Goal: Information Seeking & Learning: Learn about a topic

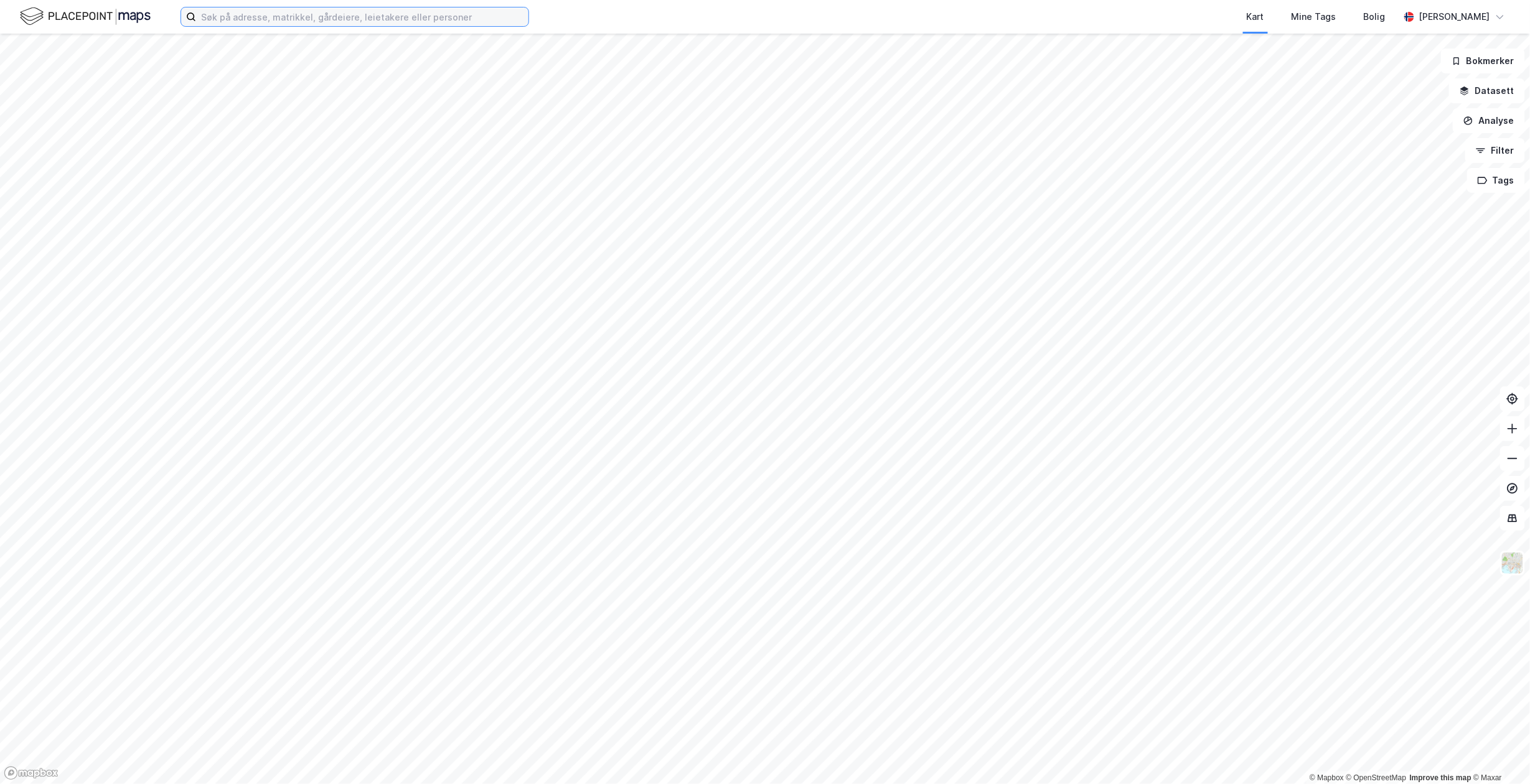
click at [236, 25] on input at bounding box center [362, 17] width 332 height 18
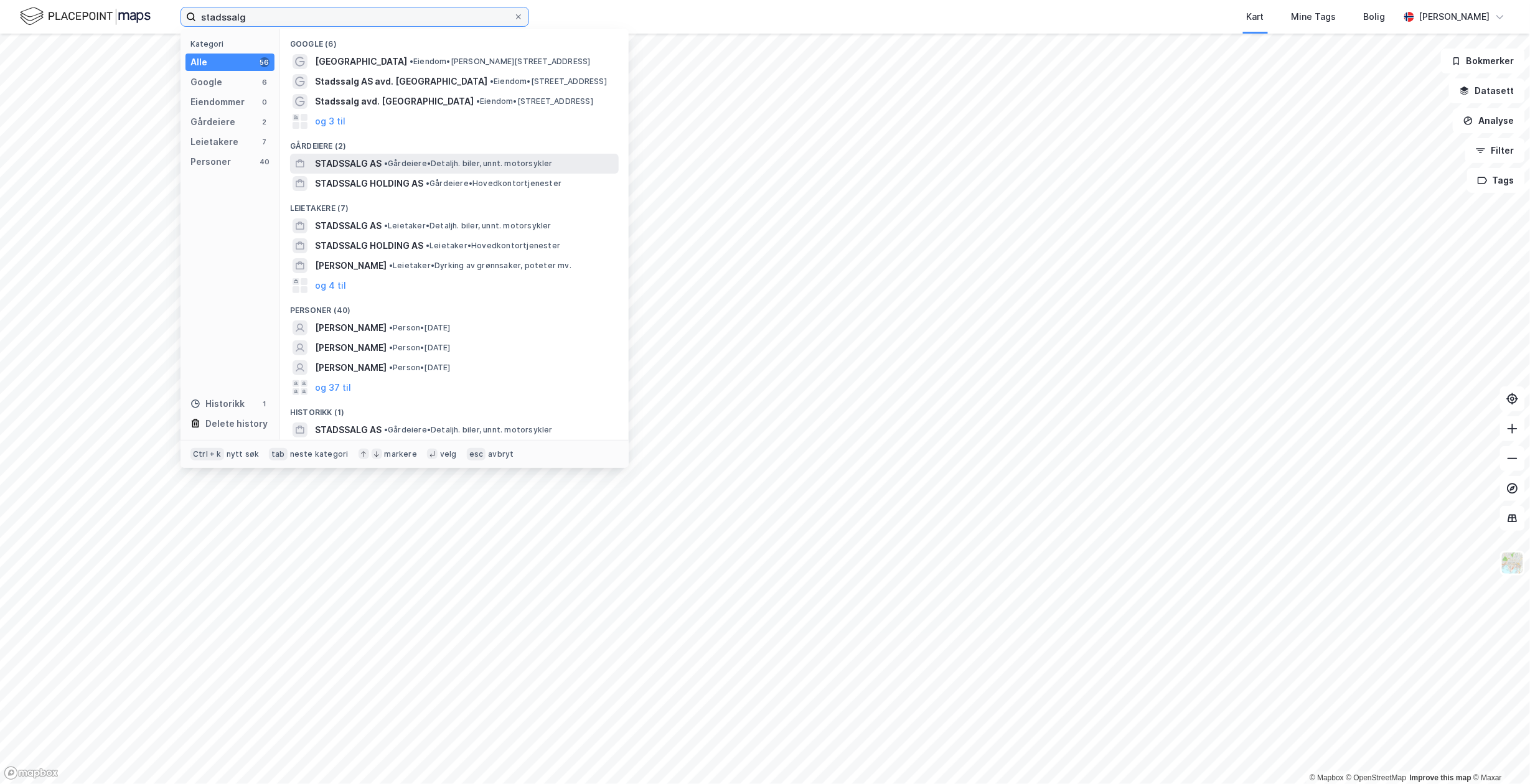
type input "stadssalg"
click at [388, 160] on span "•" at bounding box center [386, 163] width 4 height 9
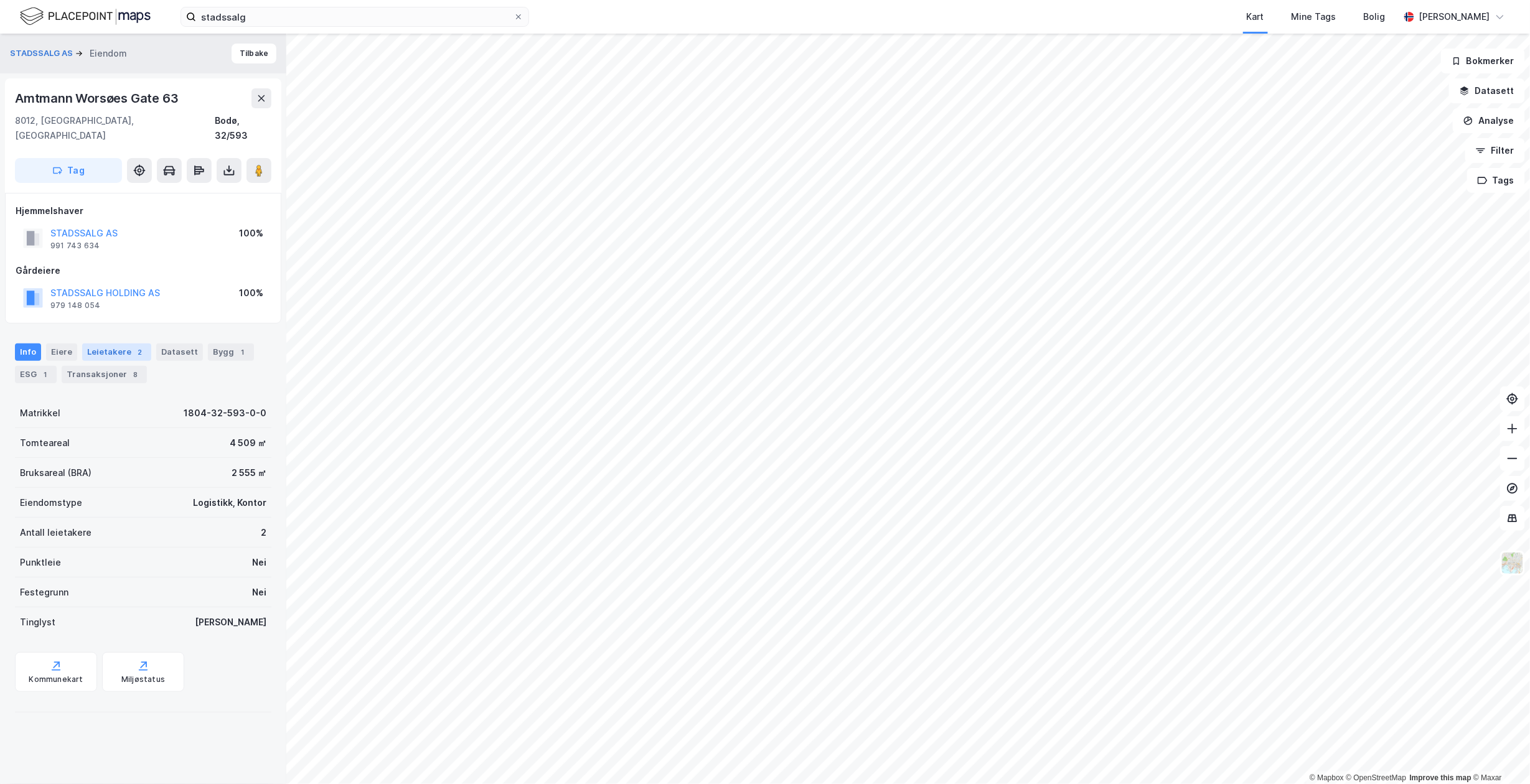
click at [102, 343] on div "Leietakere 2" at bounding box center [117, 352] width 69 height 18
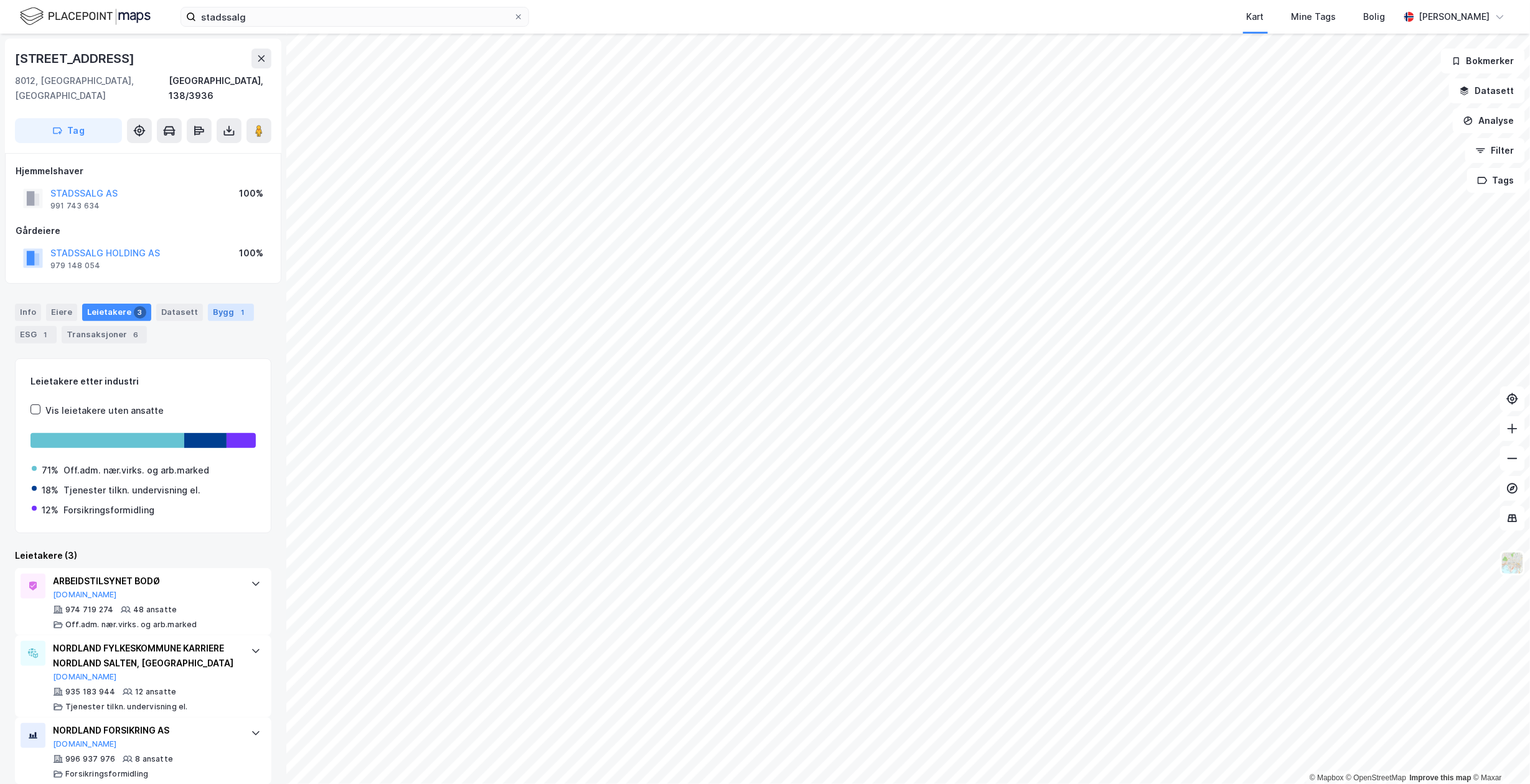
click at [225, 304] on div "Bygg 1" at bounding box center [231, 312] width 46 height 18
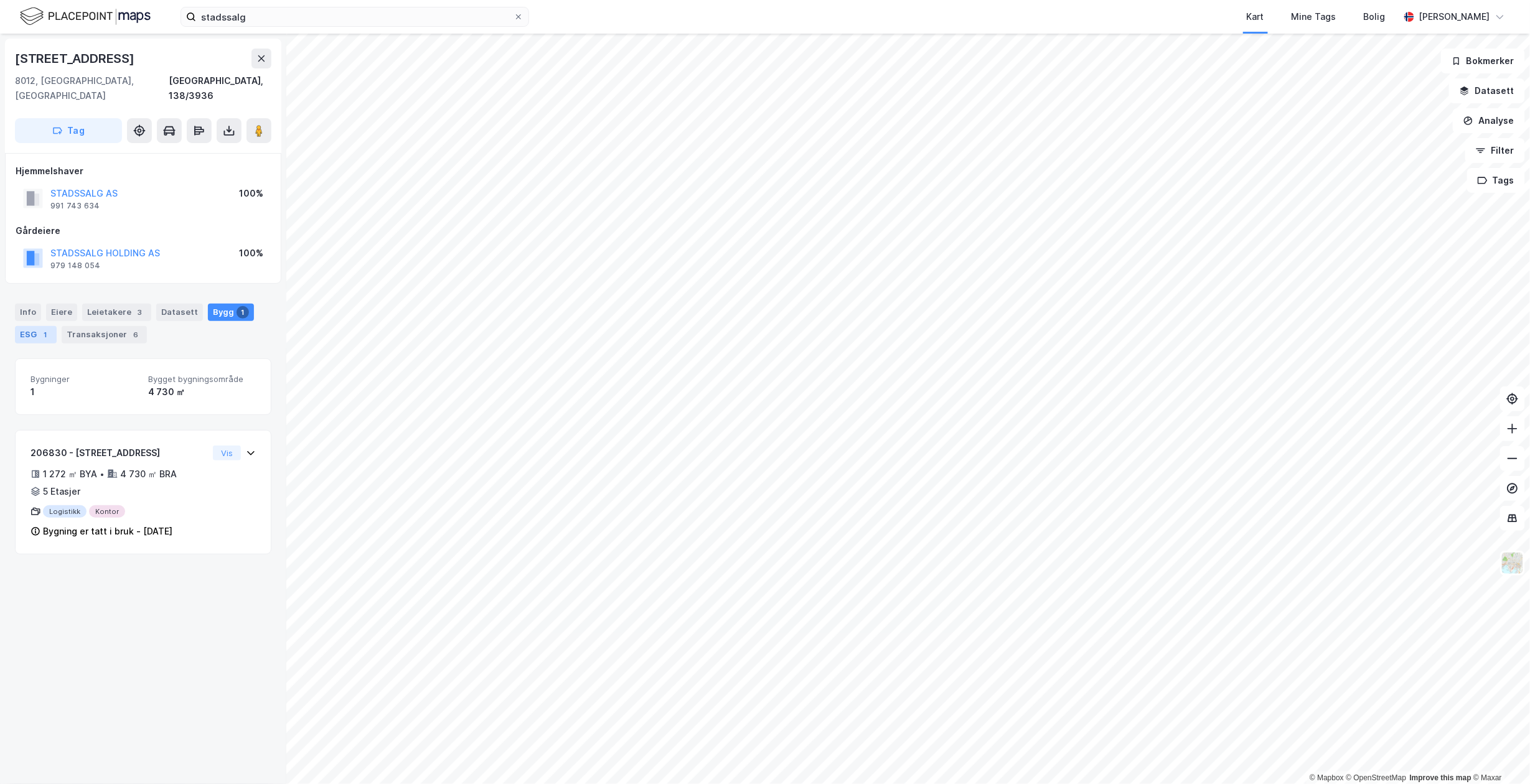
click at [34, 326] on div "ESG 1" at bounding box center [35, 335] width 42 height 18
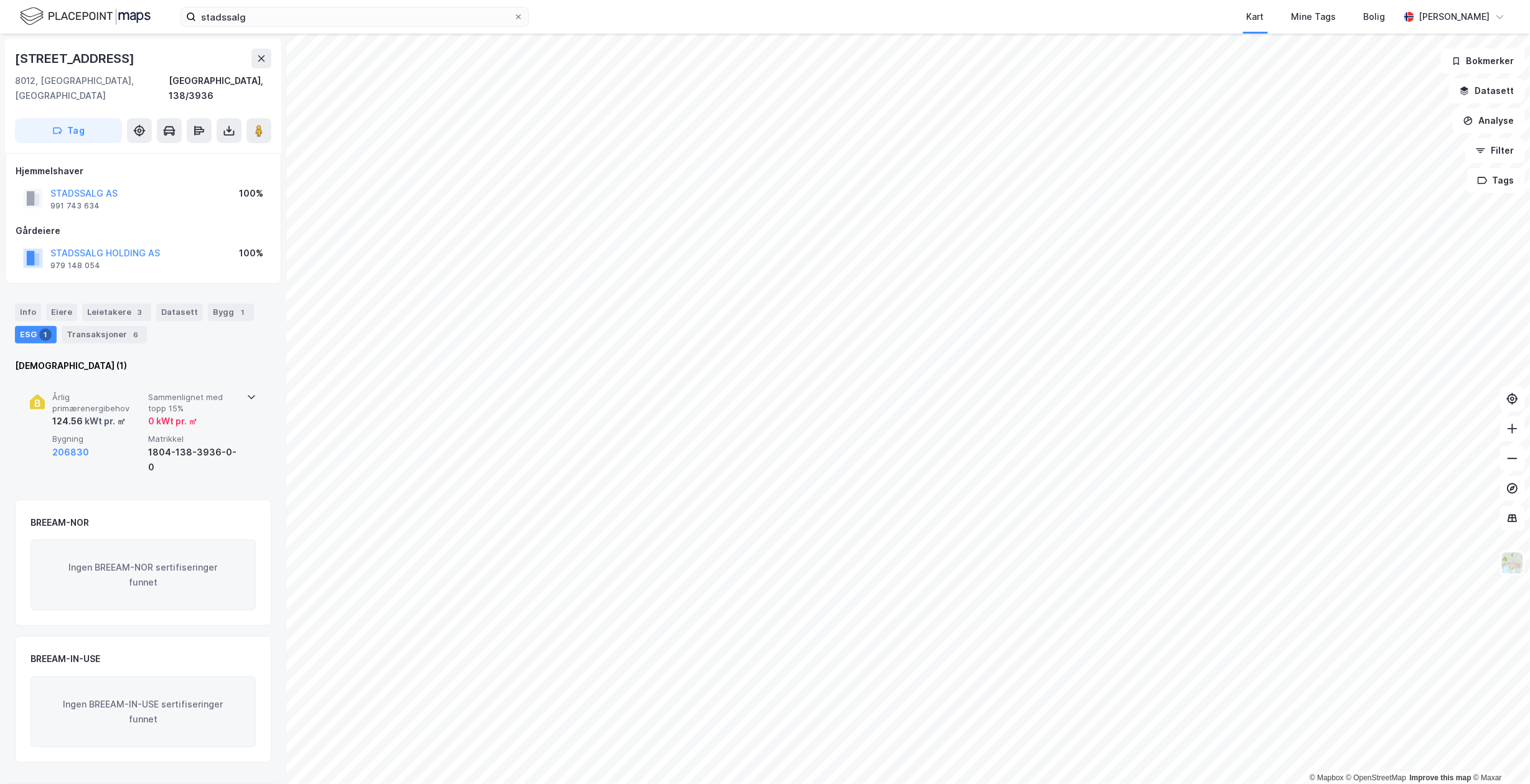
click at [239, 419] on div "Årlig primærenergibehov 124.56 kWt pr. ㎡ Sammenlignet med topp 15% 0 kWt pr. ㎡ …" at bounding box center [143, 433] width 226 height 112
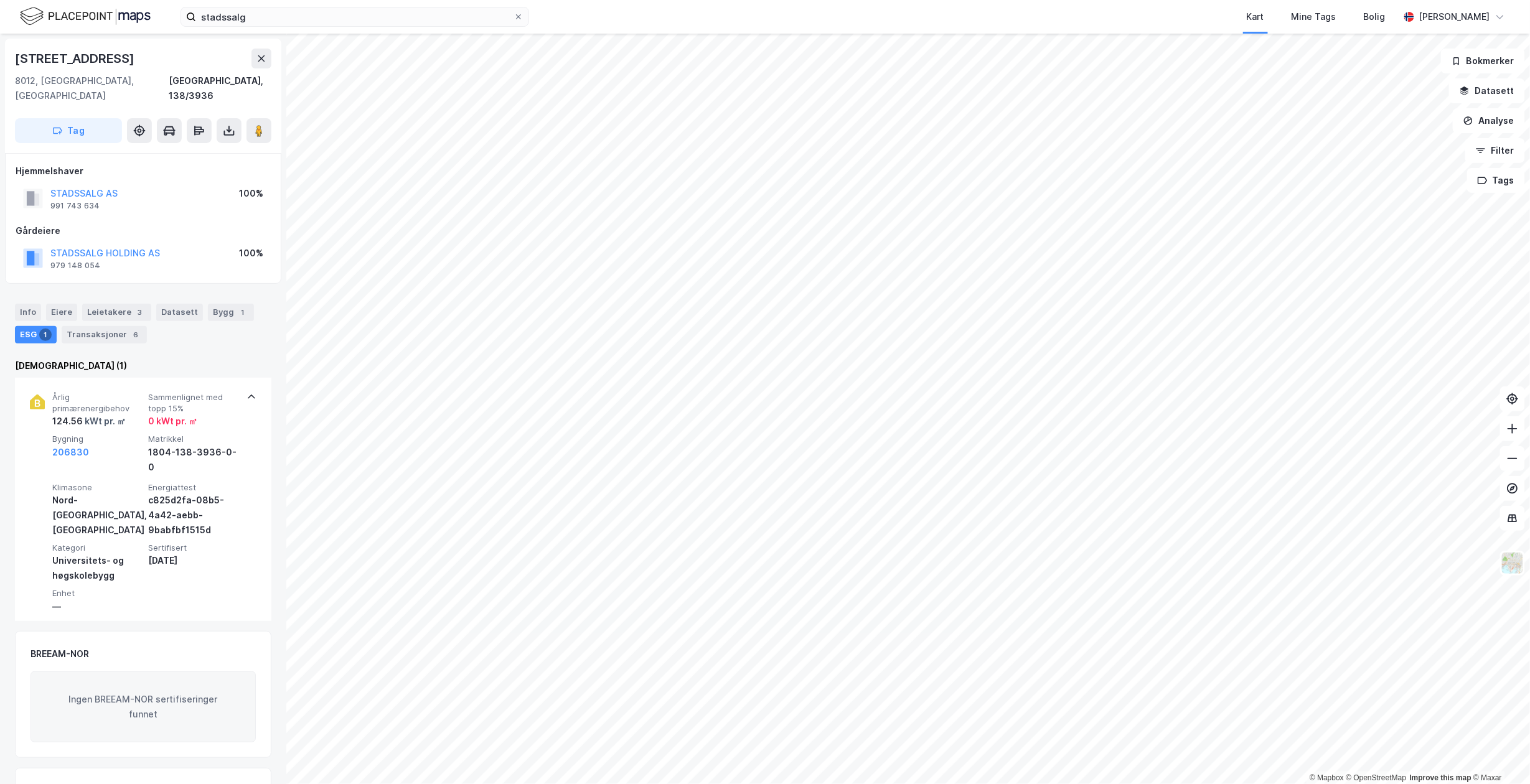
click at [422, 783] on html "stadssalg Kart Mine Tags Bolig [PERSON_NAME] © Mapbox © OpenStreetMap Improve t…" at bounding box center [765, 392] width 1530 height 784
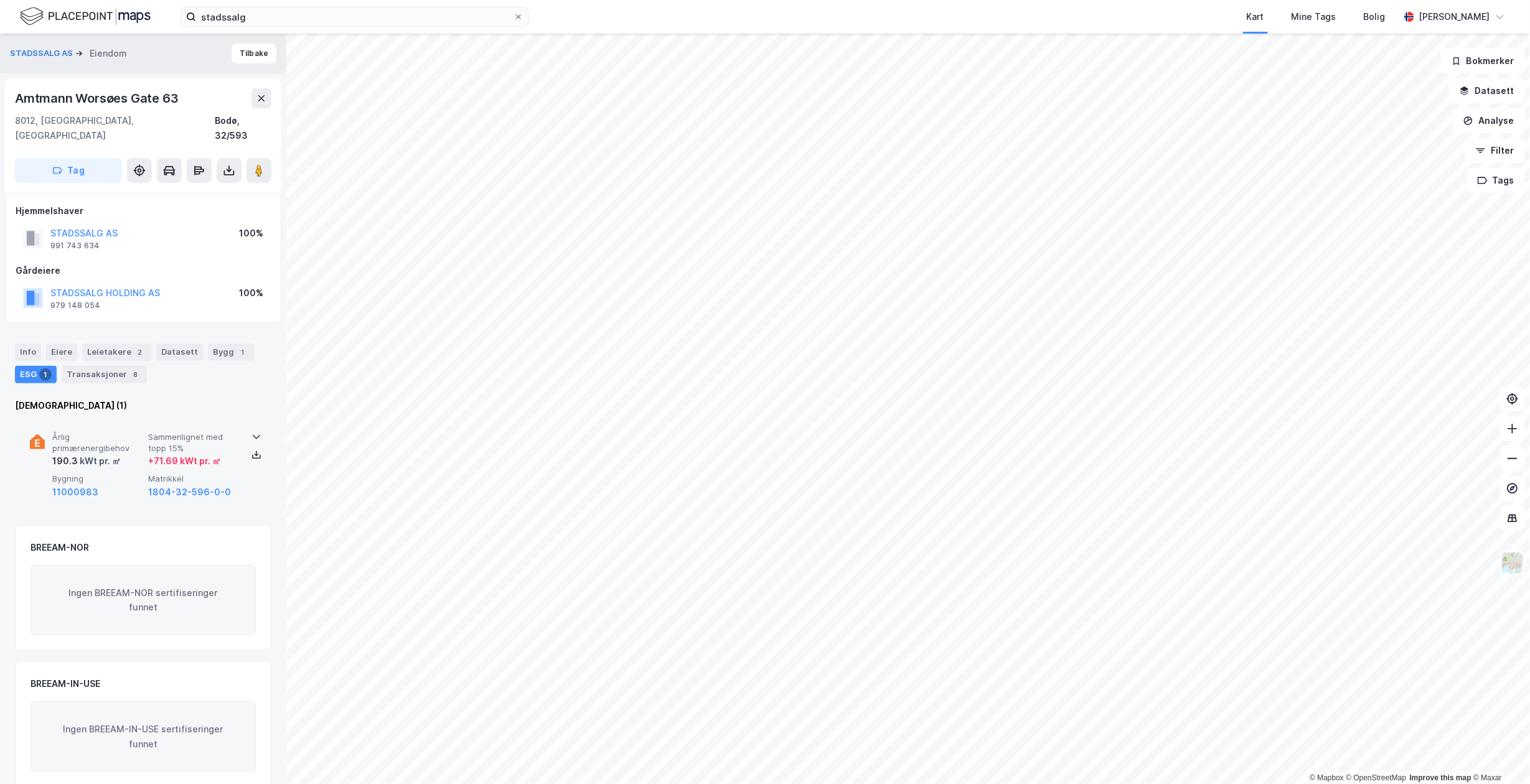
click at [152, 454] on div "Årlig primærenergibehov 190.3 kWt pr. ㎡ Sammenlignet med topp 15% + 71.69 kWt p…" at bounding box center [145, 465] width 187 height 67
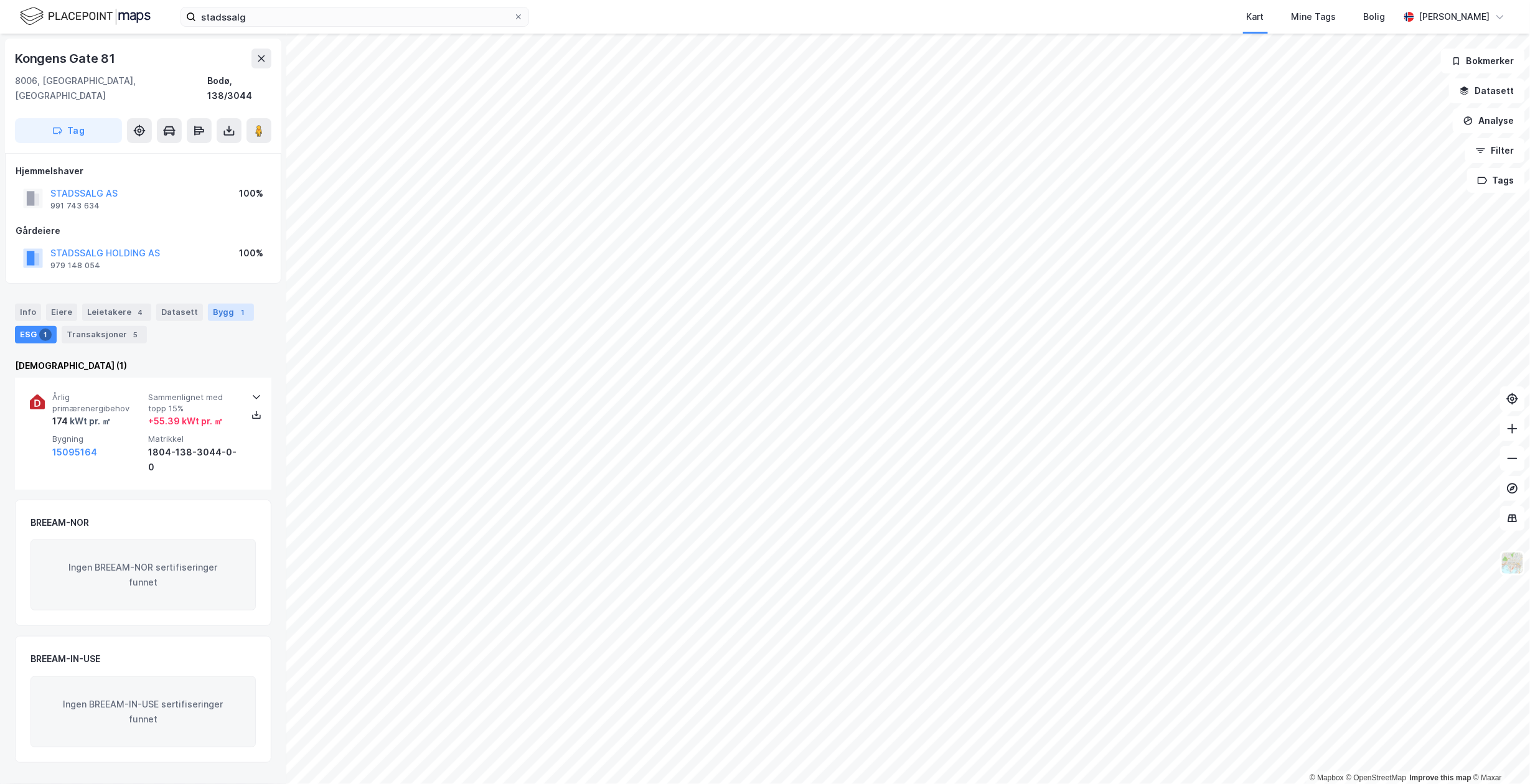
click at [236, 306] on div "1" at bounding box center [242, 312] width 12 height 12
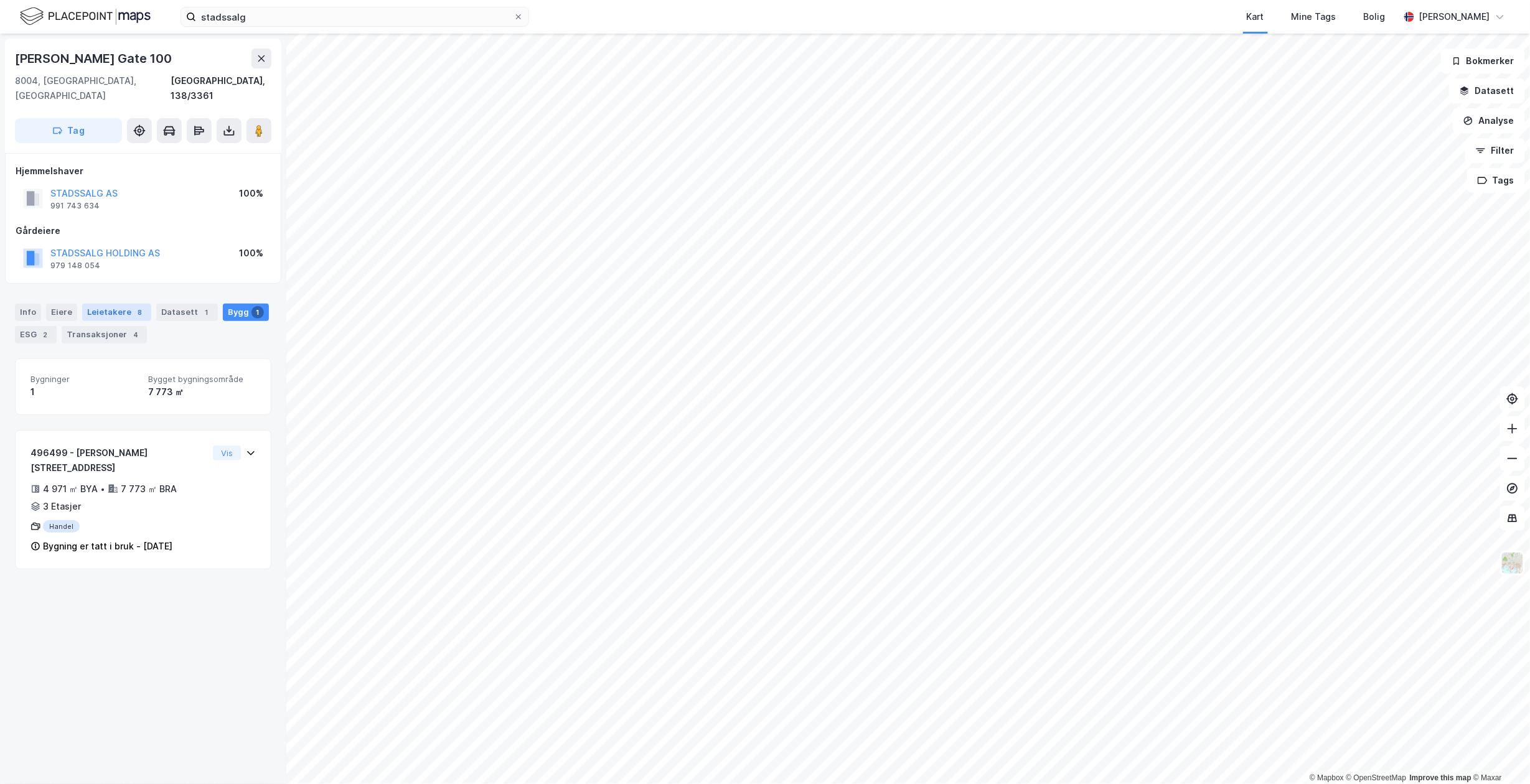
click at [119, 305] on div "Leietakere 8" at bounding box center [117, 312] width 69 height 18
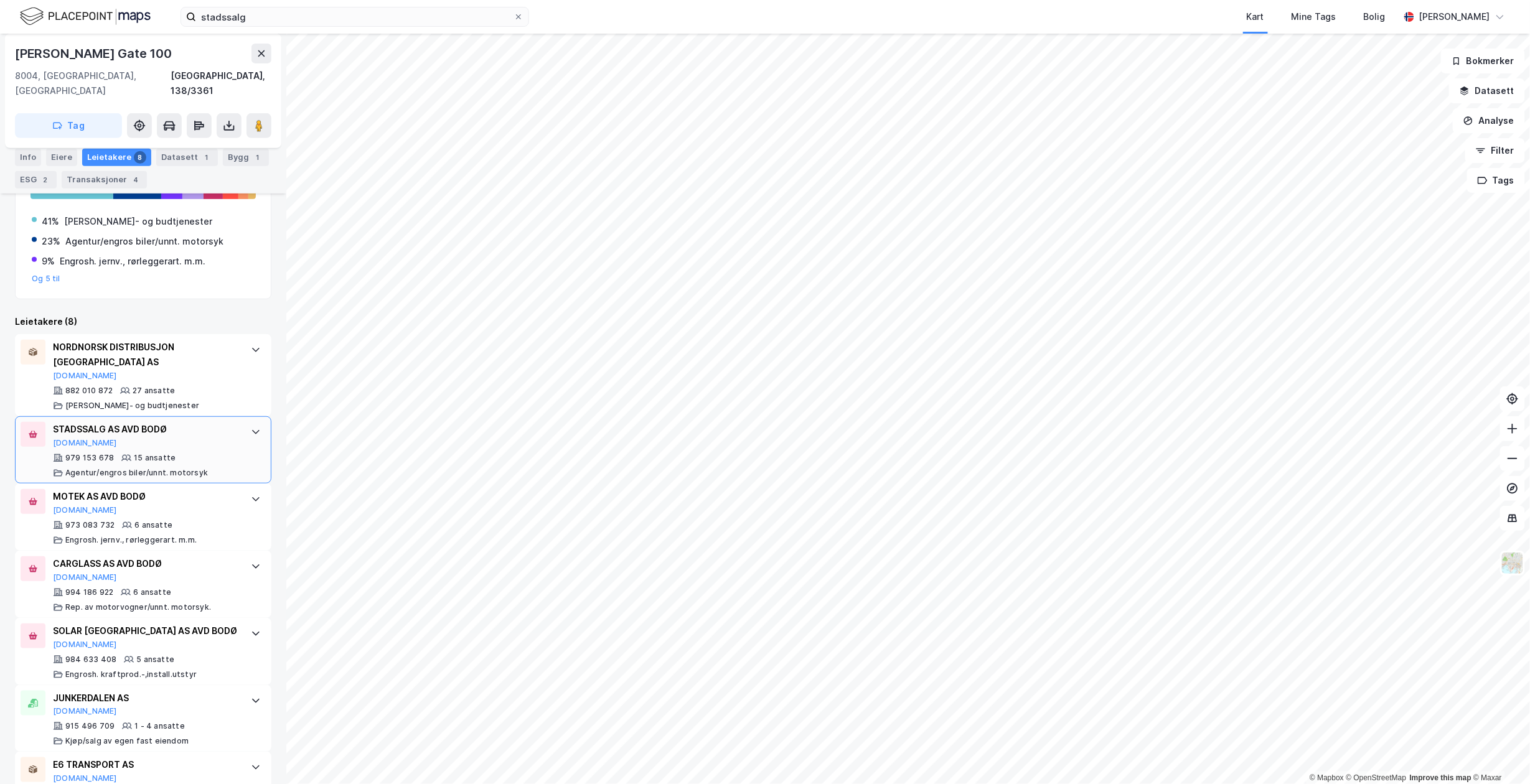
scroll to position [332, 0]
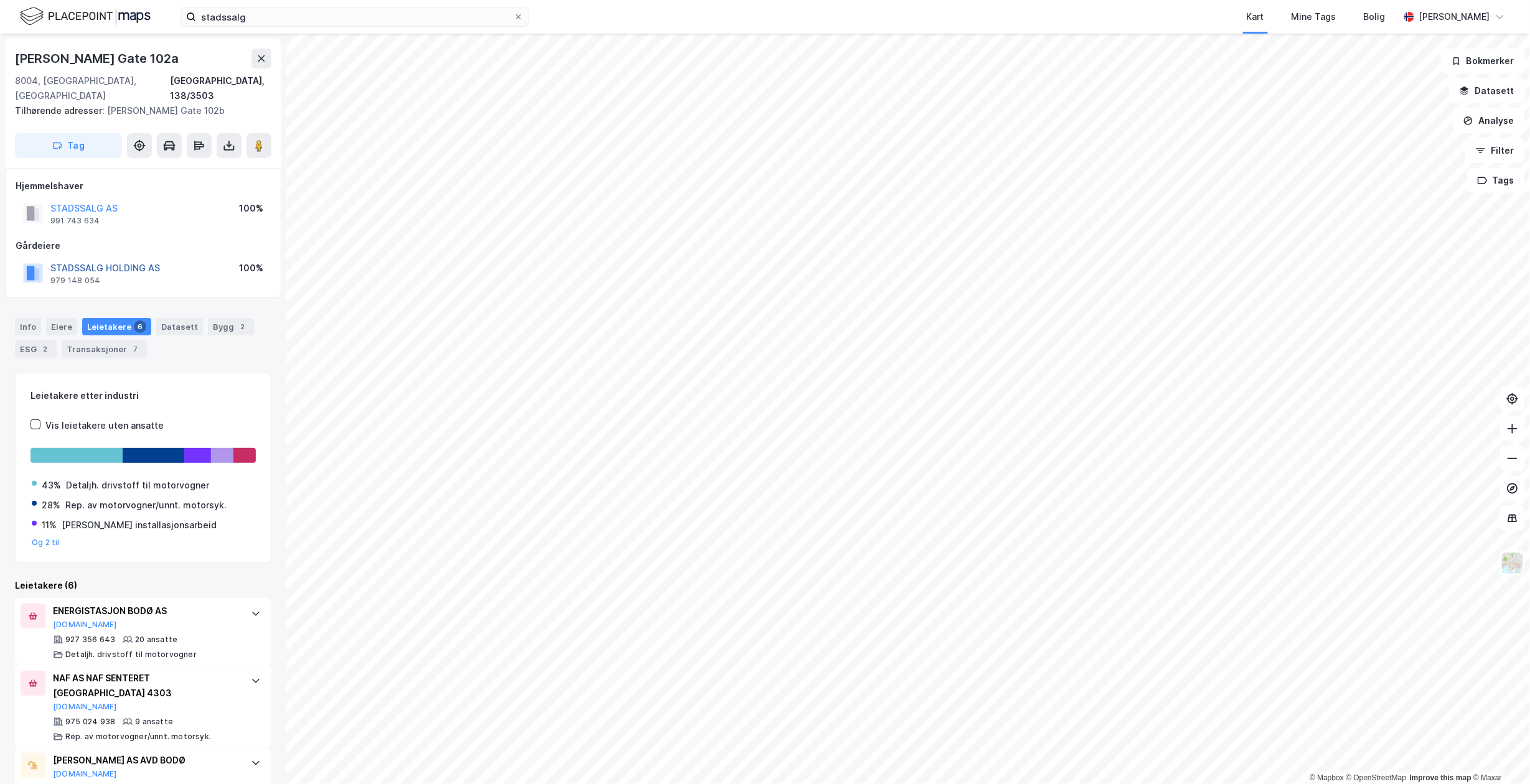
click at [0, 0] on button "STADSSALG HOLDING AS" at bounding box center [0, 0] width 0 height 0
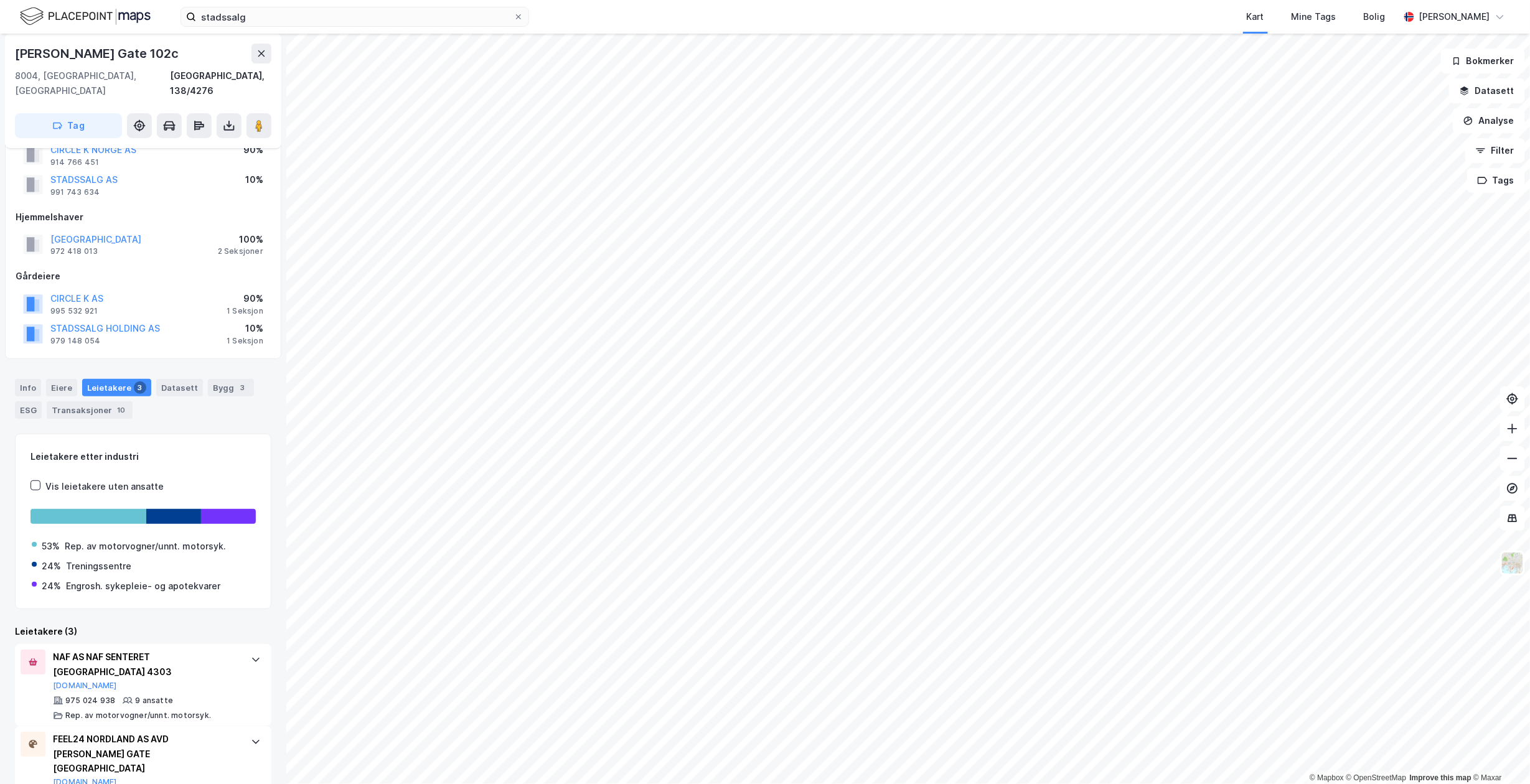
scroll to position [162, 0]
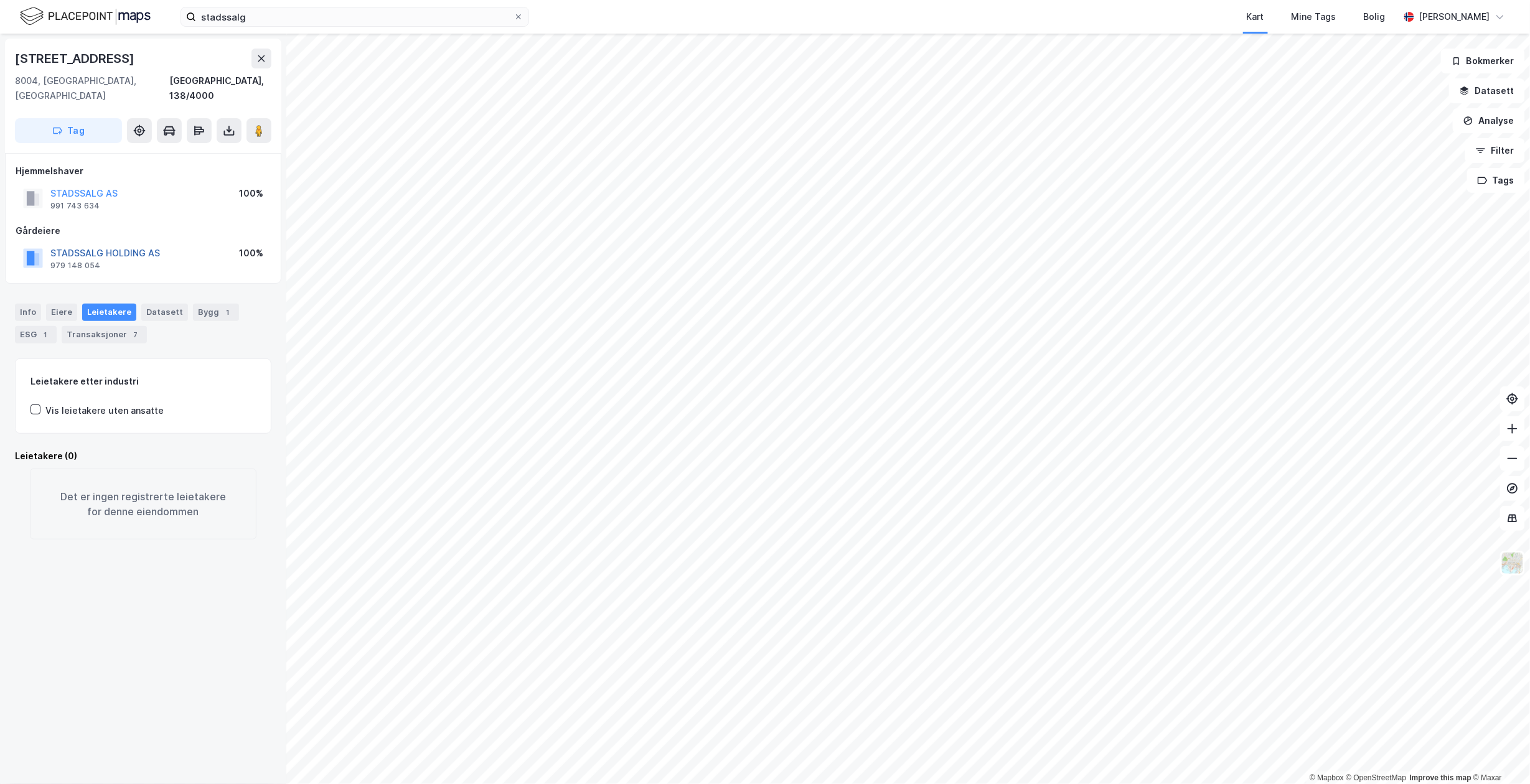
click at [0, 0] on button "STADSSALG HOLDING AS" at bounding box center [0, 0] width 0 height 0
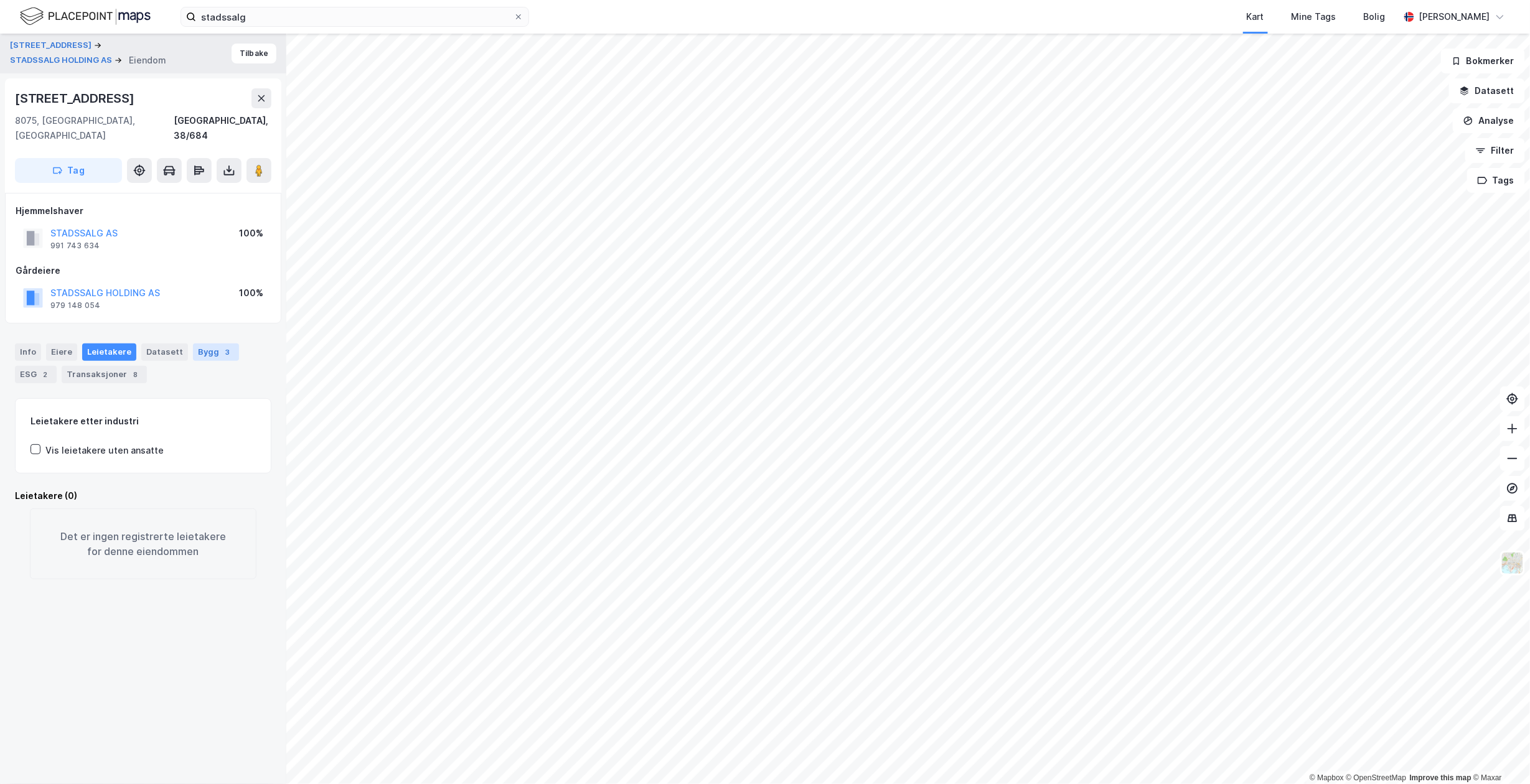
click at [204, 343] on div "Bygg 3" at bounding box center [216, 352] width 46 height 18
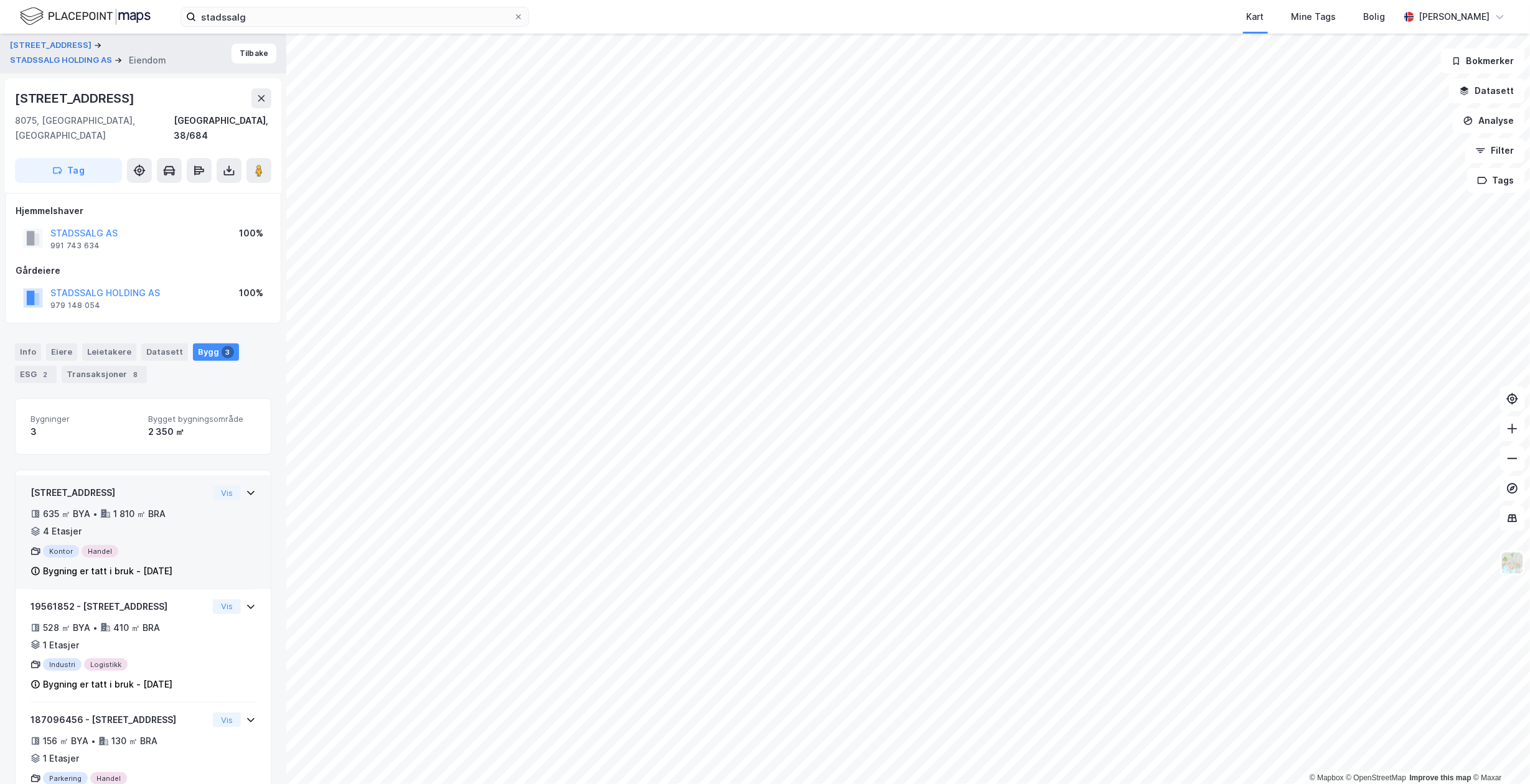
click at [179, 545] on div "Kontor Handel" at bounding box center [119, 552] width 178 height 12
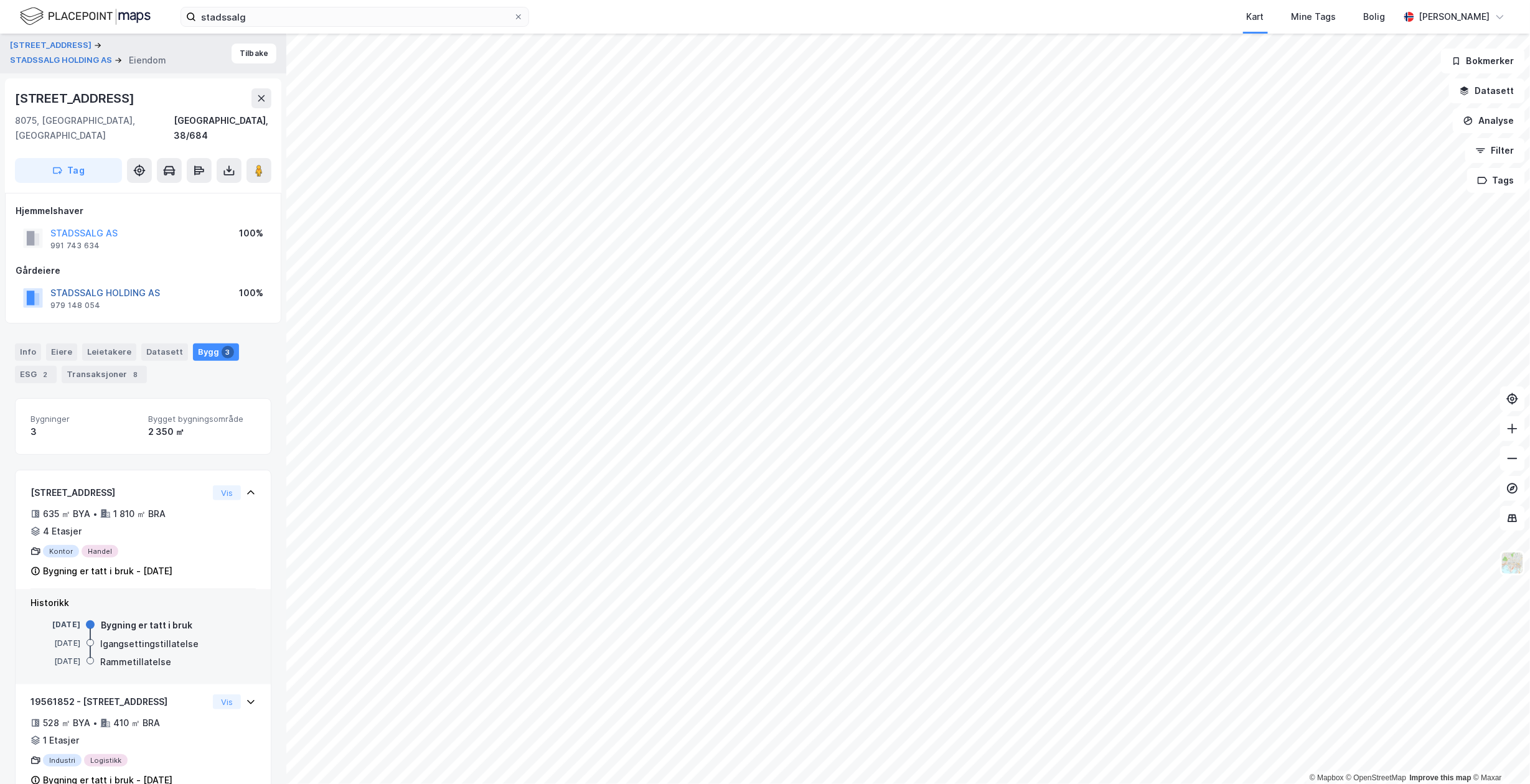
click at [0, 0] on button "STADSSALG HOLDING AS" at bounding box center [0, 0] width 0 height 0
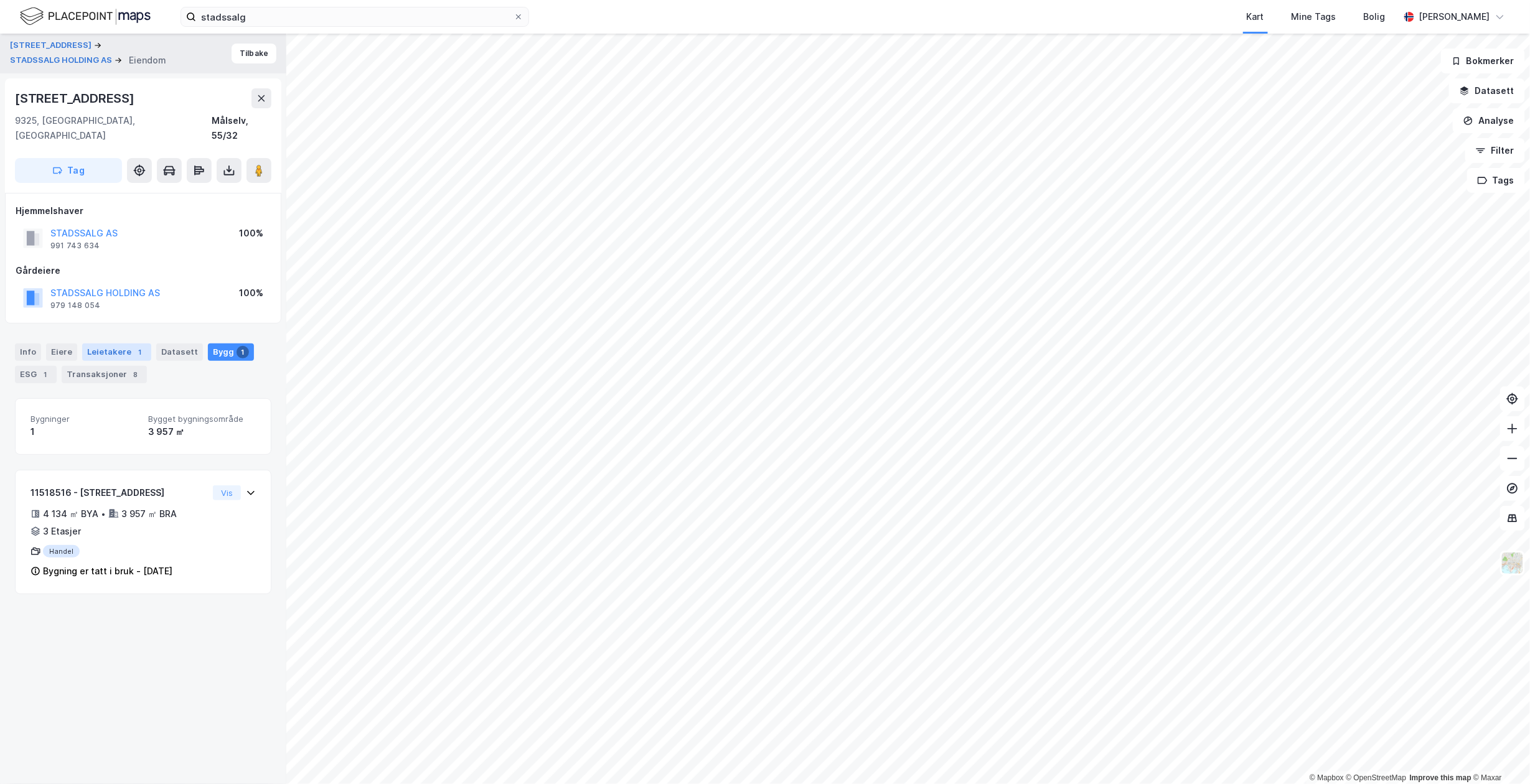
click at [140, 343] on div "Leietakere 1" at bounding box center [117, 352] width 69 height 18
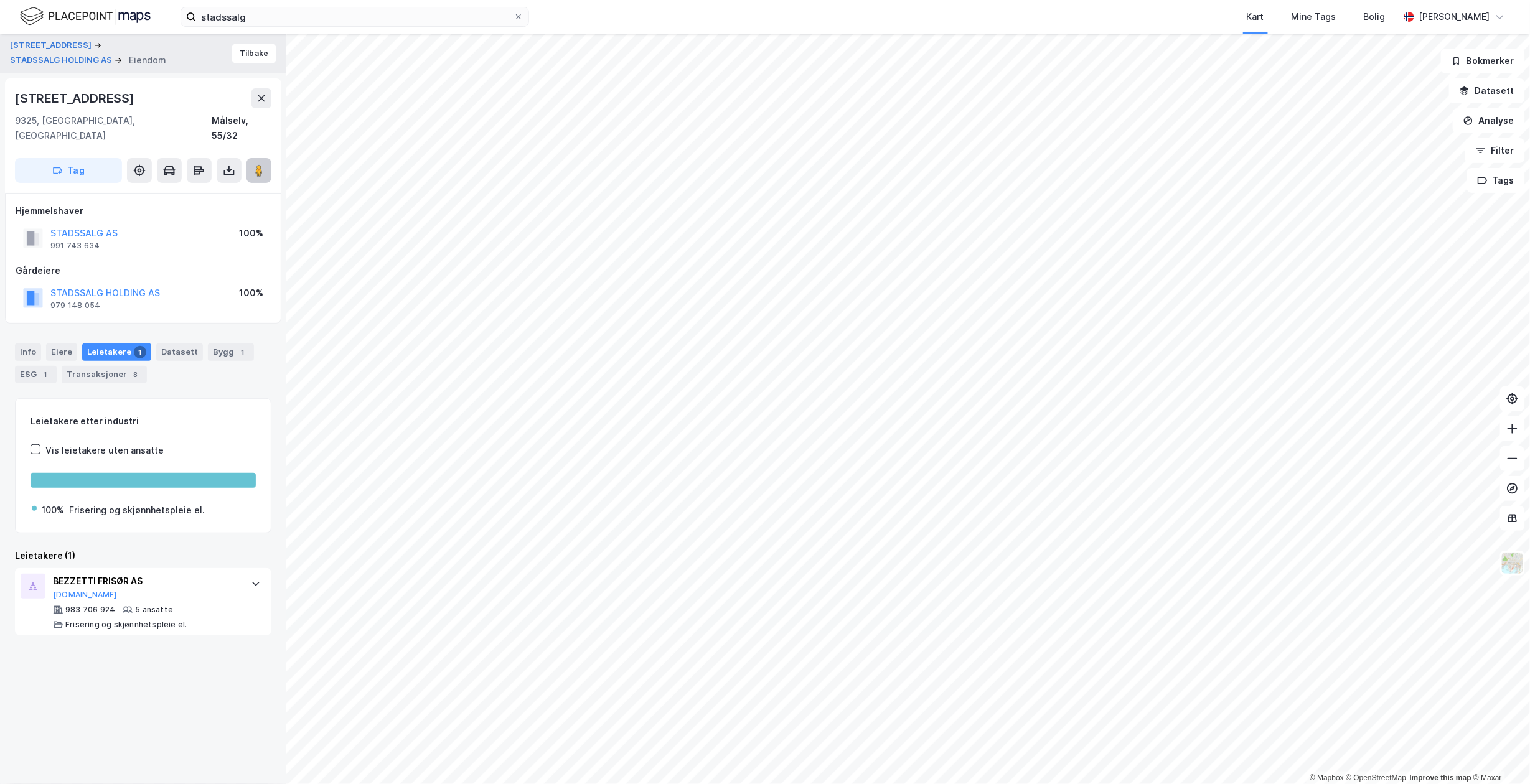
click at [262, 158] on button at bounding box center [259, 170] width 25 height 25
click at [0, 0] on button "STADSSALG HOLDING AS" at bounding box center [0, 0] width 0 height 0
click at [197, 343] on div "Info [PERSON_NAME] 1 Datasett Bygg 3 ESG 2 Transaksjoner 5" at bounding box center [142, 363] width 256 height 40
click at [208, 343] on div "Bygg 3" at bounding box center [231, 352] width 46 height 18
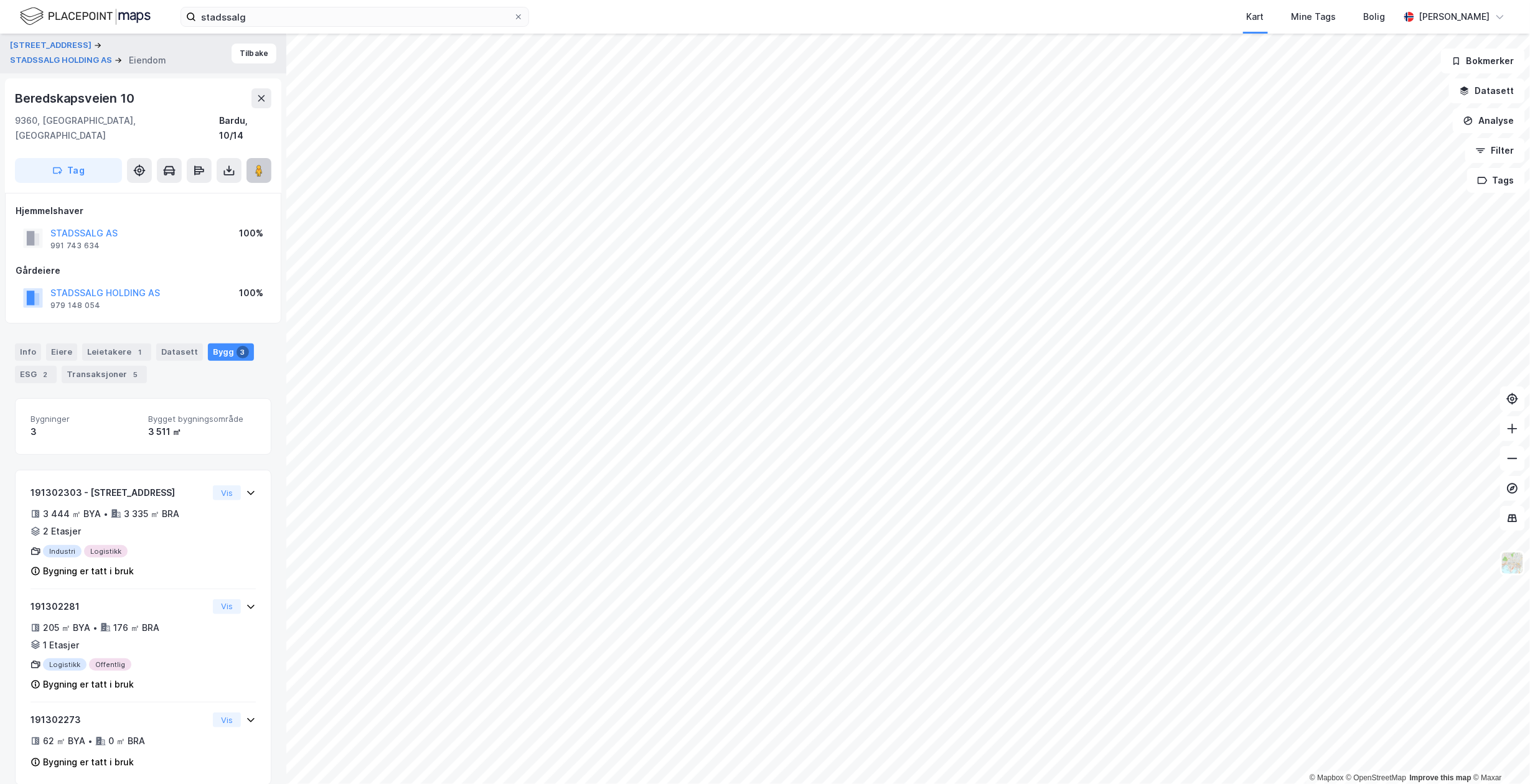
click at [257, 165] on image at bounding box center [259, 171] width 8 height 12
click at [31, 363] on div "ESG 2" at bounding box center [35, 372] width 42 height 18
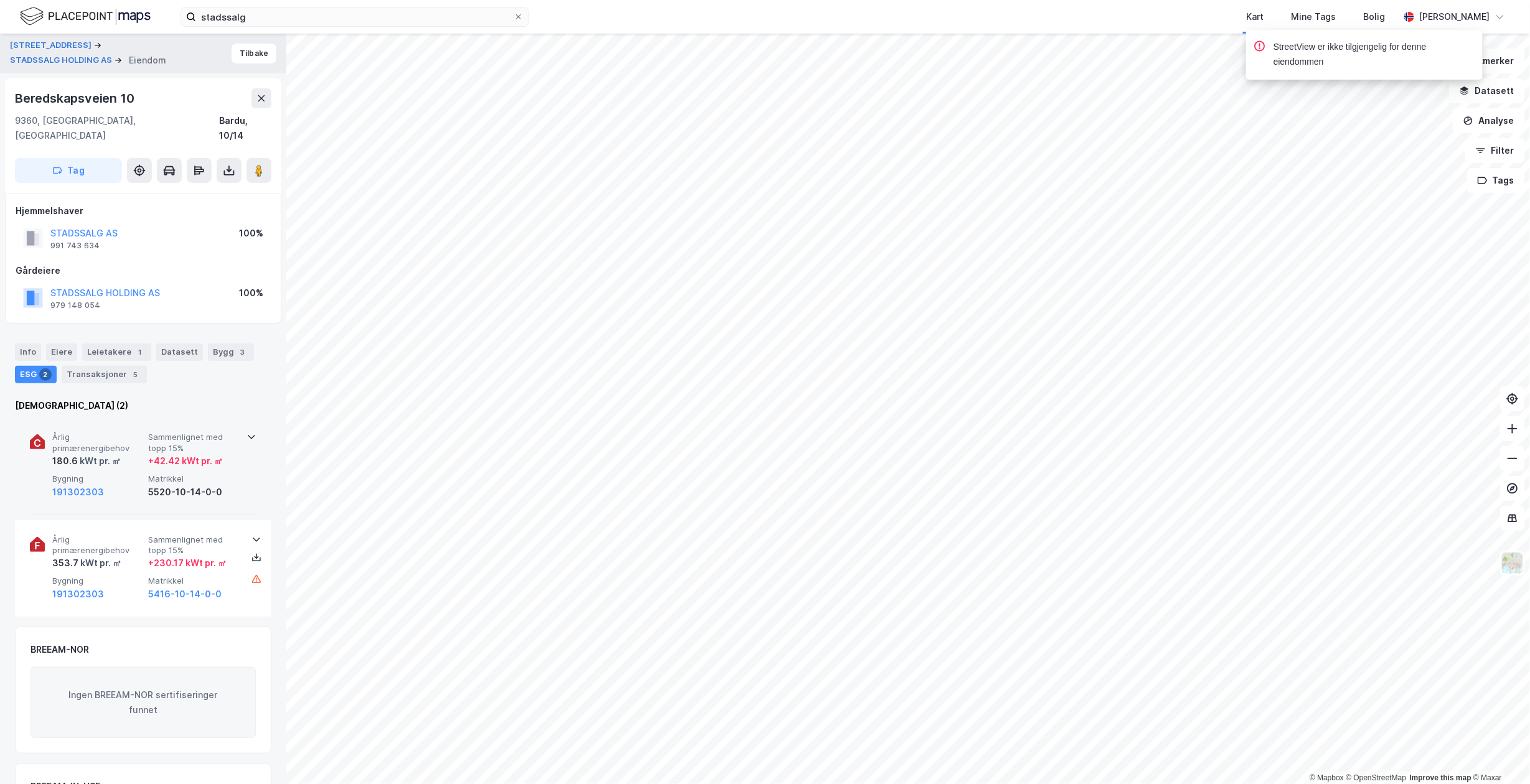
click at [234, 456] on div "Årlig primærenergibehov 180.6 kWt pr. ㎡ Sammenlignet med topp 15% + 42.42 kWt p…" at bounding box center [145, 465] width 187 height 67
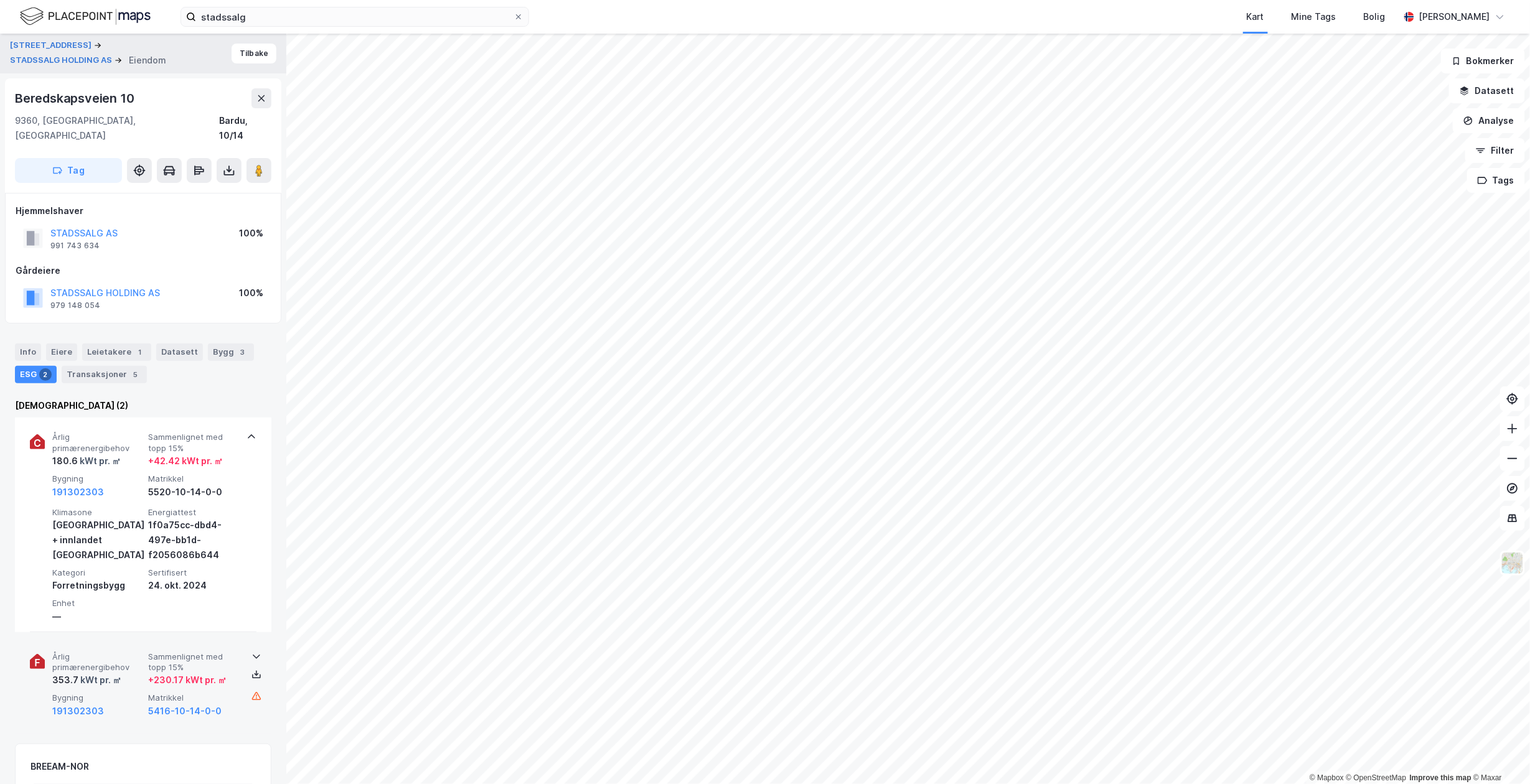
click at [135, 672] on div "353.7 kWt pr. ㎡" at bounding box center [98, 679] width 91 height 15
click at [129, 369] on div "5" at bounding box center [135, 375] width 12 height 12
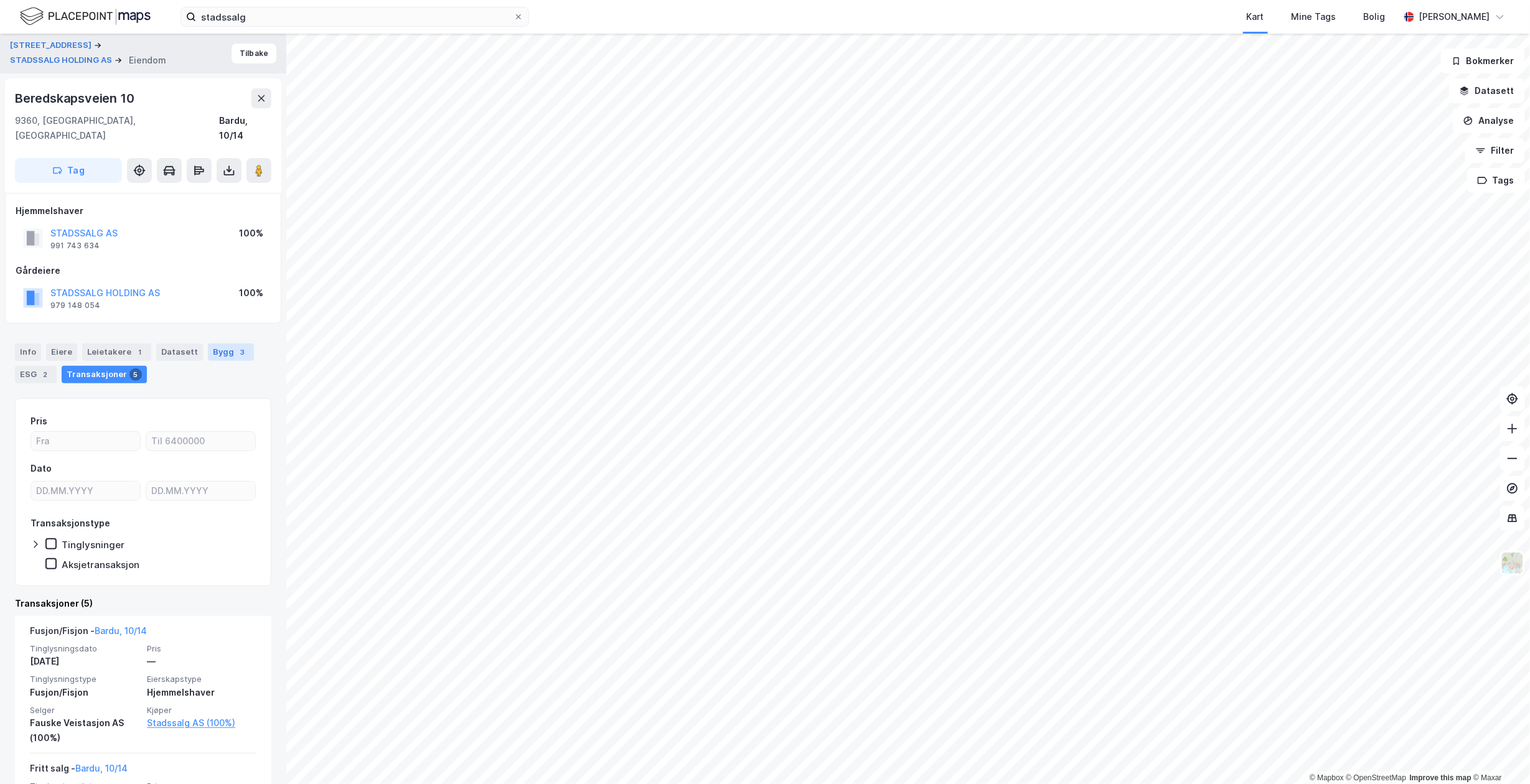
click at [215, 343] on div "Bygg 3" at bounding box center [231, 352] width 46 height 18
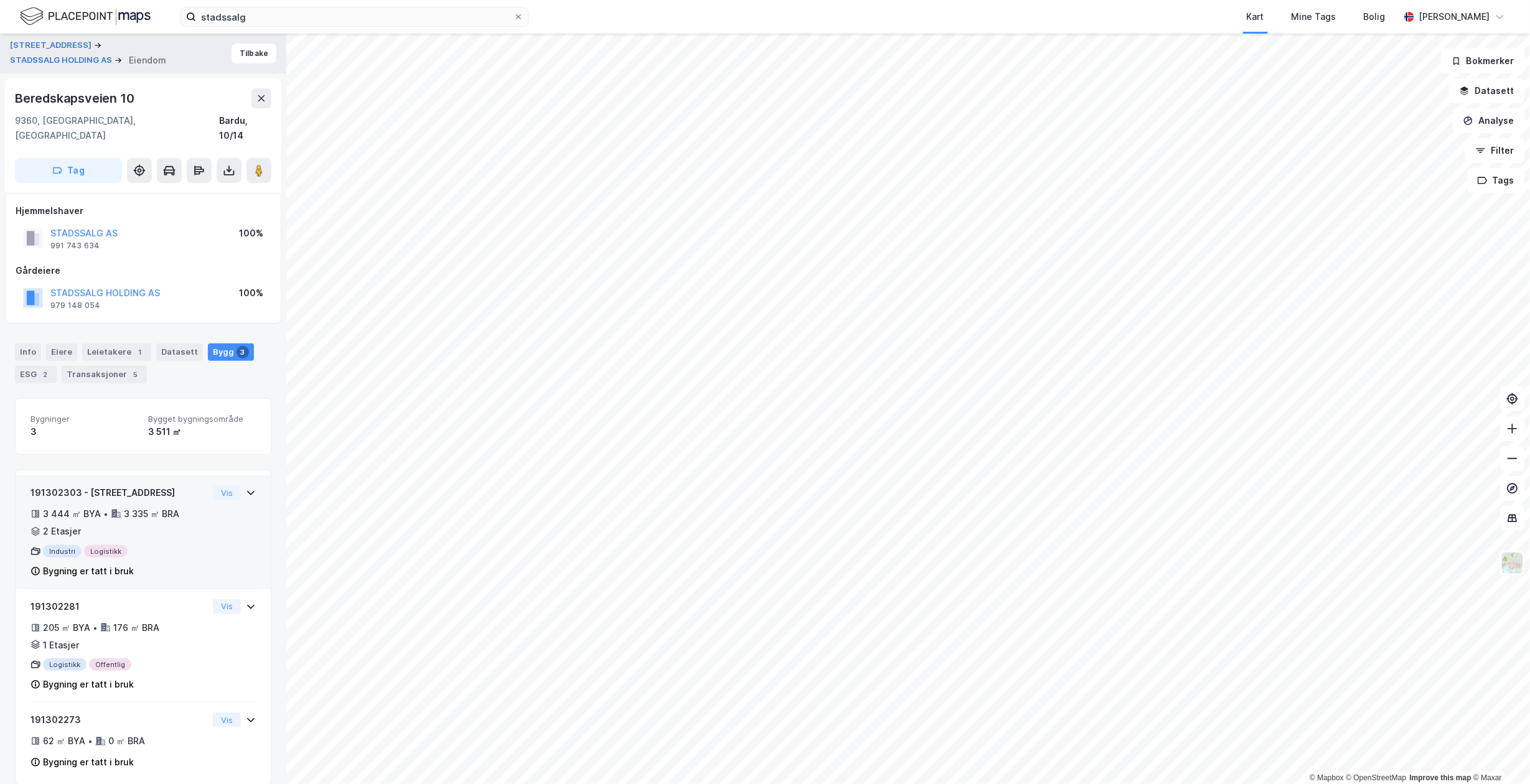
scroll to position [2, 0]
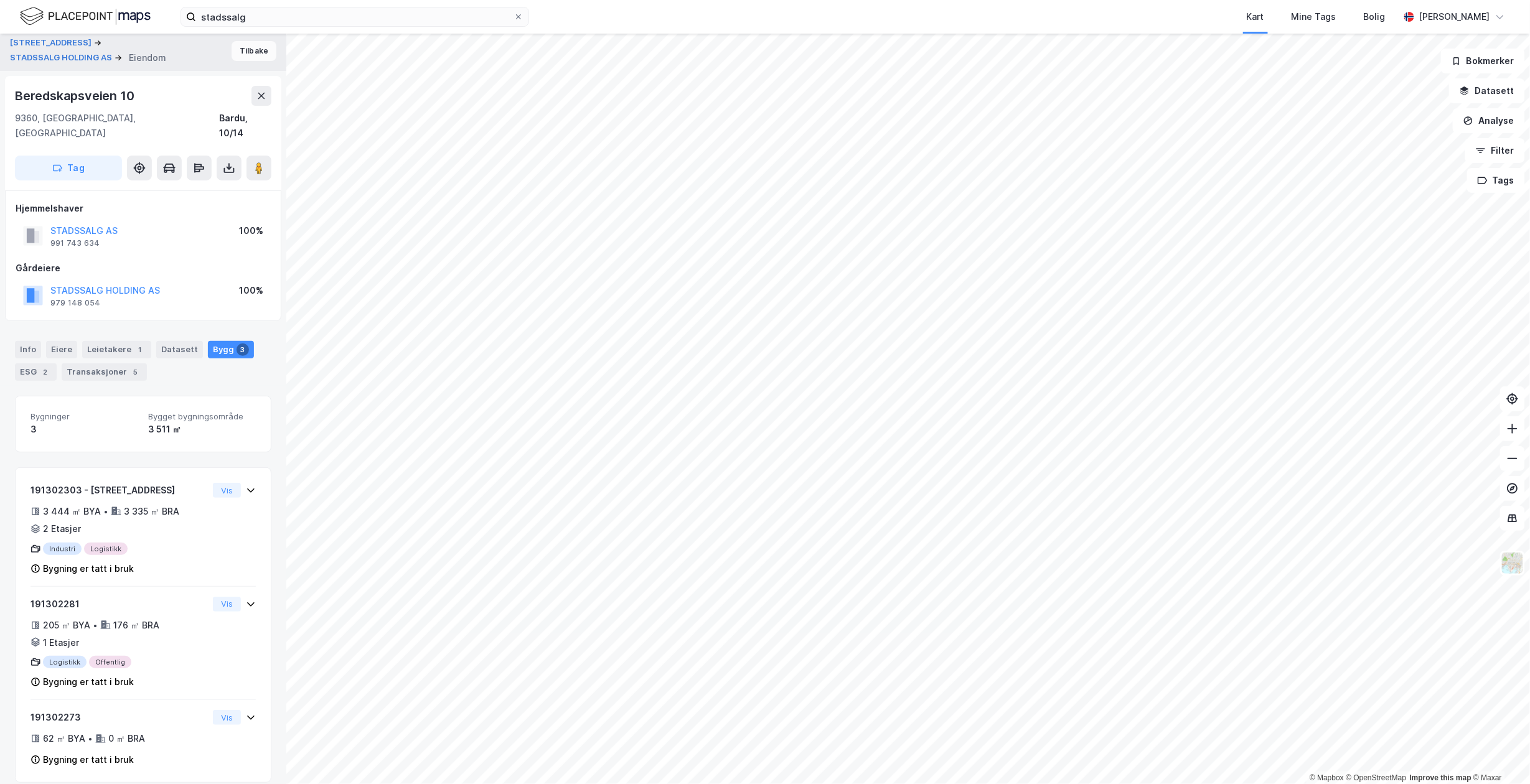
click at [240, 53] on button "Tilbake" at bounding box center [254, 51] width 45 height 20
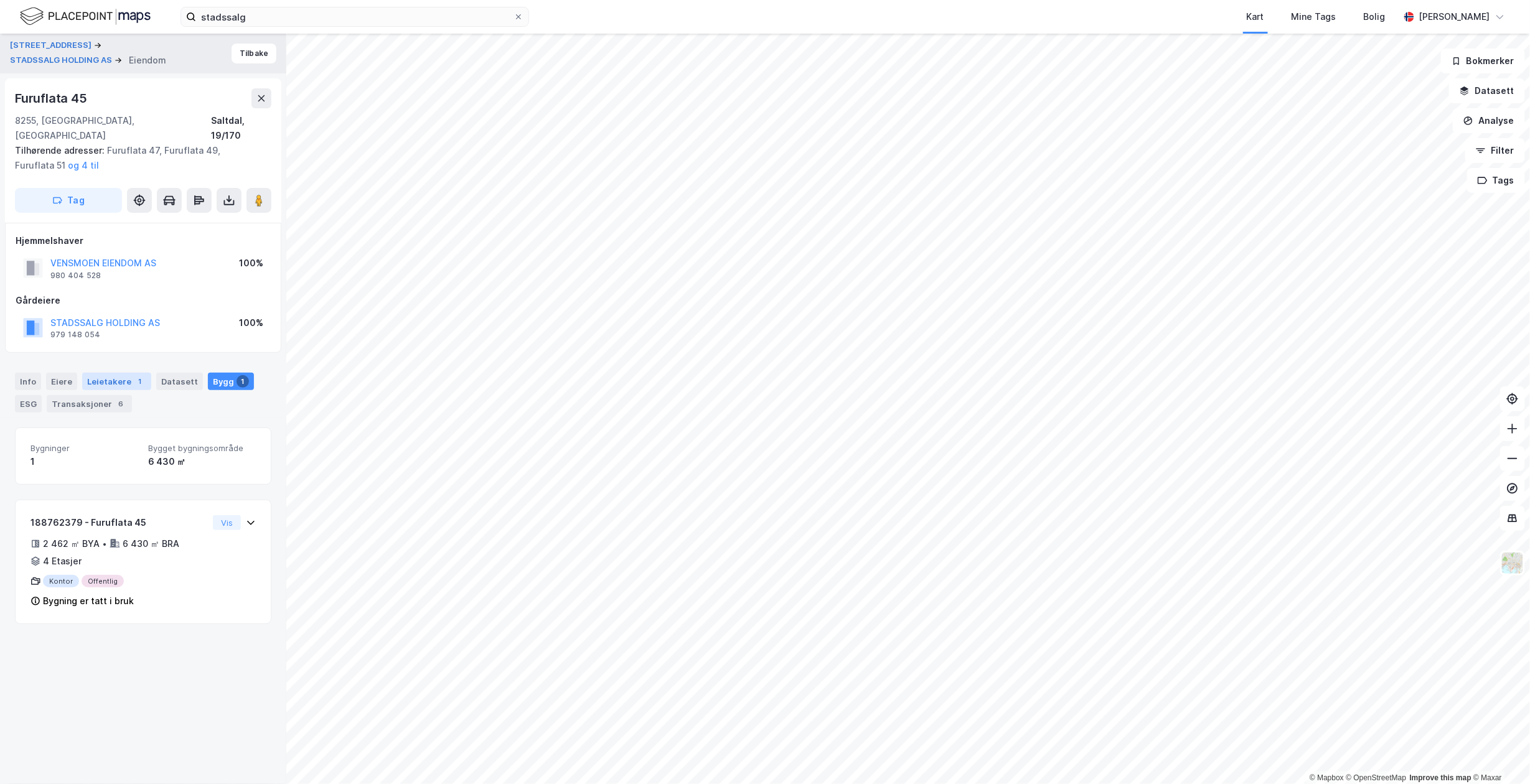
click at [137, 375] on div "1" at bounding box center [140, 382] width 12 height 12
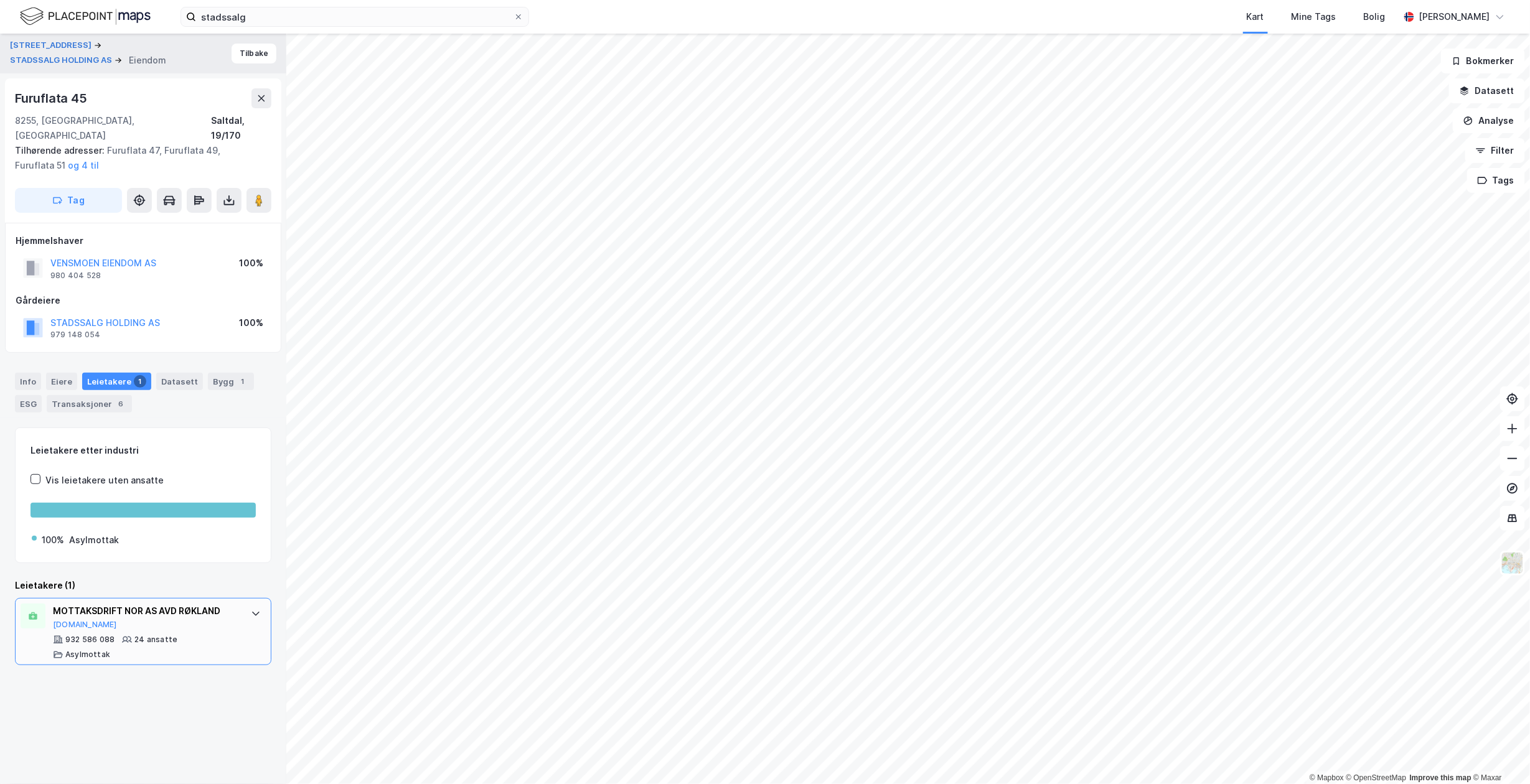
click at [183, 618] on div "MOTTAKSDRIFT NOR AS AVD RØKLAND [DOMAIN_NAME] 932 586 088 24 ansatte [PERSON_NA…" at bounding box center [145, 632] width 185 height 56
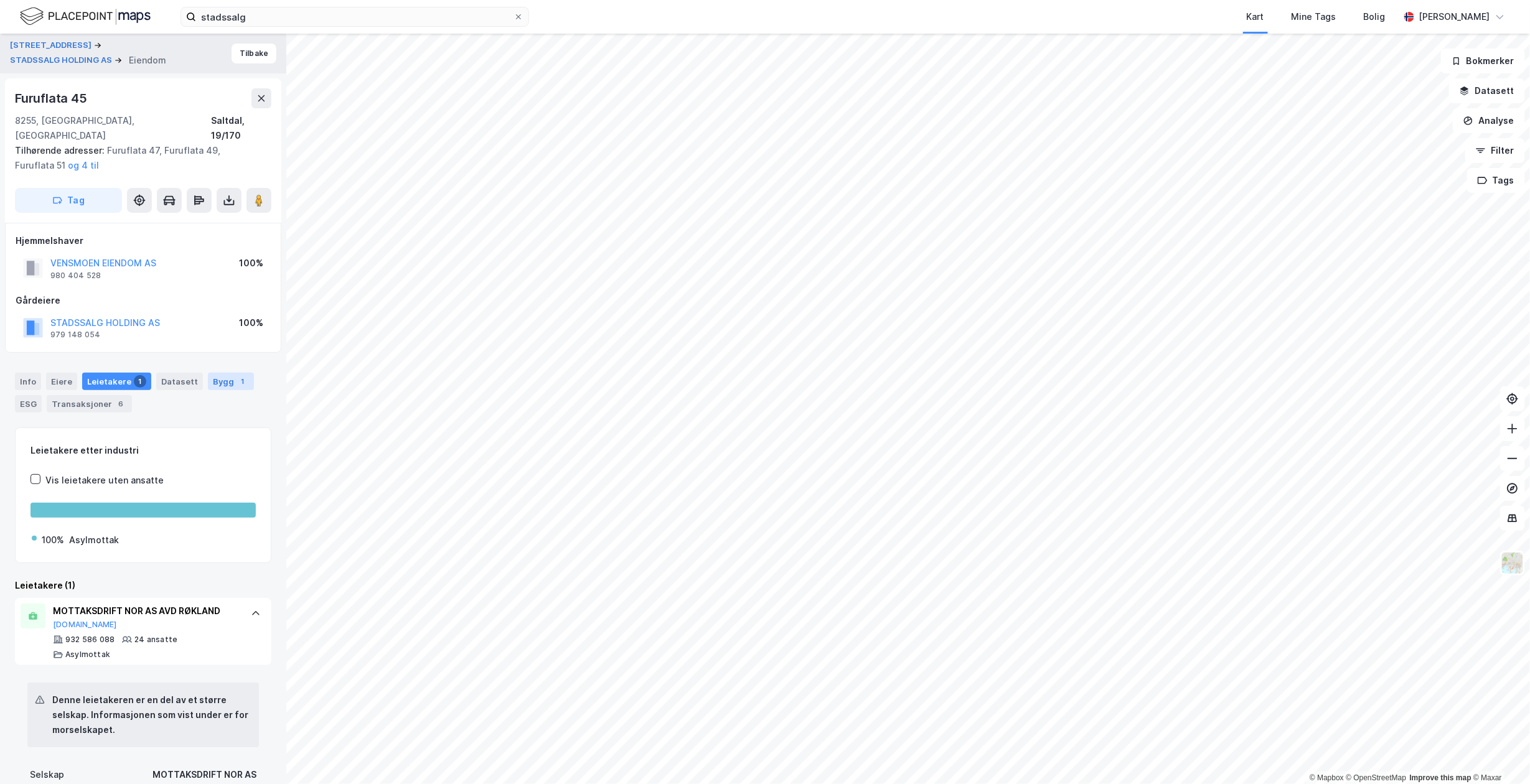
click at [226, 372] on div "Bygg 1" at bounding box center [231, 381] width 46 height 18
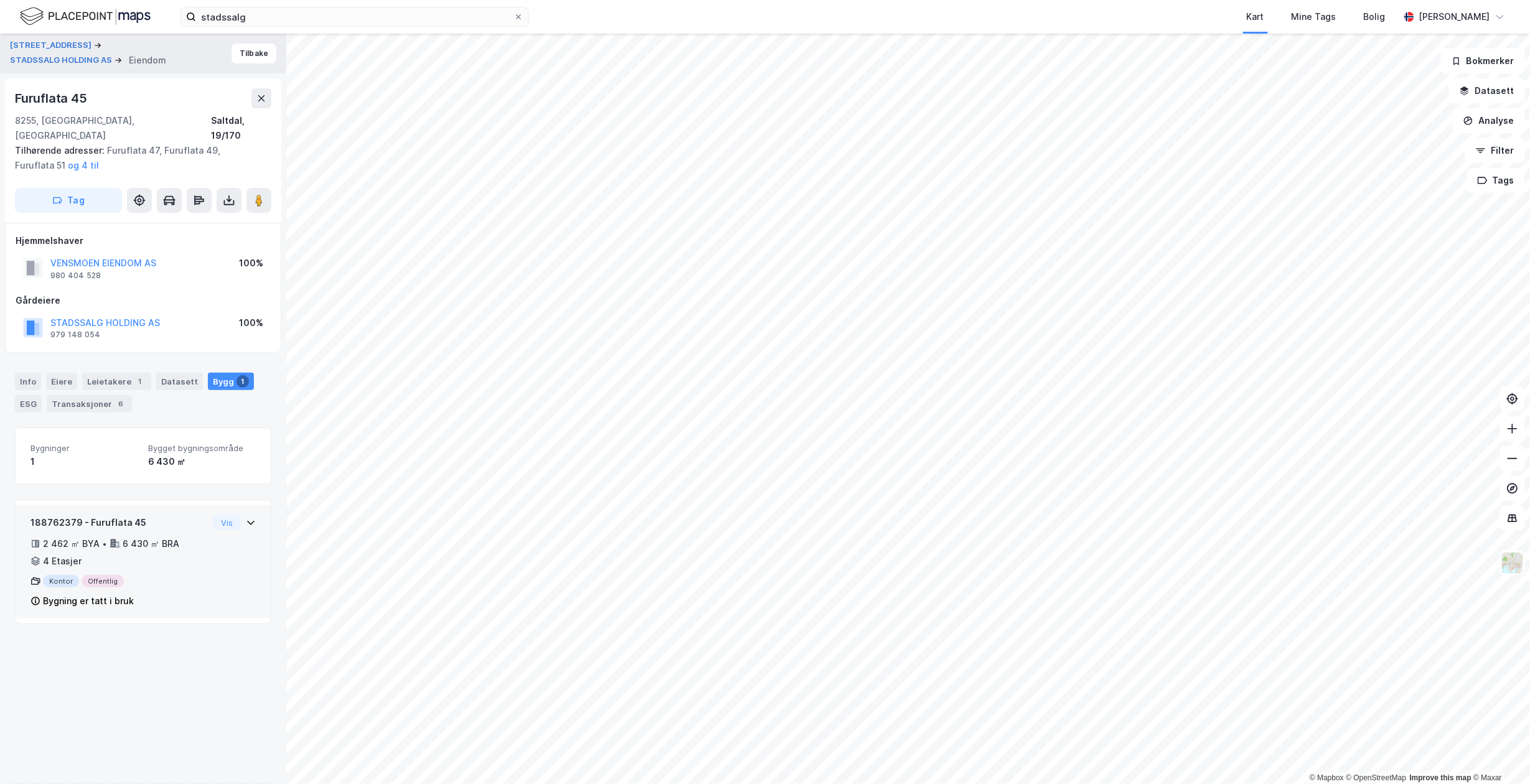
click at [155, 554] on div "2 462 ㎡ BYA • 6 430 ㎡ BRA • 4 Etasjer" at bounding box center [119, 552] width 178 height 32
click at [0, 0] on button "STADSSALG HOLDING AS" at bounding box center [0, 0] width 0 height 0
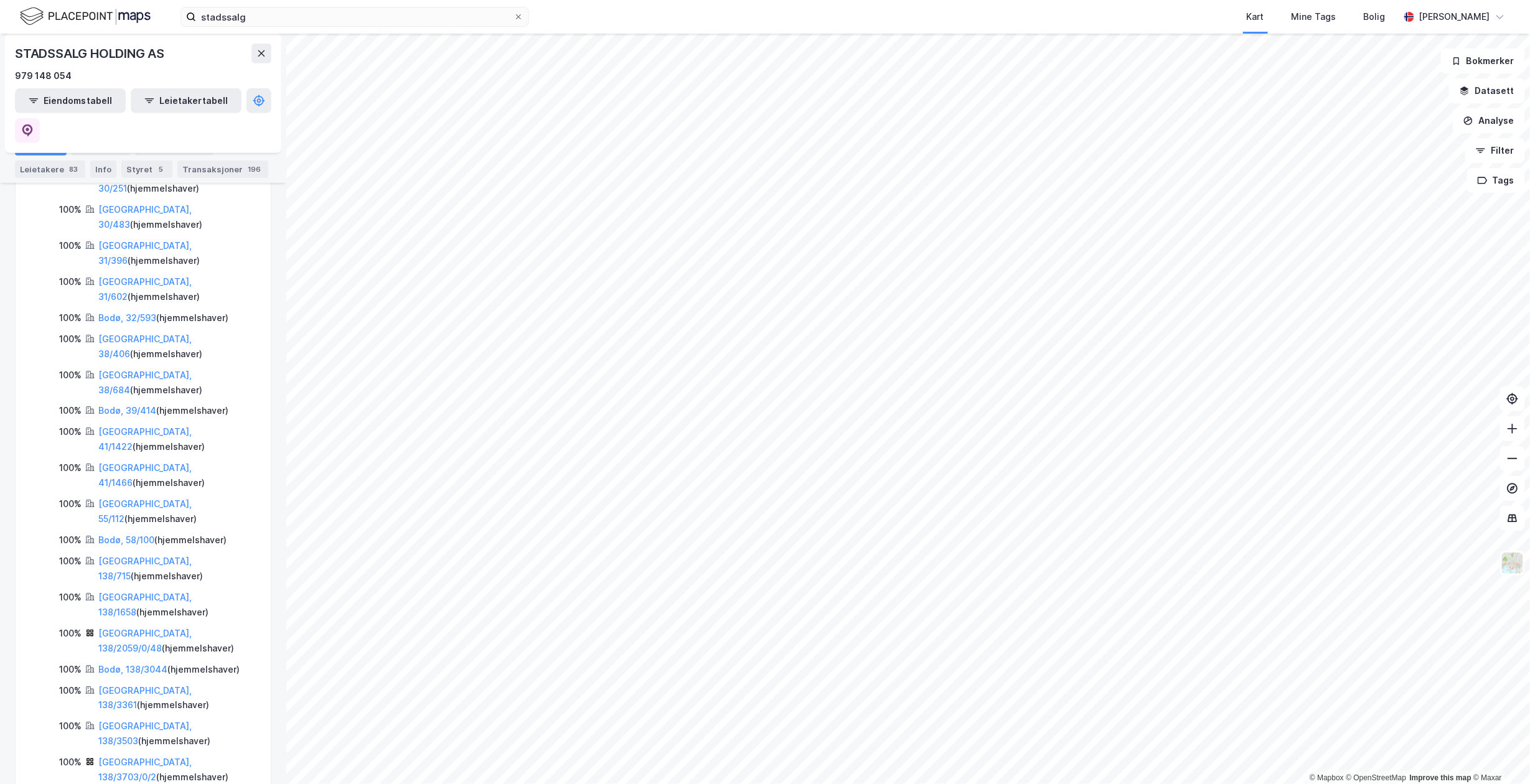
scroll to position [415, 0]
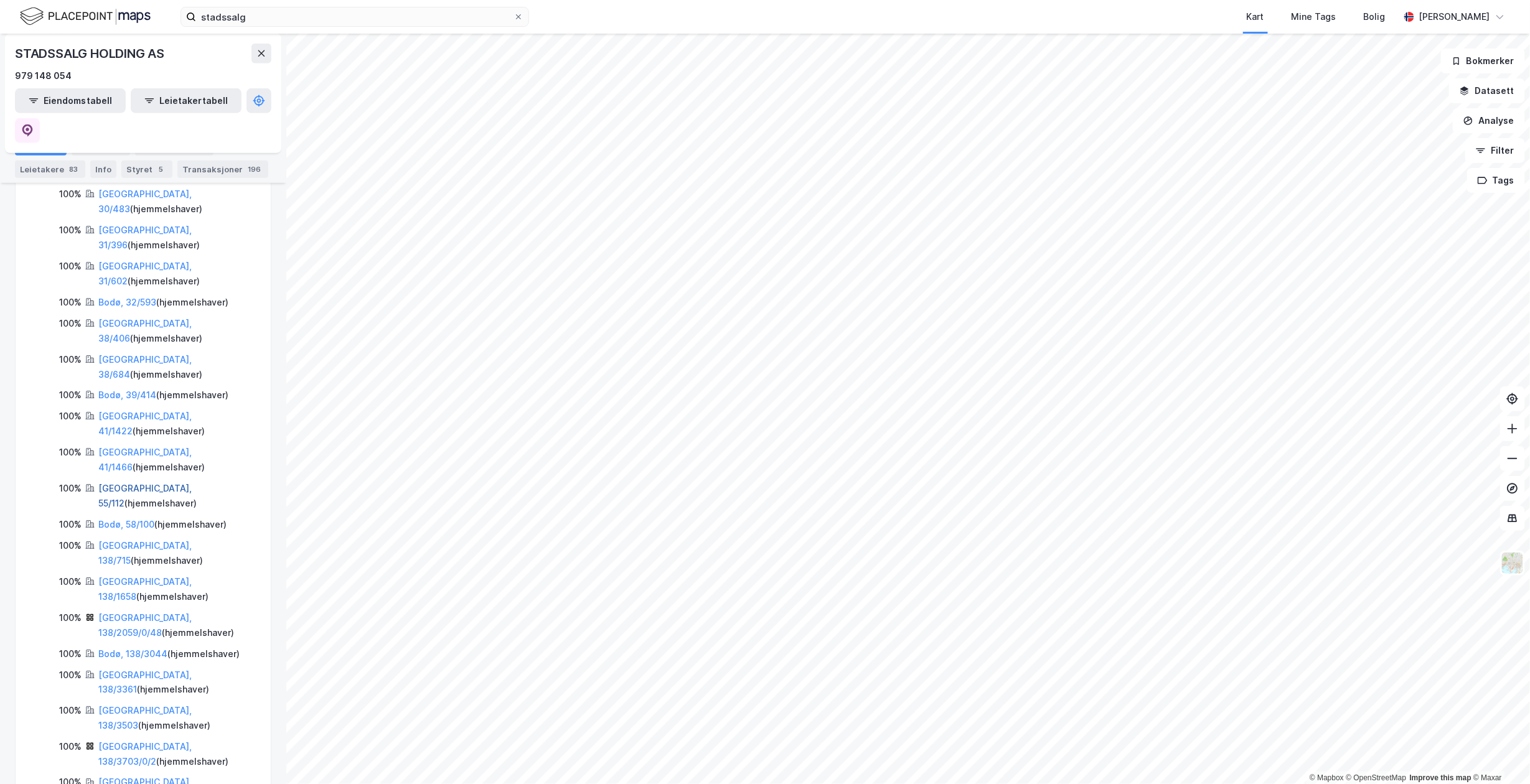
click at [135, 483] on link "[GEOGRAPHIC_DATA], 55/112" at bounding box center [145, 495] width 93 height 25
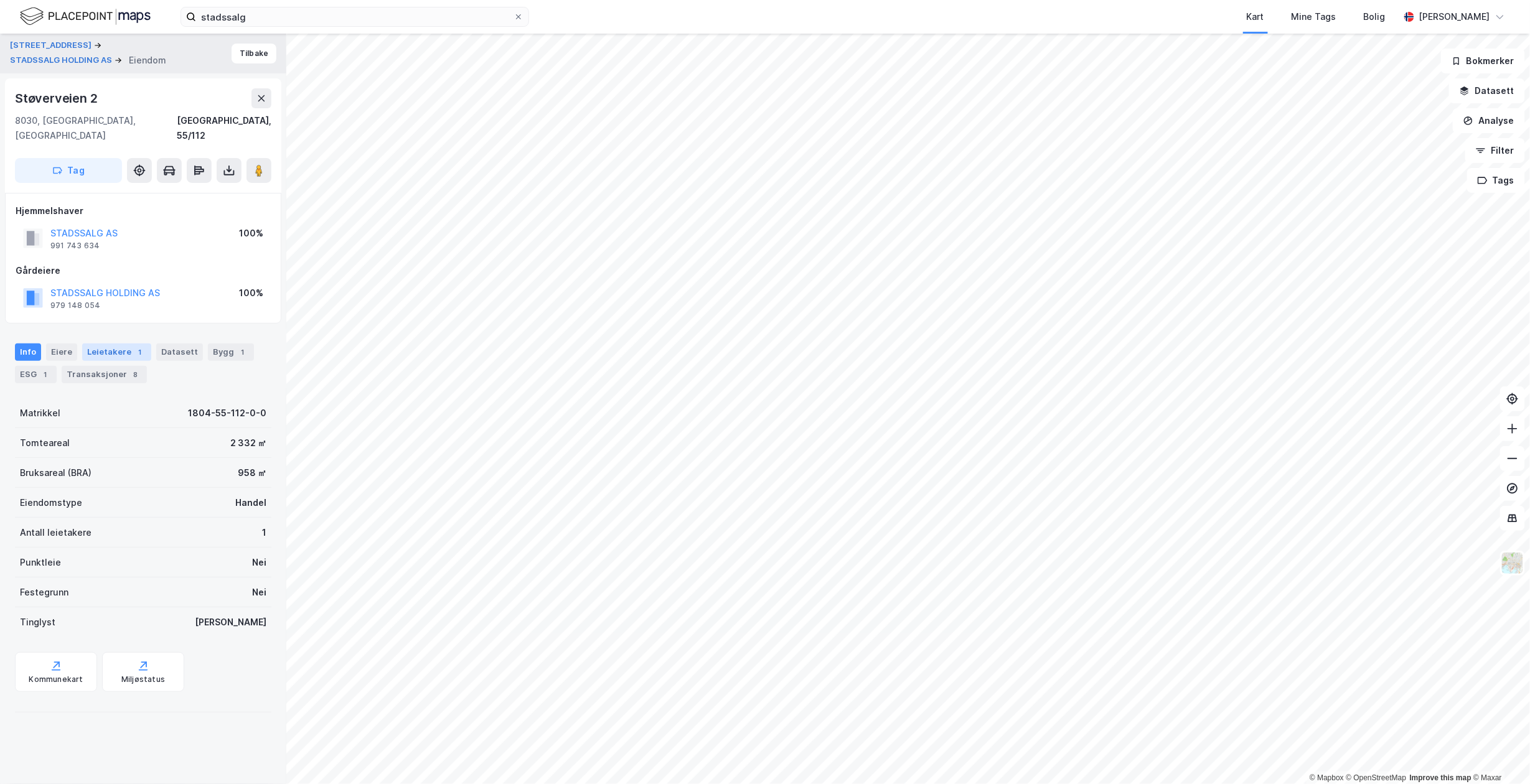
click at [134, 346] on div "1" at bounding box center [140, 352] width 12 height 12
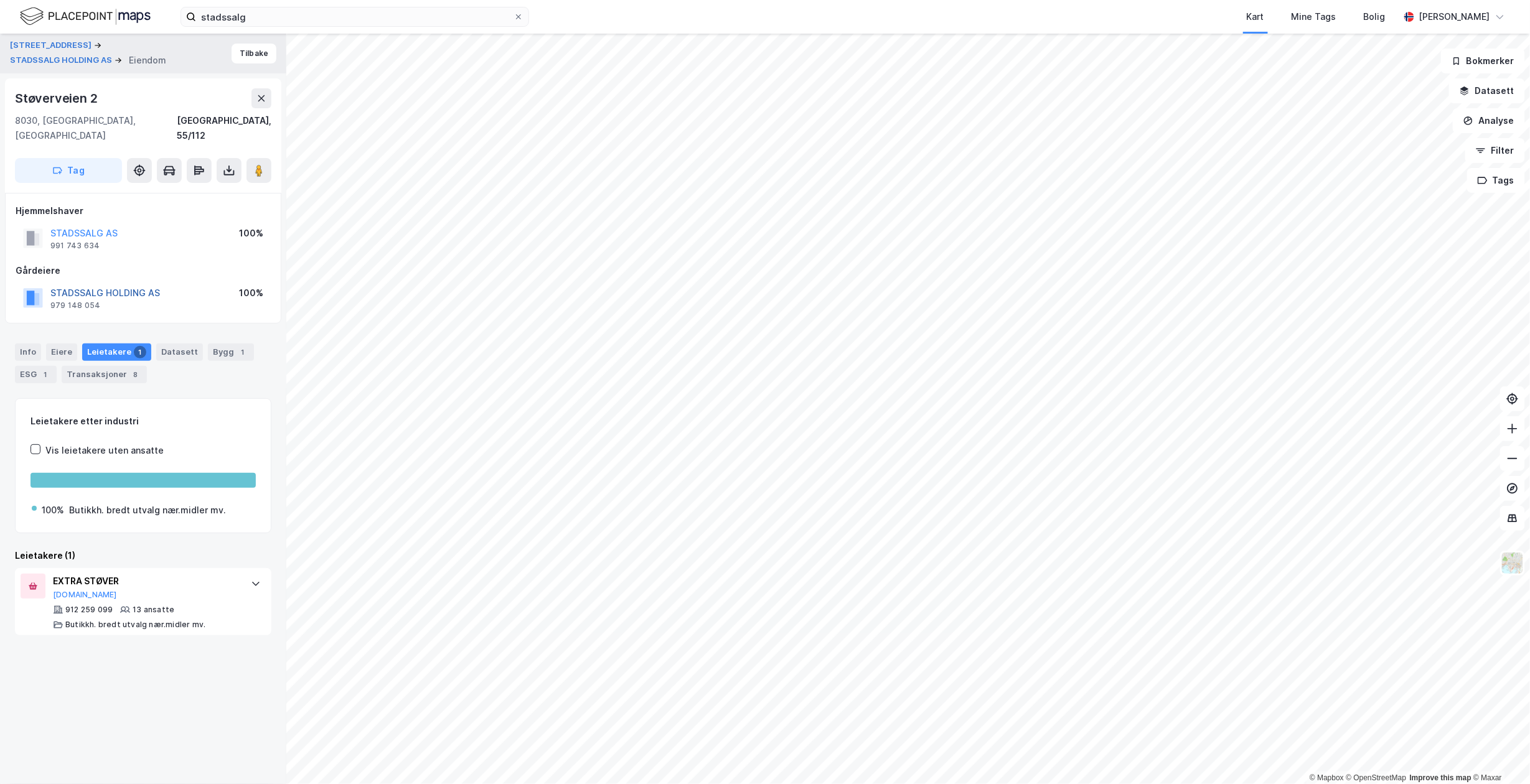
click at [0, 0] on button "STADSSALG HOLDING AS" at bounding box center [0, 0] width 0 height 0
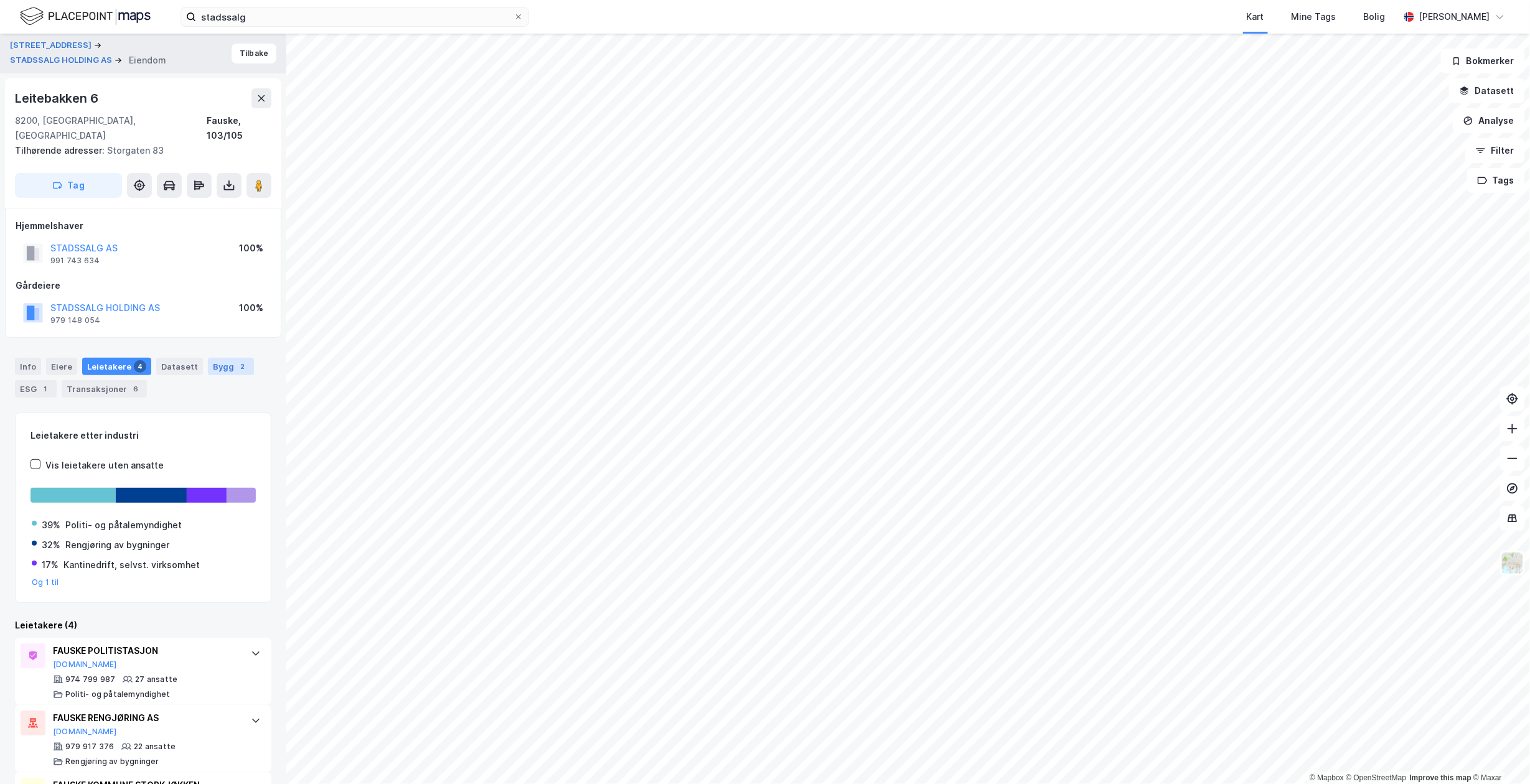
click at [208, 358] on div "Bygg 2" at bounding box center [231, 366] width 46 height 18
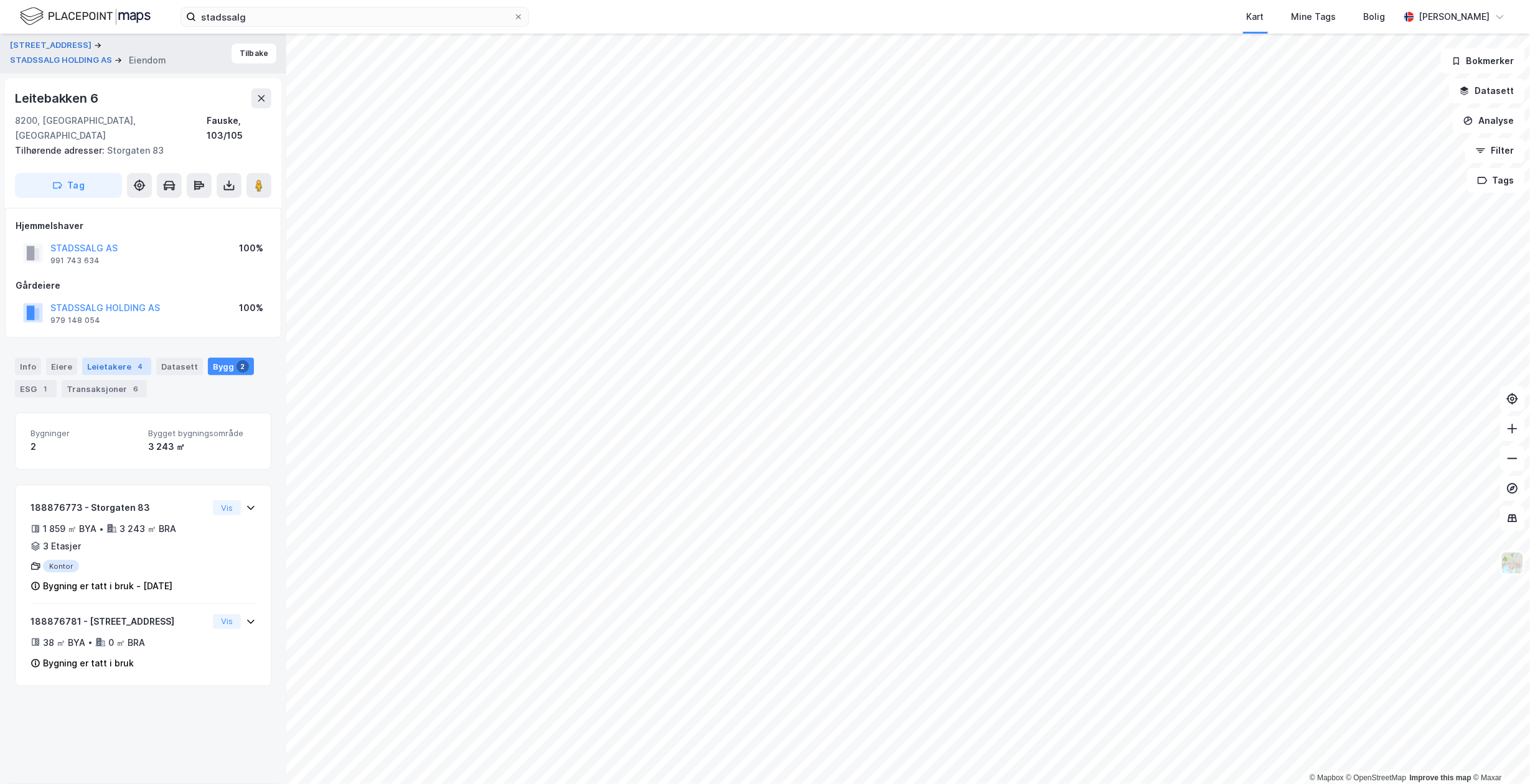
click at [112, 358] on div "Leietakere 4" at bounding box center [117, 366] width 69 height 18
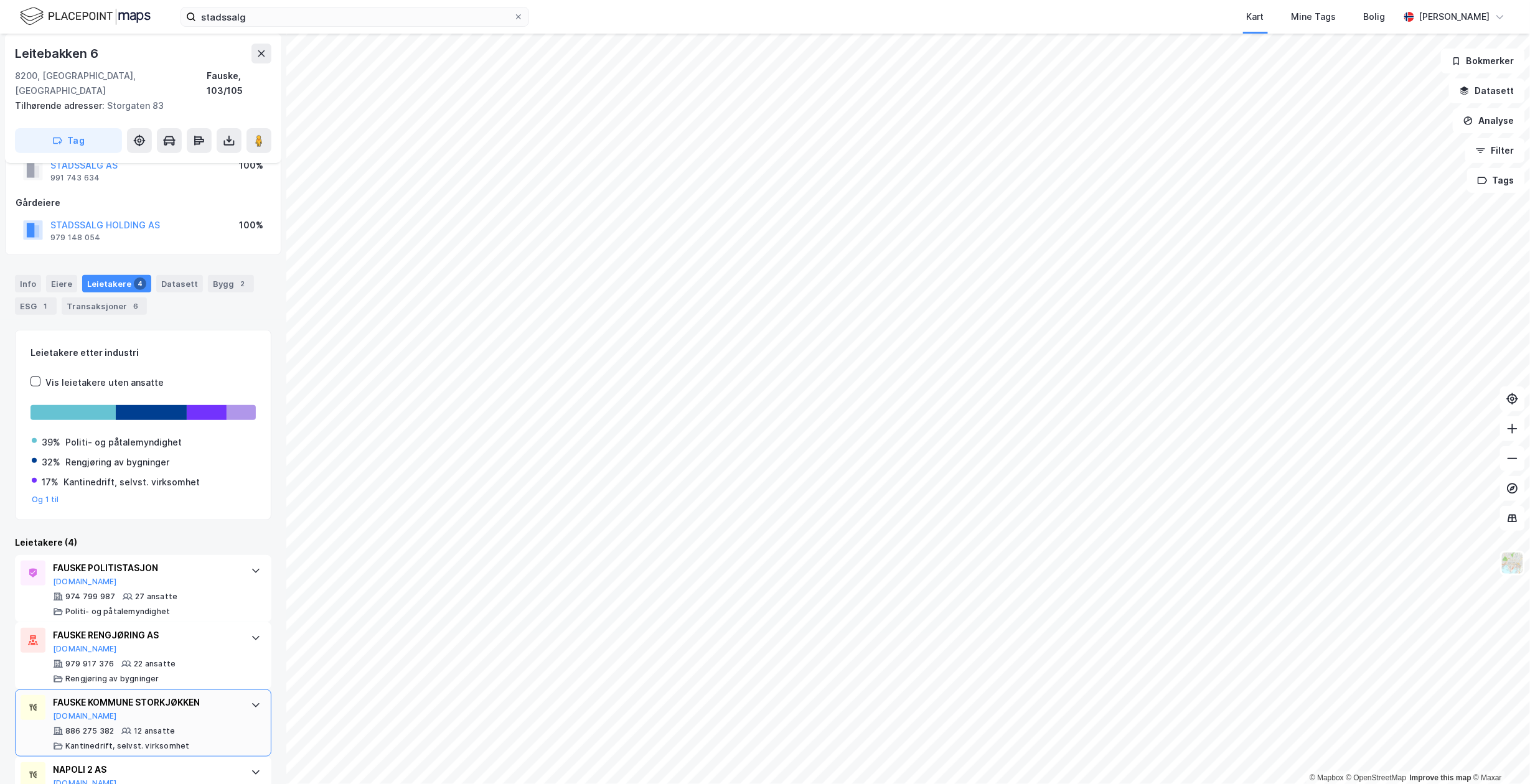
scroll to position [125, 0]
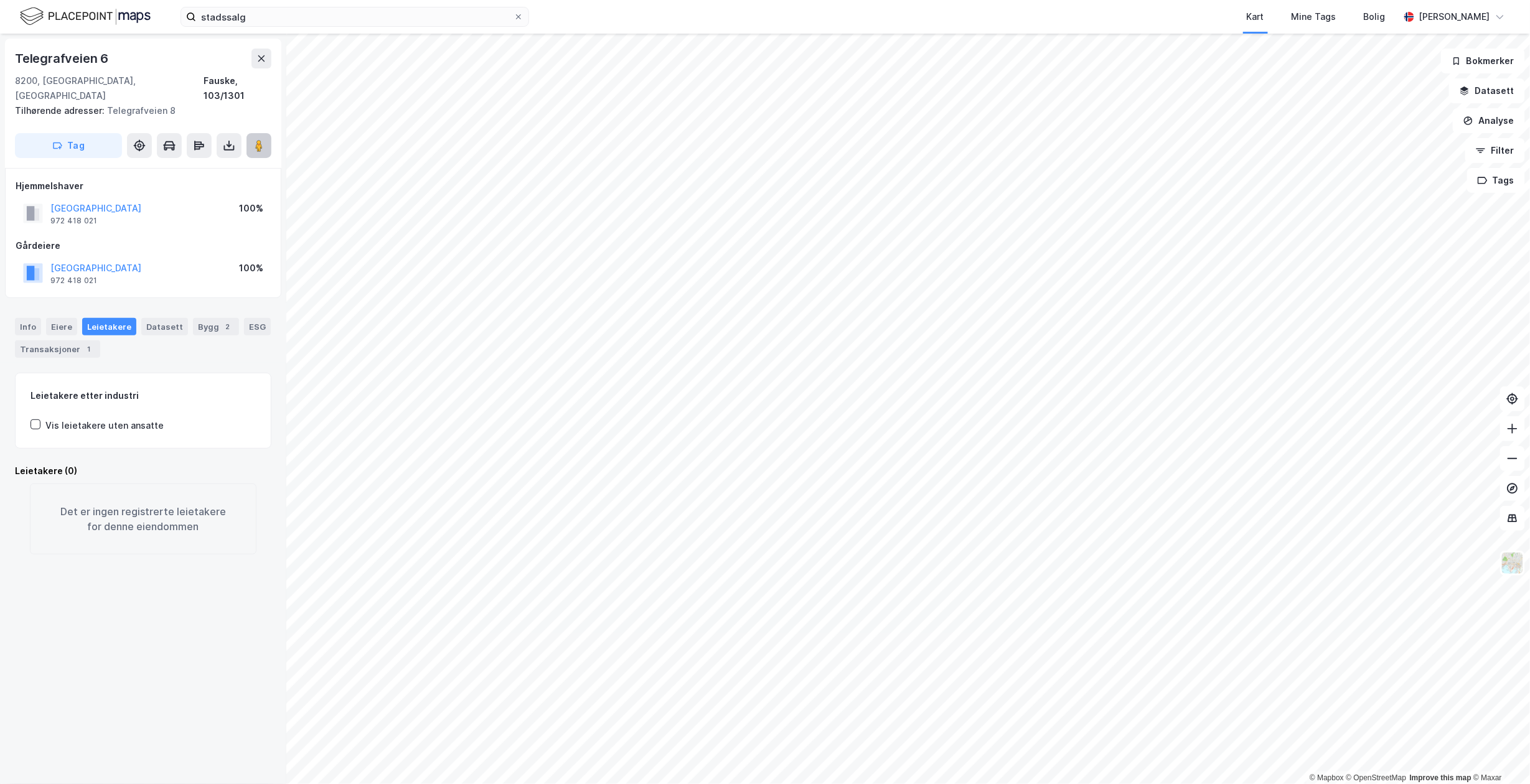
click at [257, 139] on button at bounding box center [259, 145] width 25 height 25
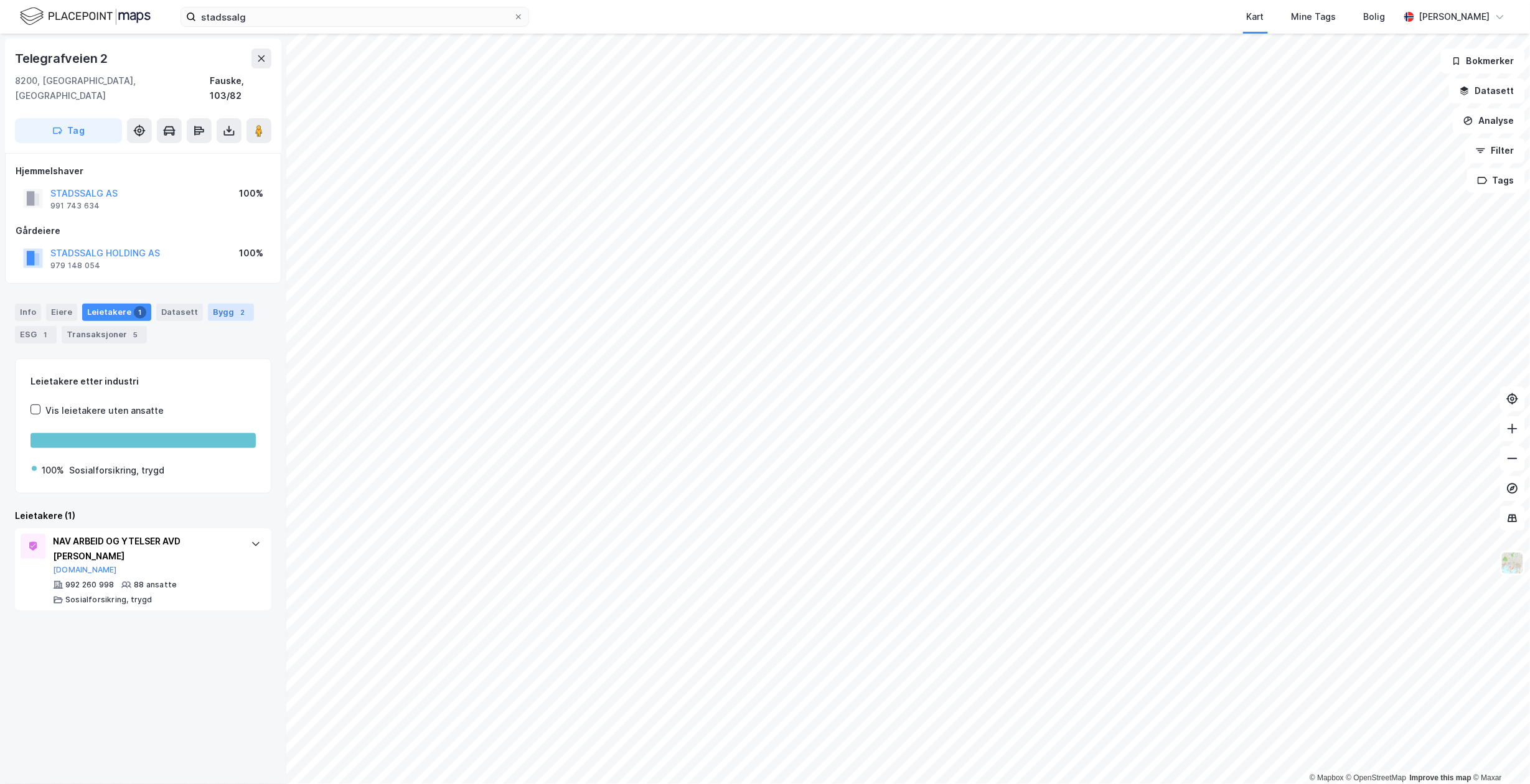
click at [236, 306] on div "2" at bounding box center [242, 312] width 12 height 12
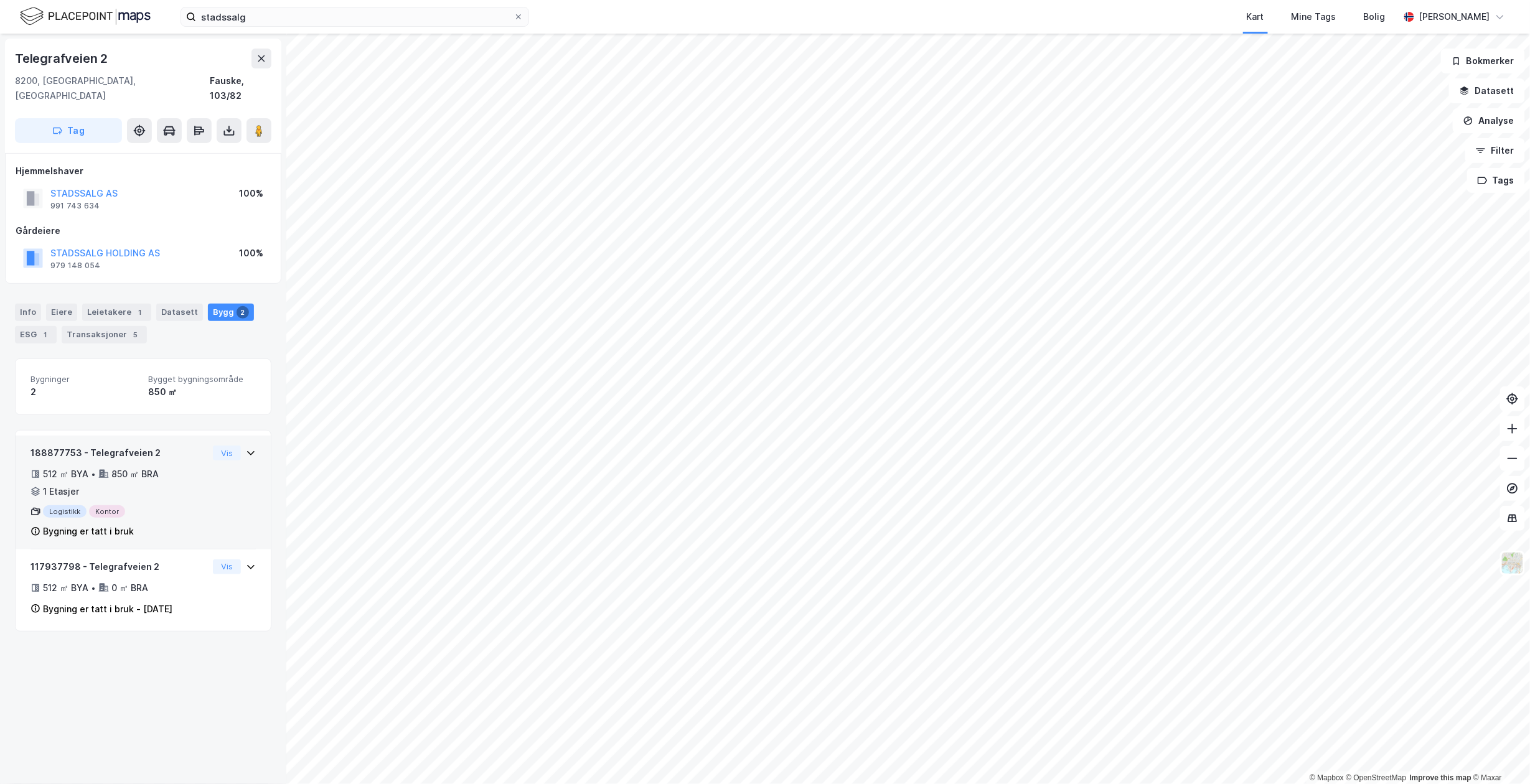
click at [157, 505] on div "Logistikk Kontor" at bounding box center [119, 512] width 178 height 12
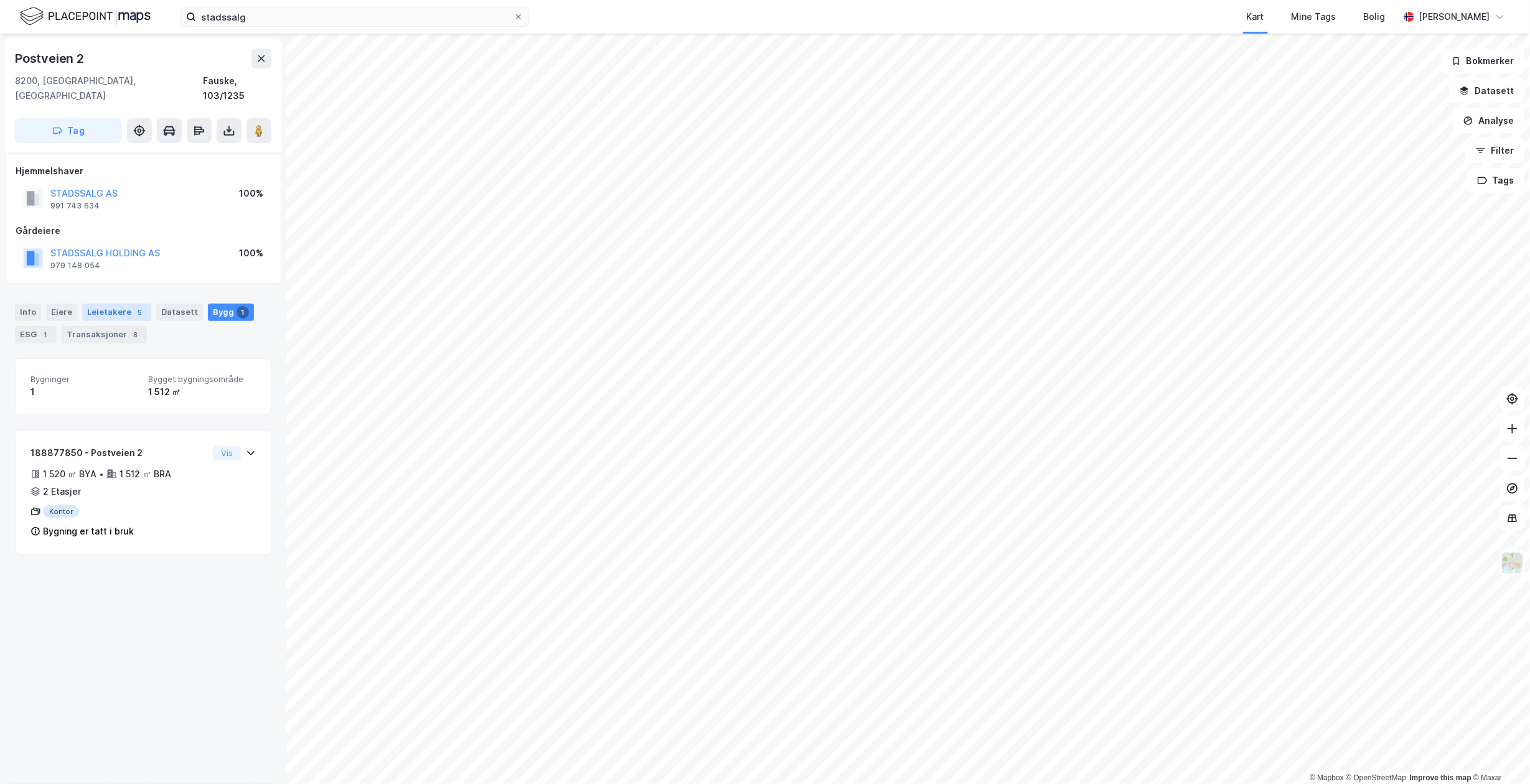
click at [122, 304] on div "Leietakere 5" at bounding box center [117, 312] width 69 height 18
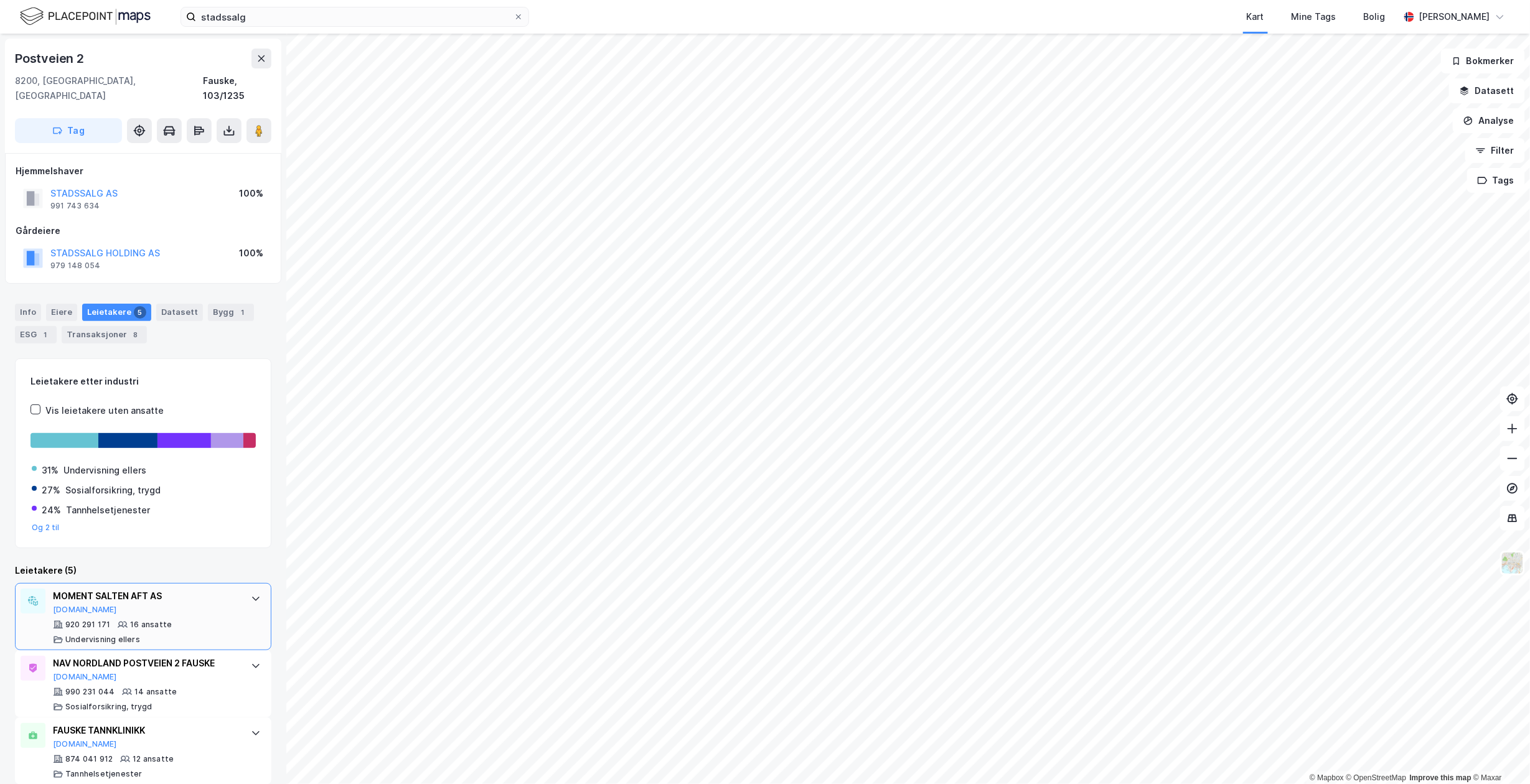
click at [195, 620] on div "920 291 171 16 ansatte Undervisning ellers" at bounding box center [145, 632] width 185 height 25
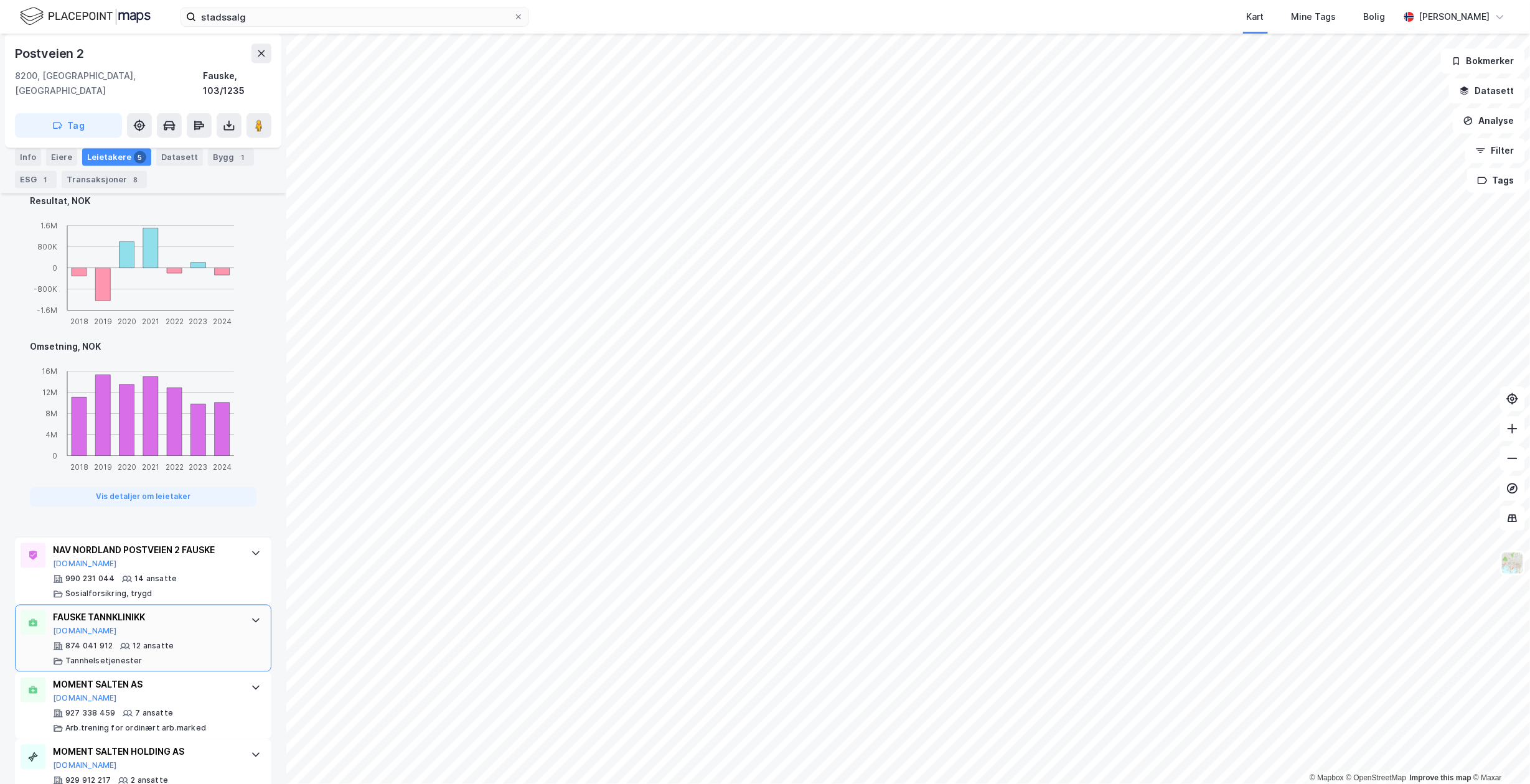
scroll to position [772, 0]
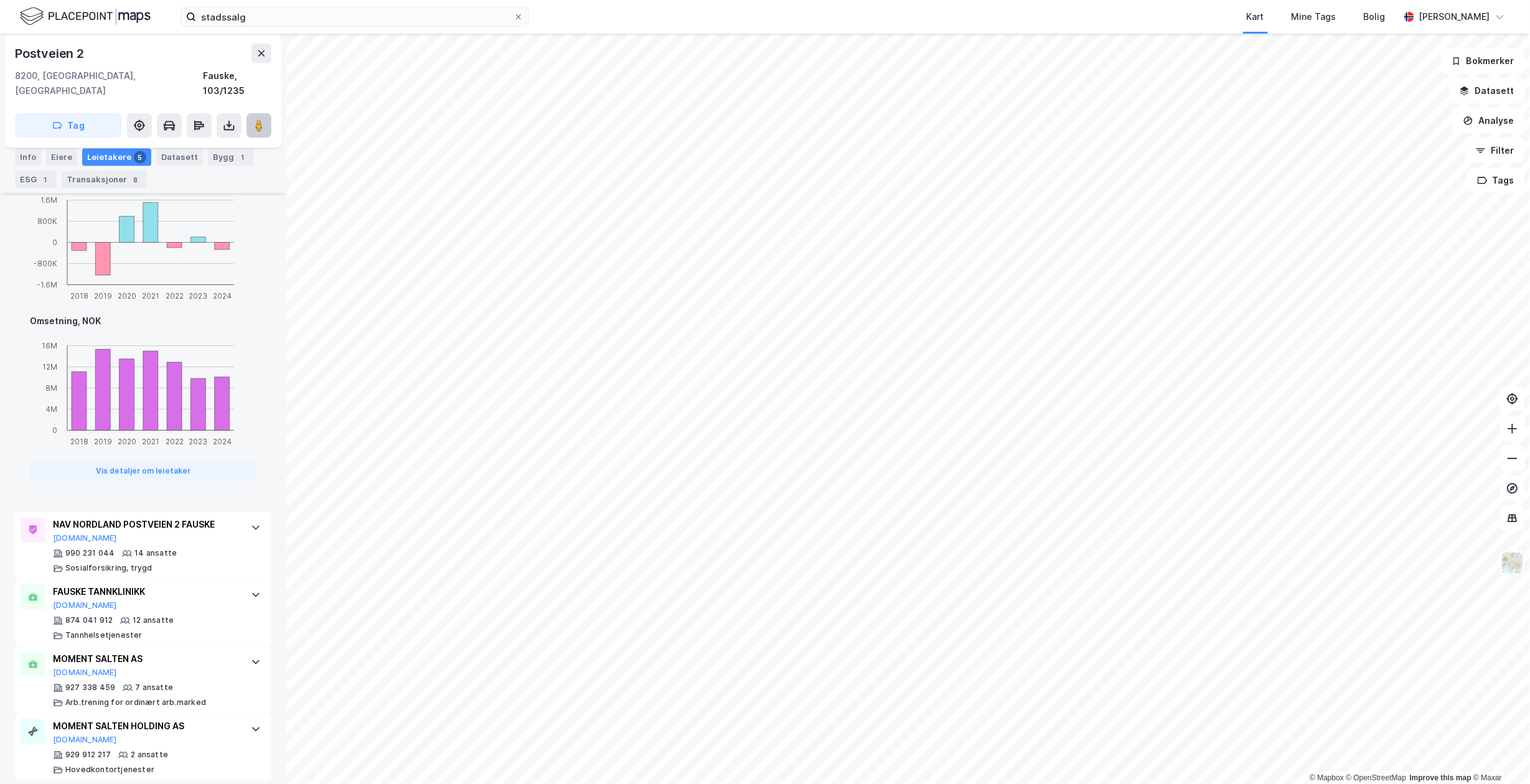
click at [252, 119] on icon at bounding box center [259, 125] width 12 height 12
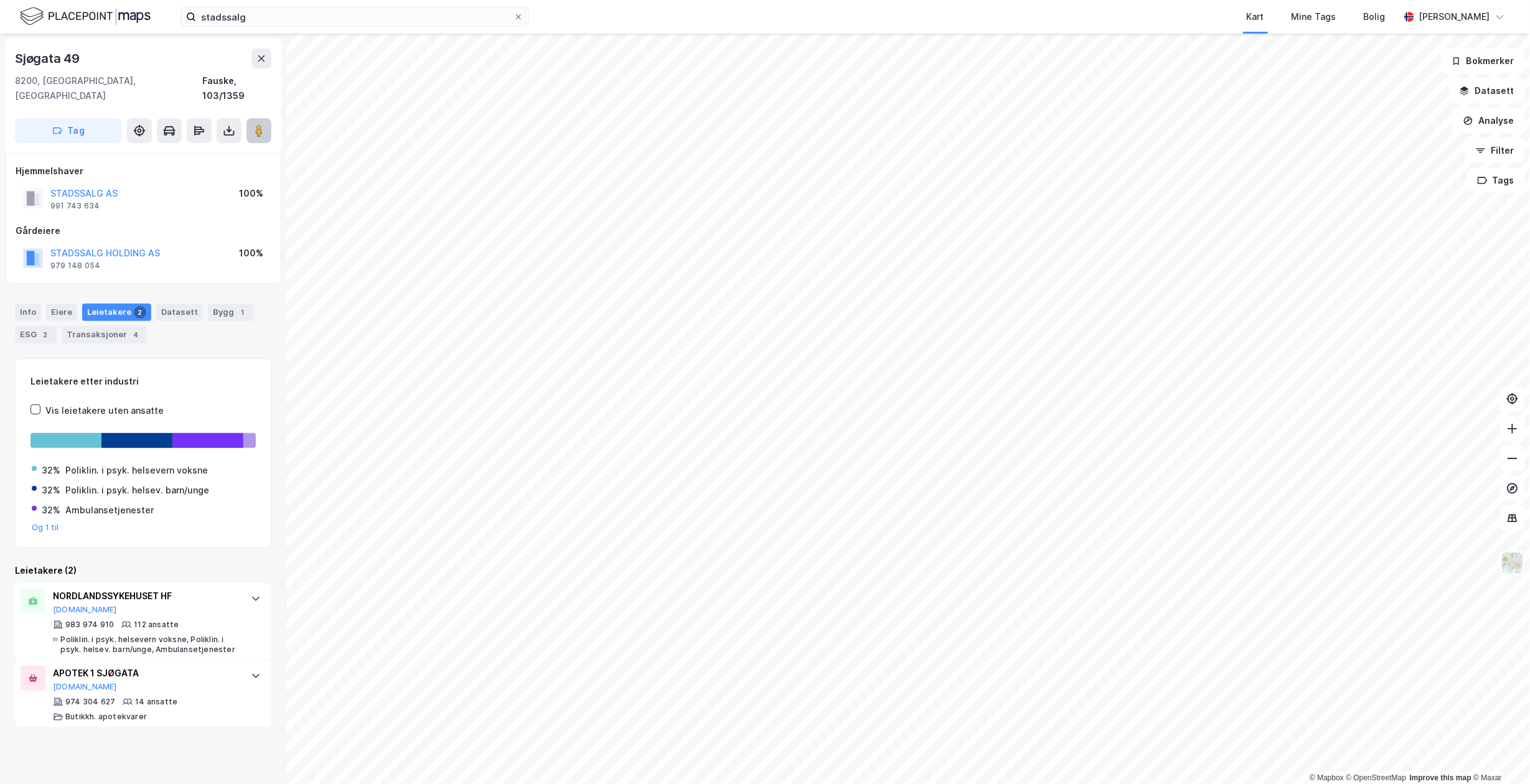
click at [258, 125] on image at bounding box center [259, 131] width 8 height 12
click at [0, 0] on button "STADSSALG HOLDING AS" at bounding box center [0, 0] width 0 height 0
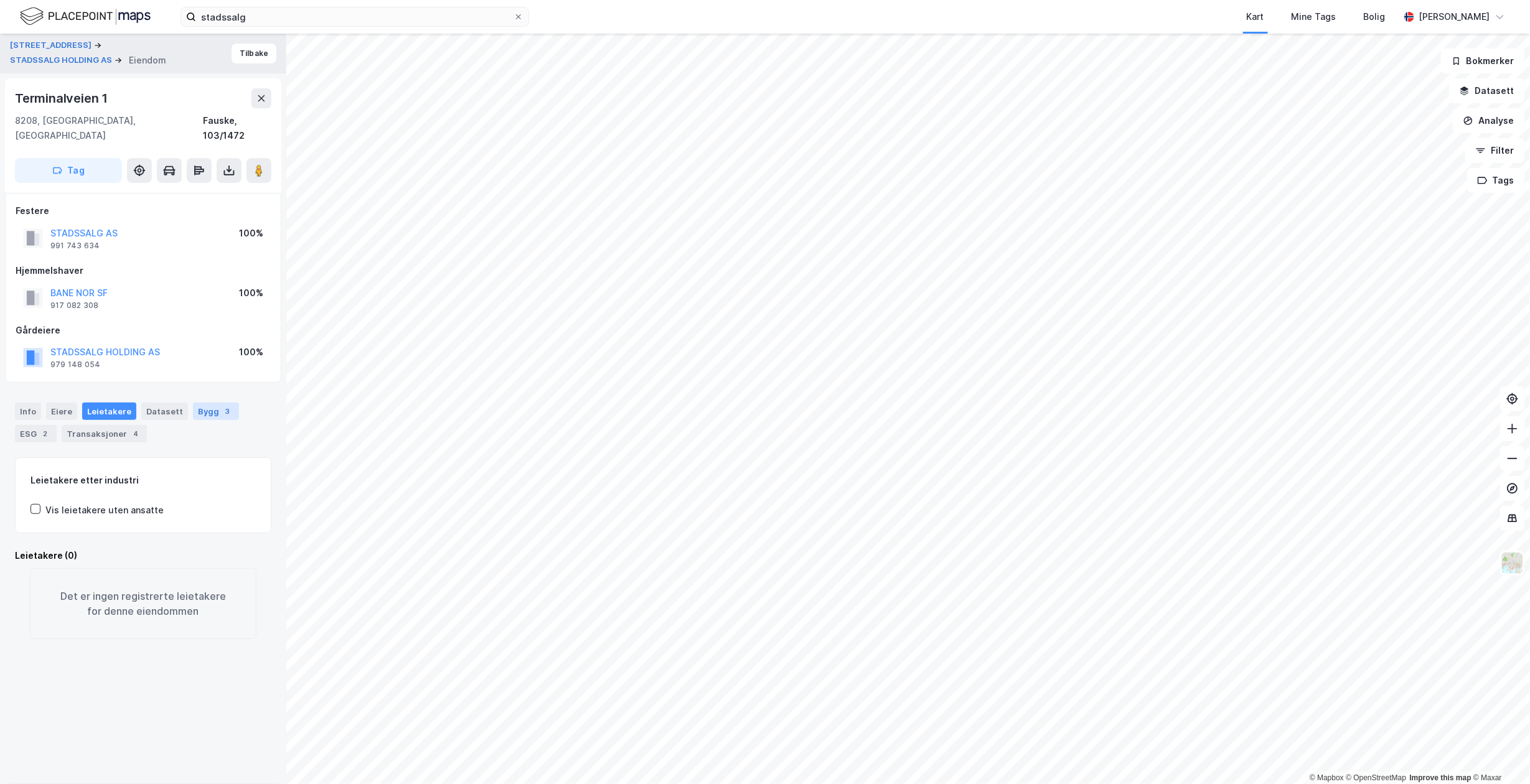
click at [200, 402] on div "Bygg 3" at bounding box center [216, 411] width 46 height 18
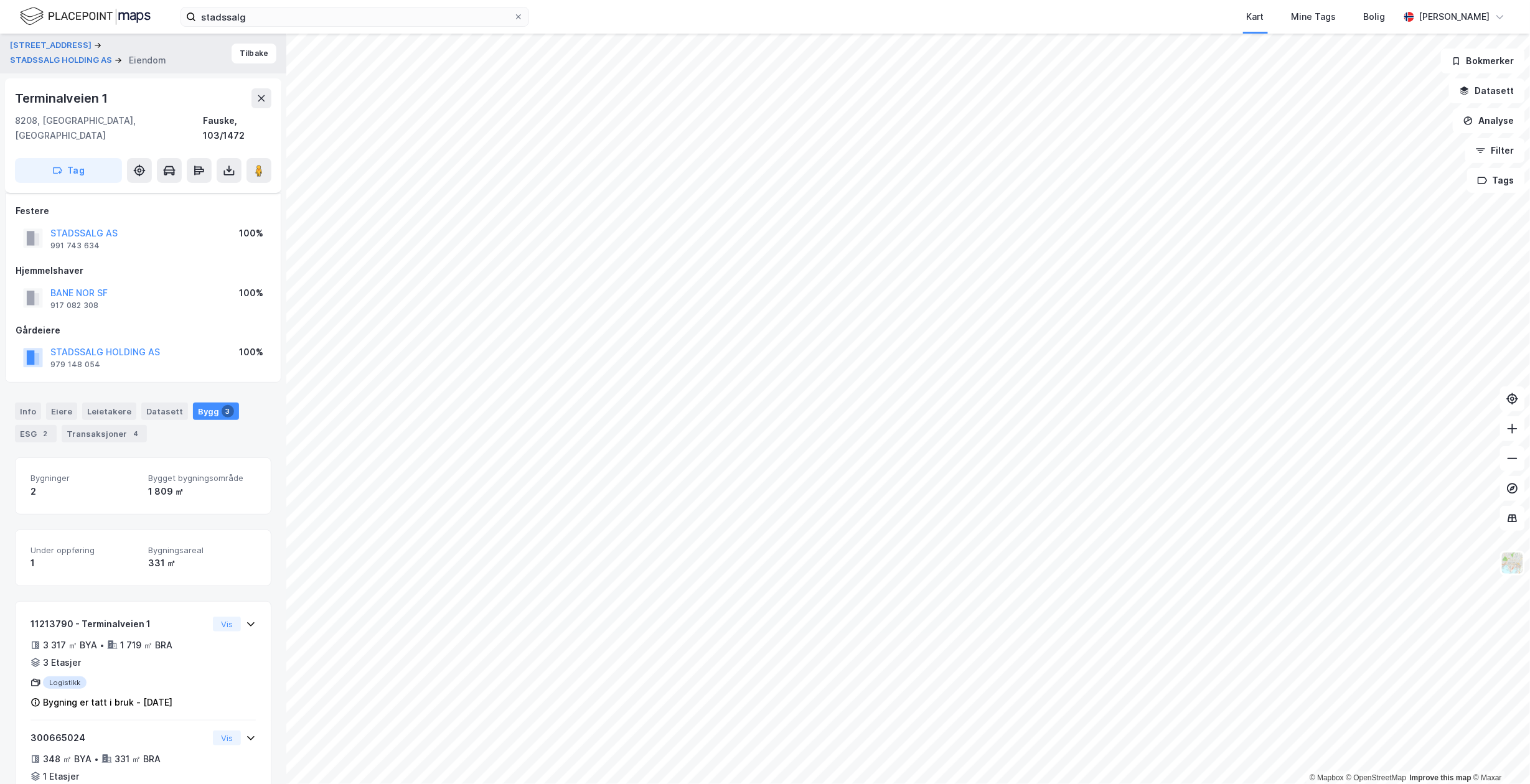
scroll to position [168, 0]
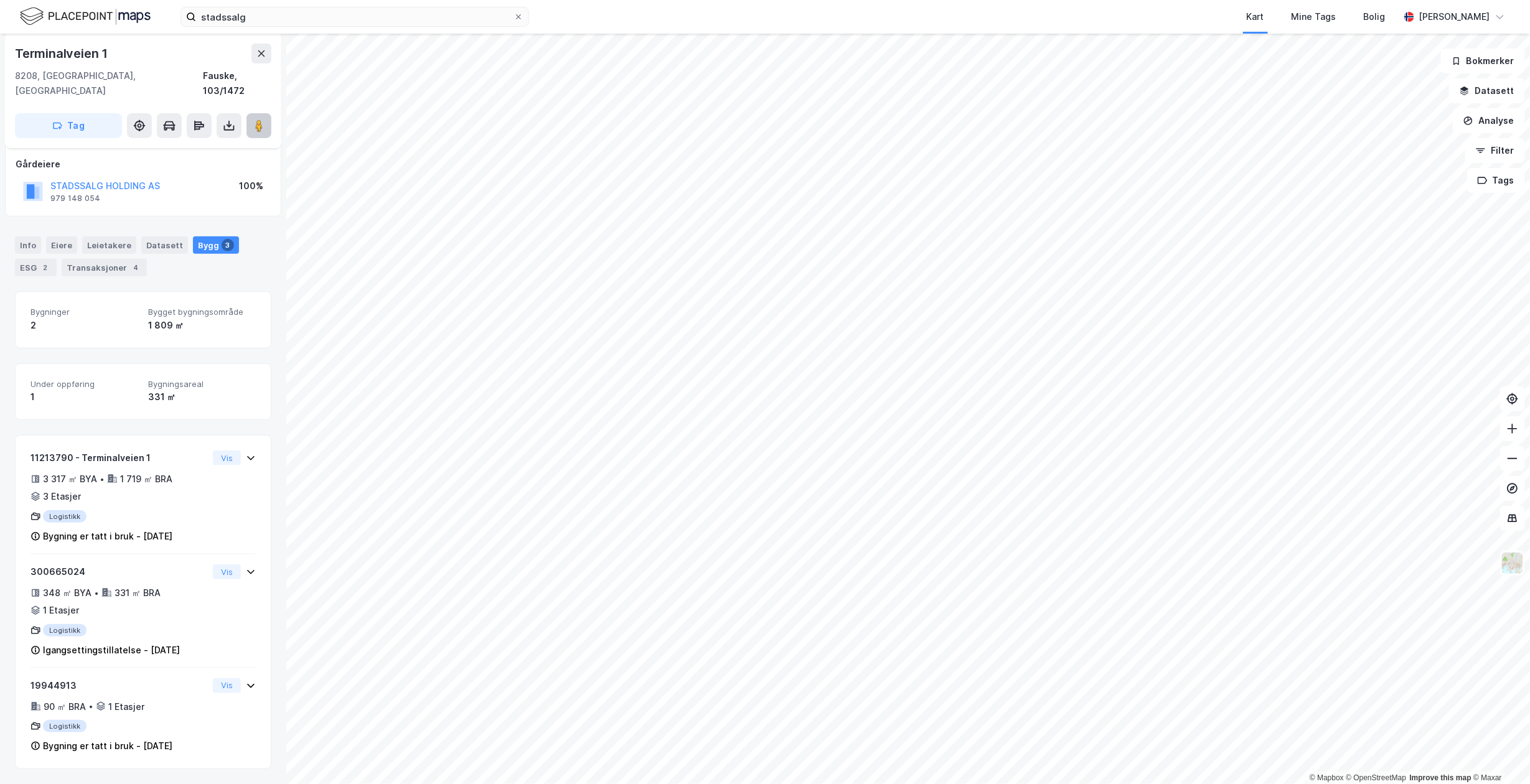
click at [252, 117] on button at bounding box center [259, 125] width 25 height 25
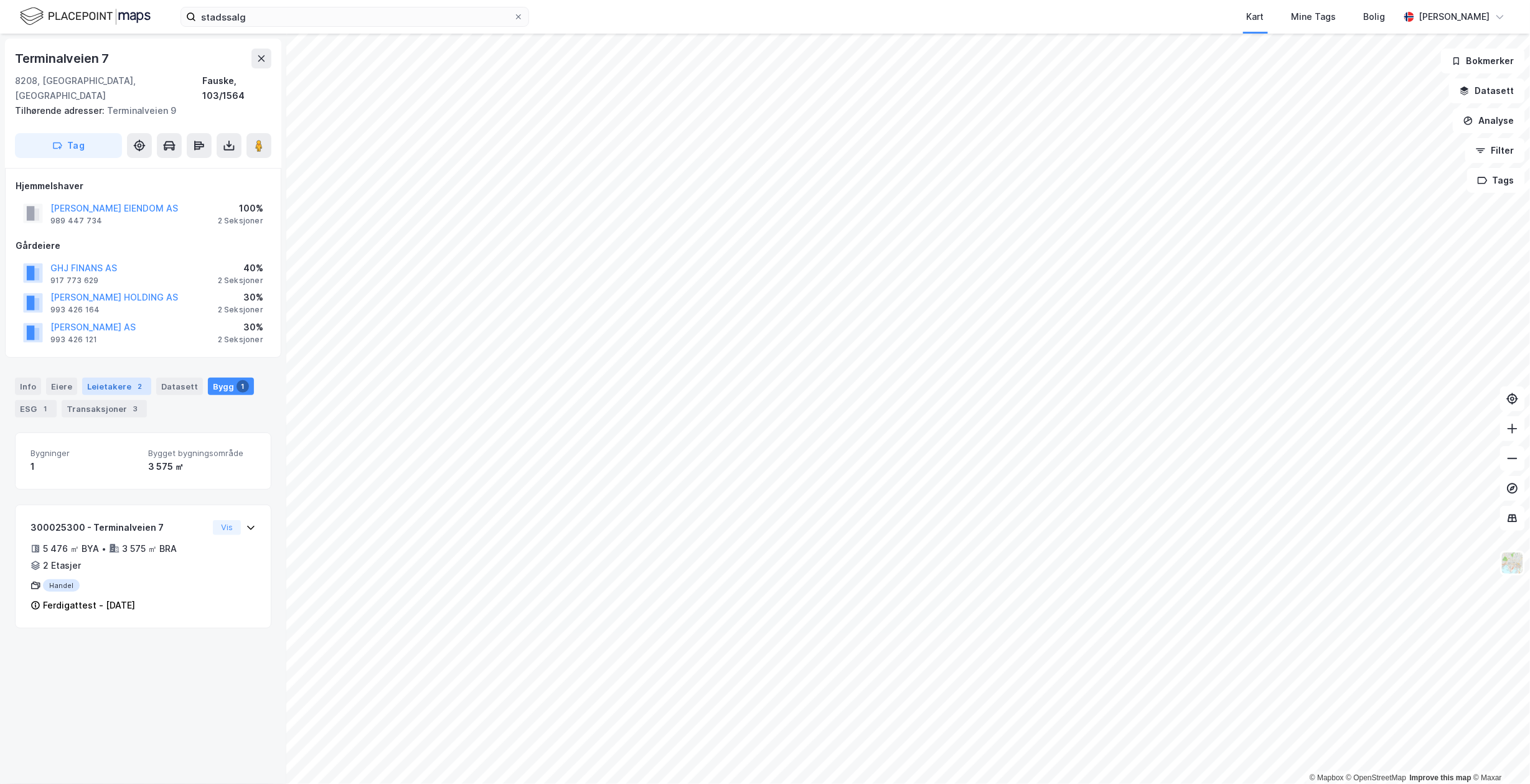
click at [135, 380] on div "2" at bounding box center [140, 386] width 12 height 12
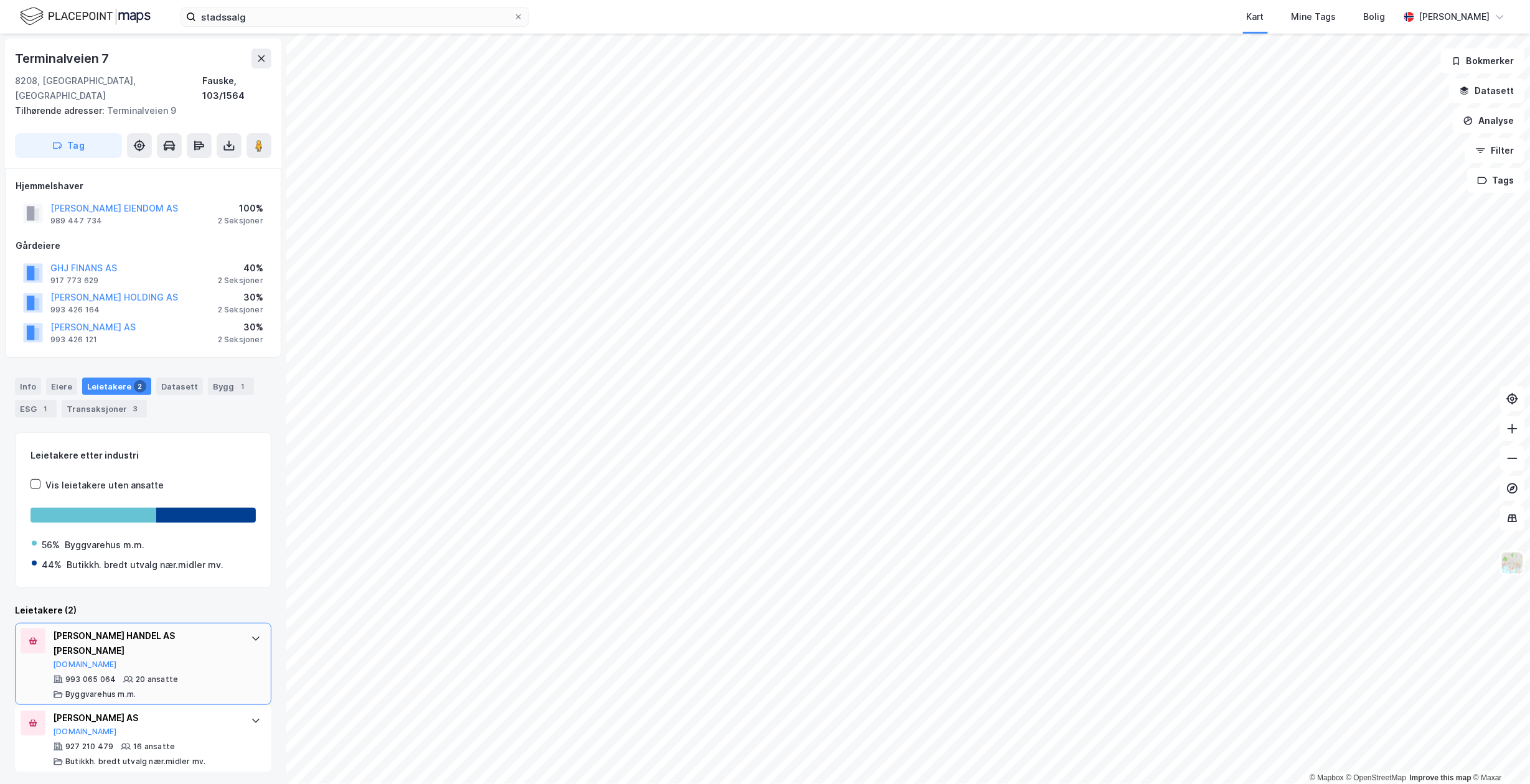
click at [192, 639] on div "[PERSON_NAME] HANDEL AS [PERSON_NAME]" at bounding box center [145, 643] width 185 height 30
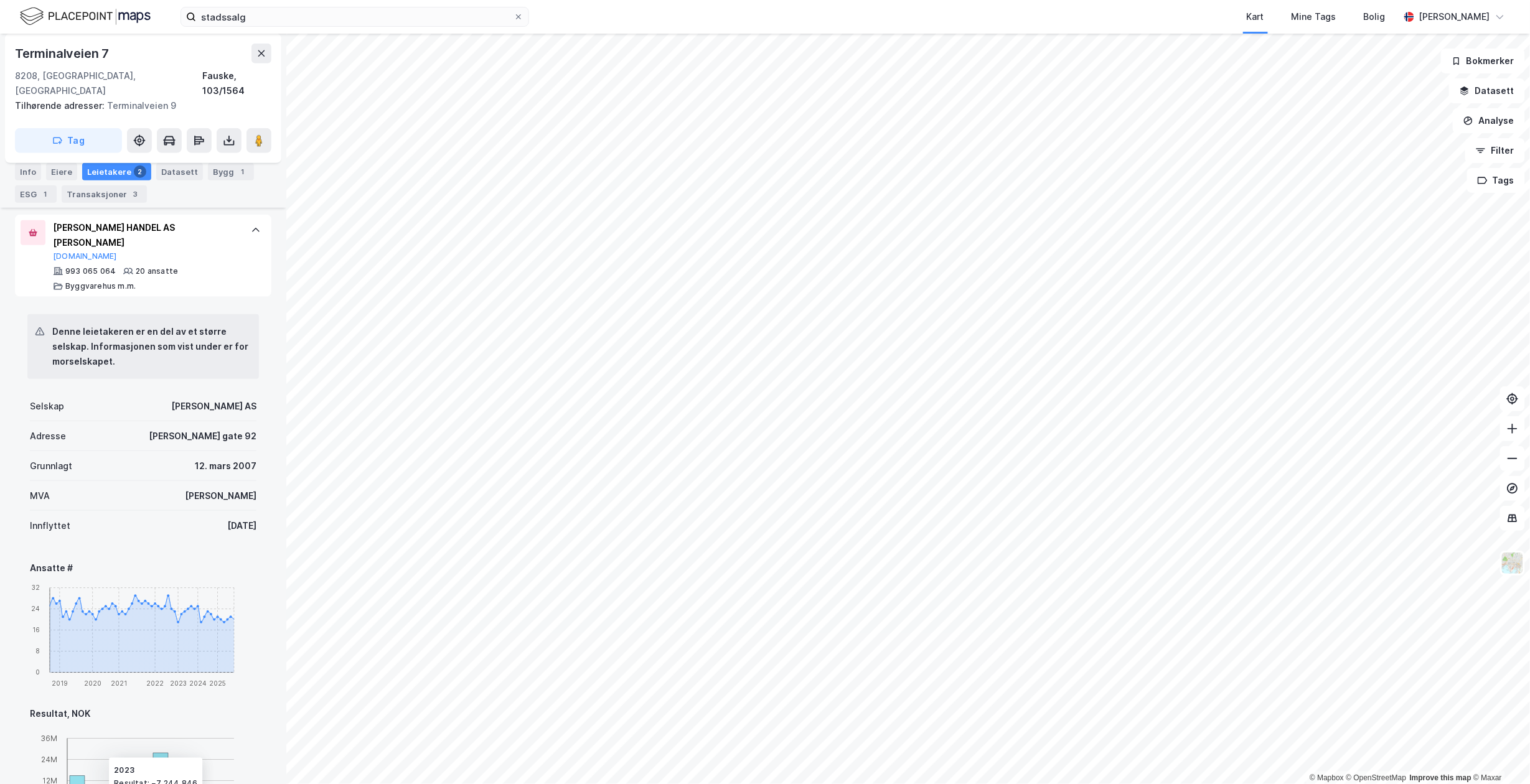
scroll to position [245, 0]
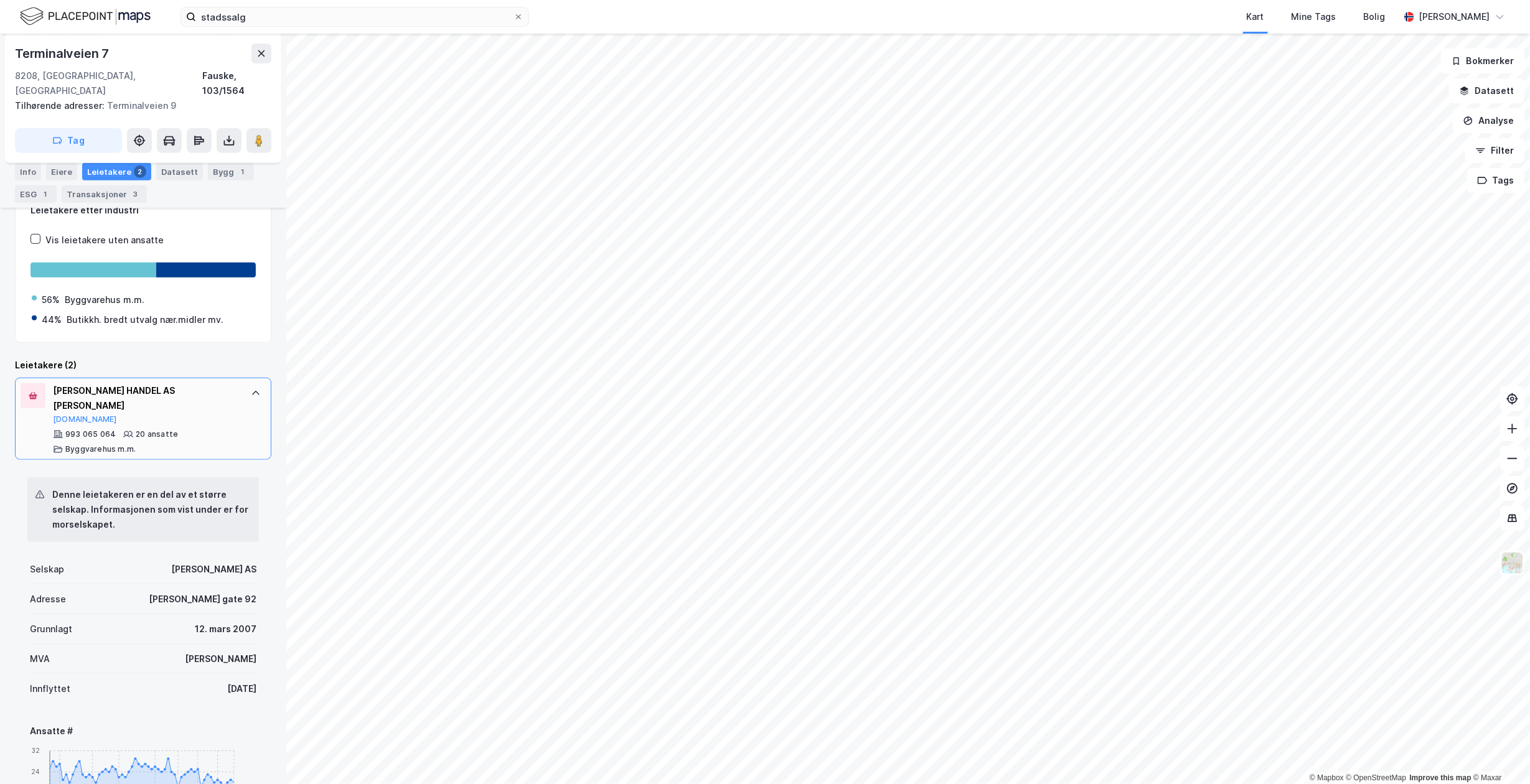
click at [216, 383] on div "[PERSON_NAME] HANDEL AS [PERSON_NAME]" at bounding box center [145, 398] width 185 height 30
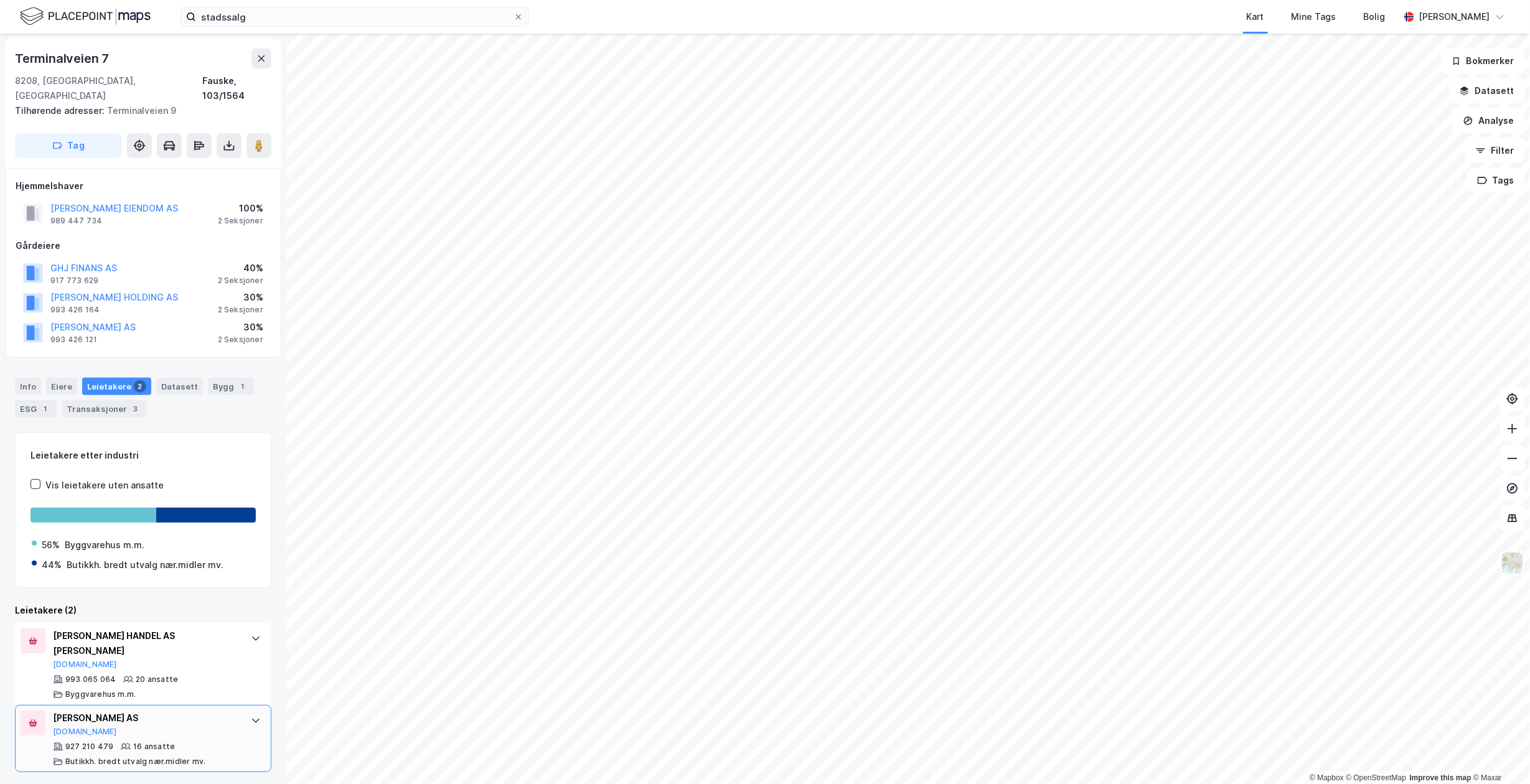
click at [210, 711] on div "[PERSON_NAME] AS" at bounding box center [145, 718] width 185 height 15
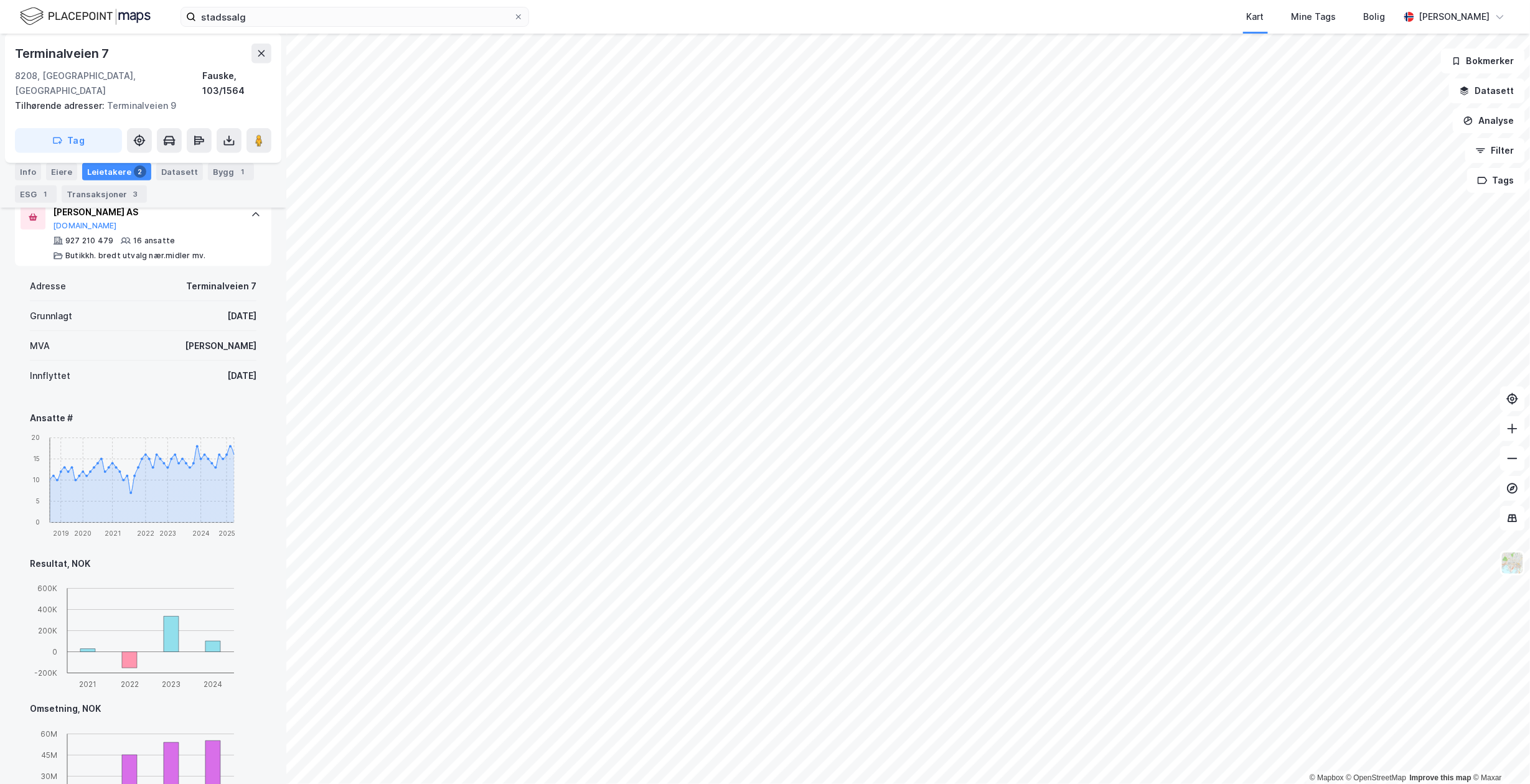
scroll to position [623, 0]
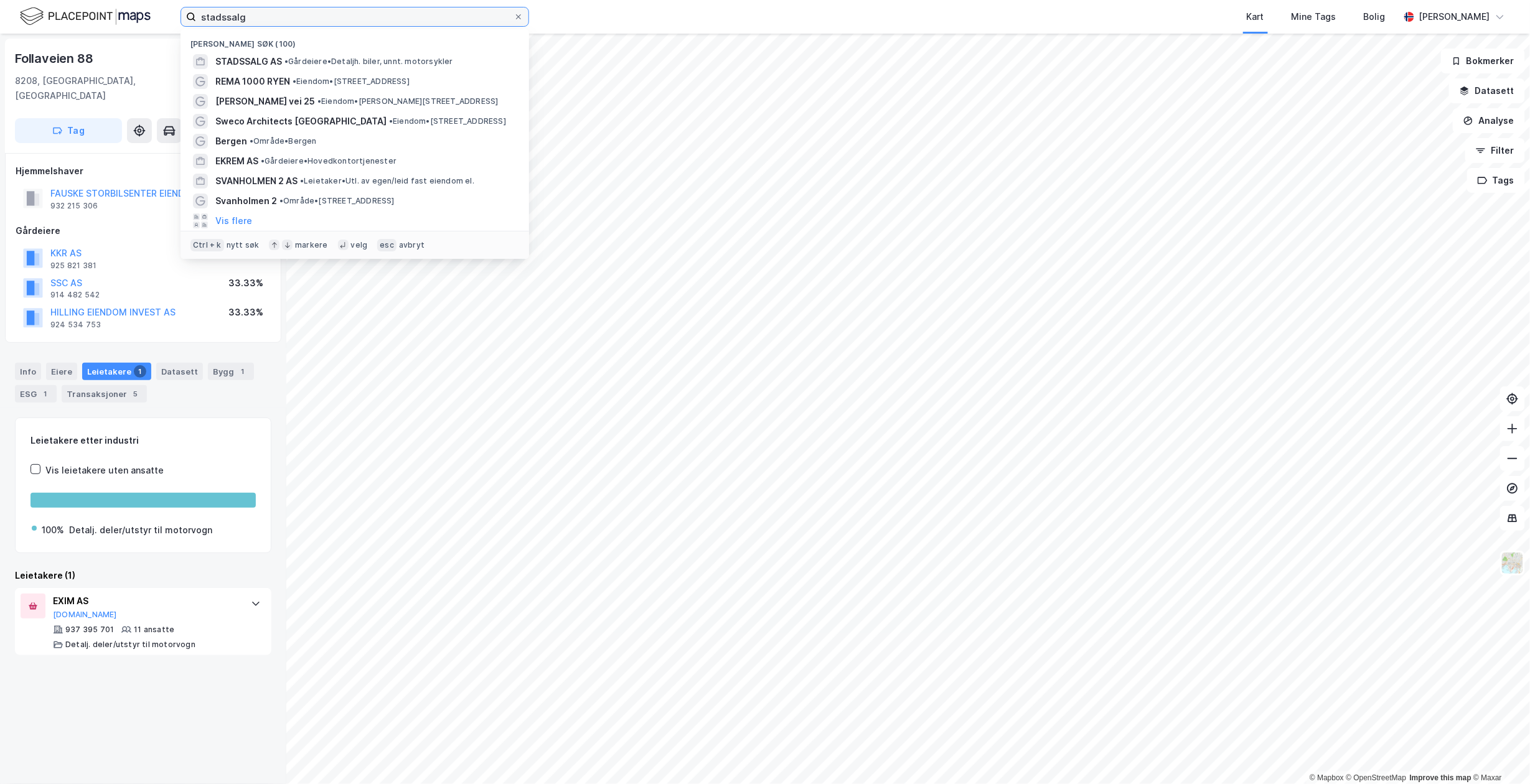
click at [292, 21] on input "stadssalg" at bounding box center [355, 17] width 317 height 18
click at [312, 63] on span "• Gårdeiere • Detaljh. biler, unnt. motorsykler" at bounding box center [369, 62] width 169 height 10
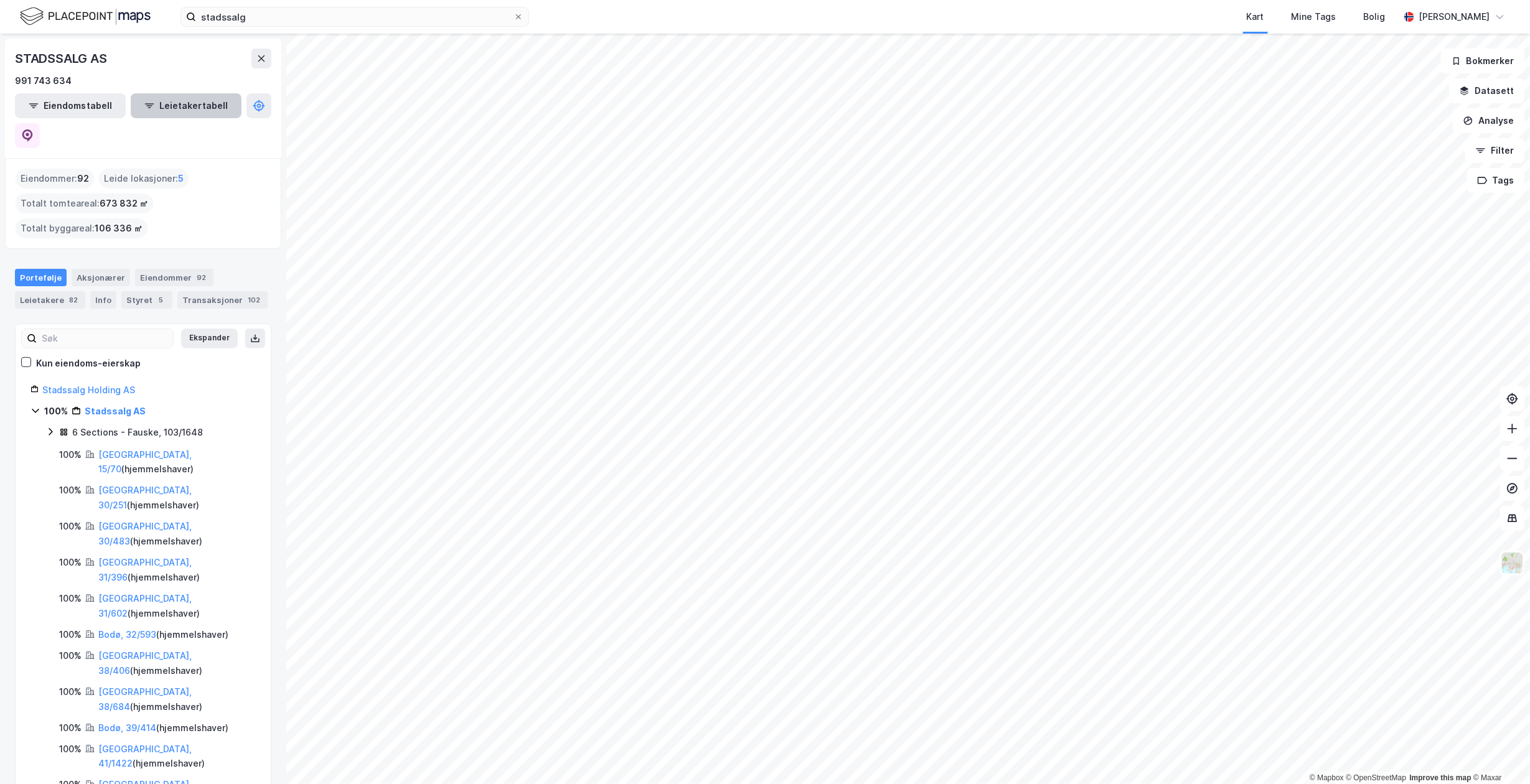
click at [142, 105] on button "Leietakertabell" at bounding box center [186, 105] width 111 height 25
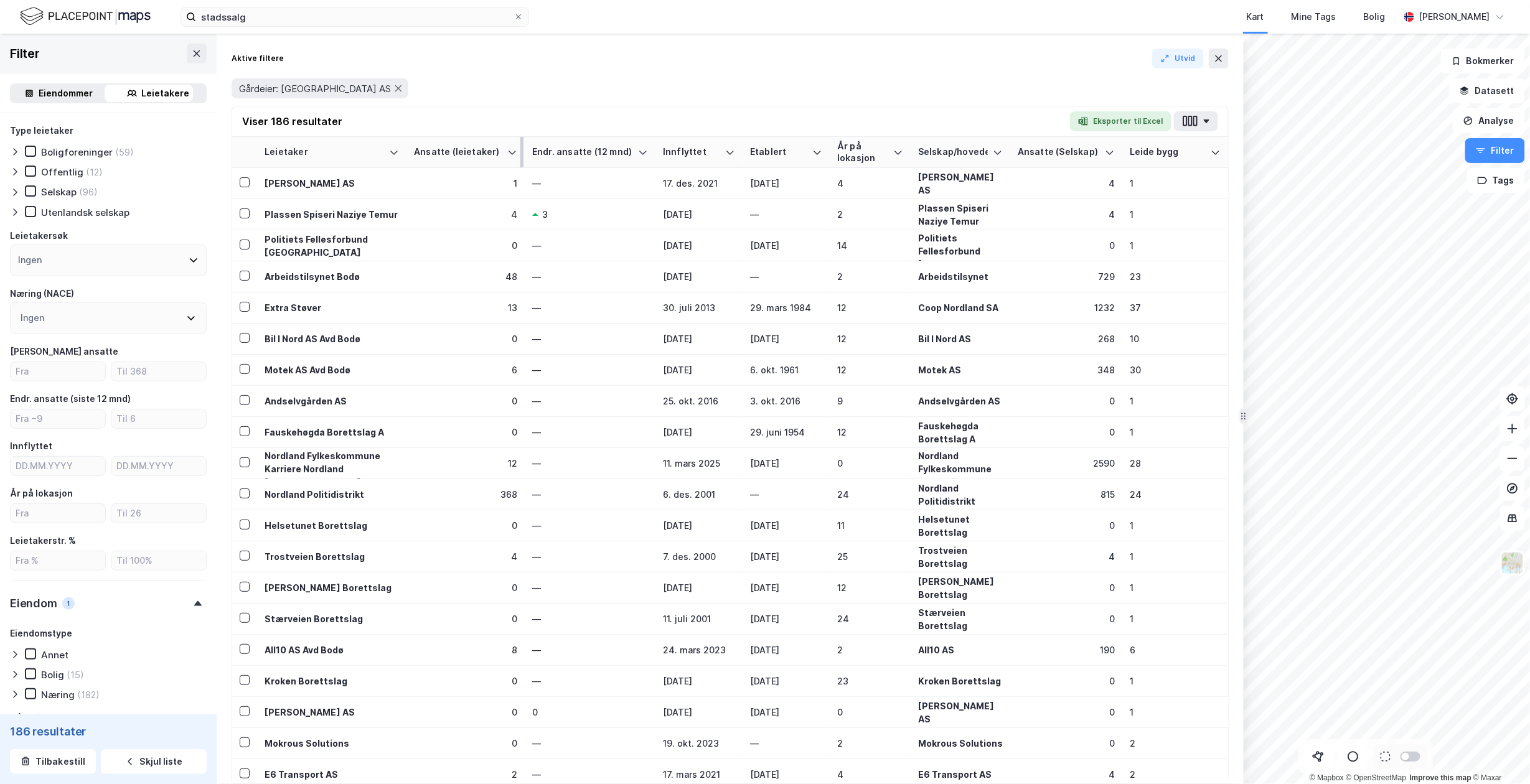
click at [483, 147] on div "Ansatte (leietaker)" at bounding box center [458, 152] width 89 height 12
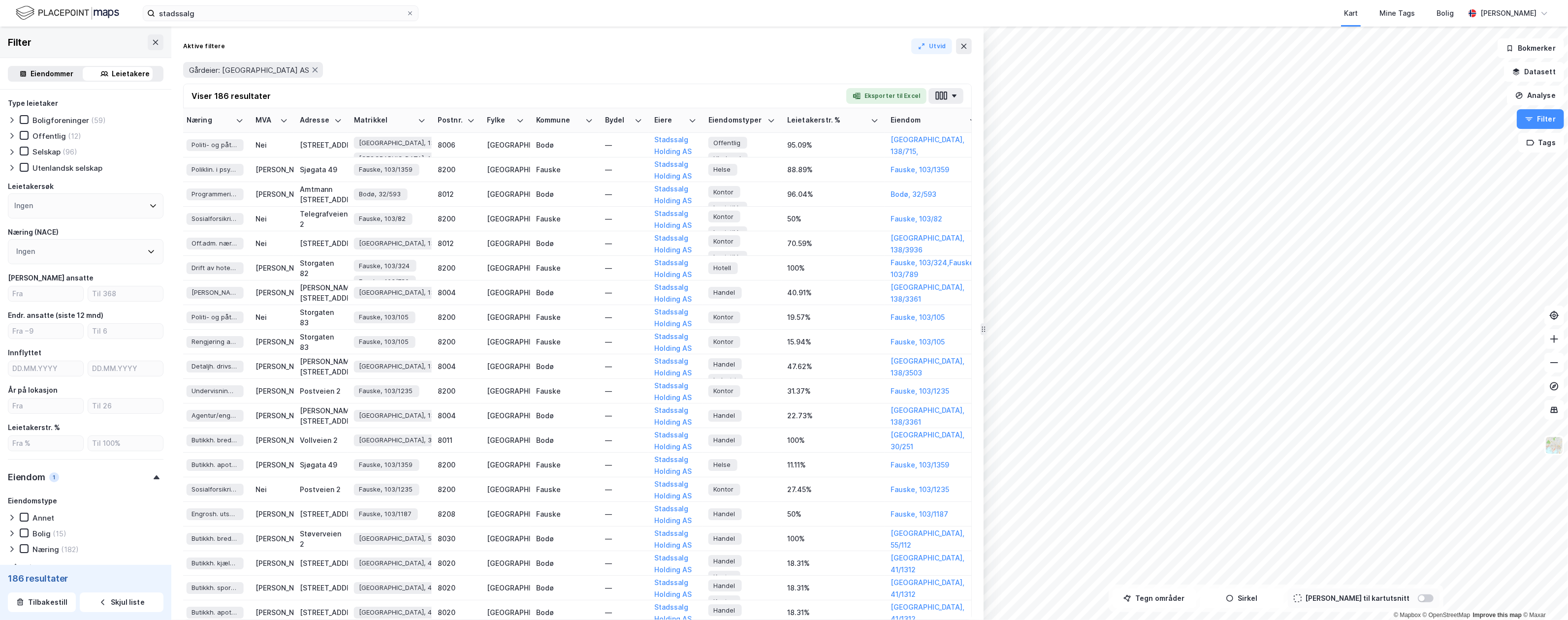
scroll to position [0, 1452]
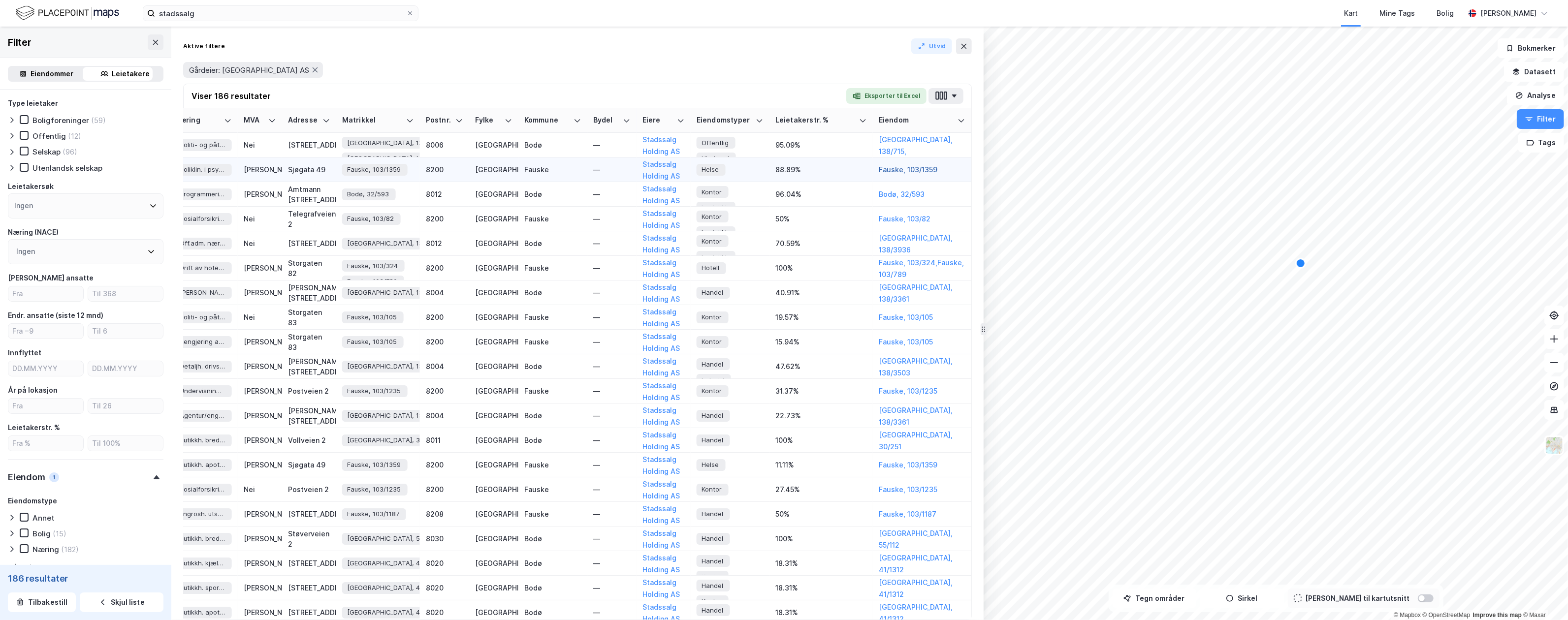
click at [0, 0] on button "Fauske, 103/1359" at bounding box center [0, 0] width 0 height 0
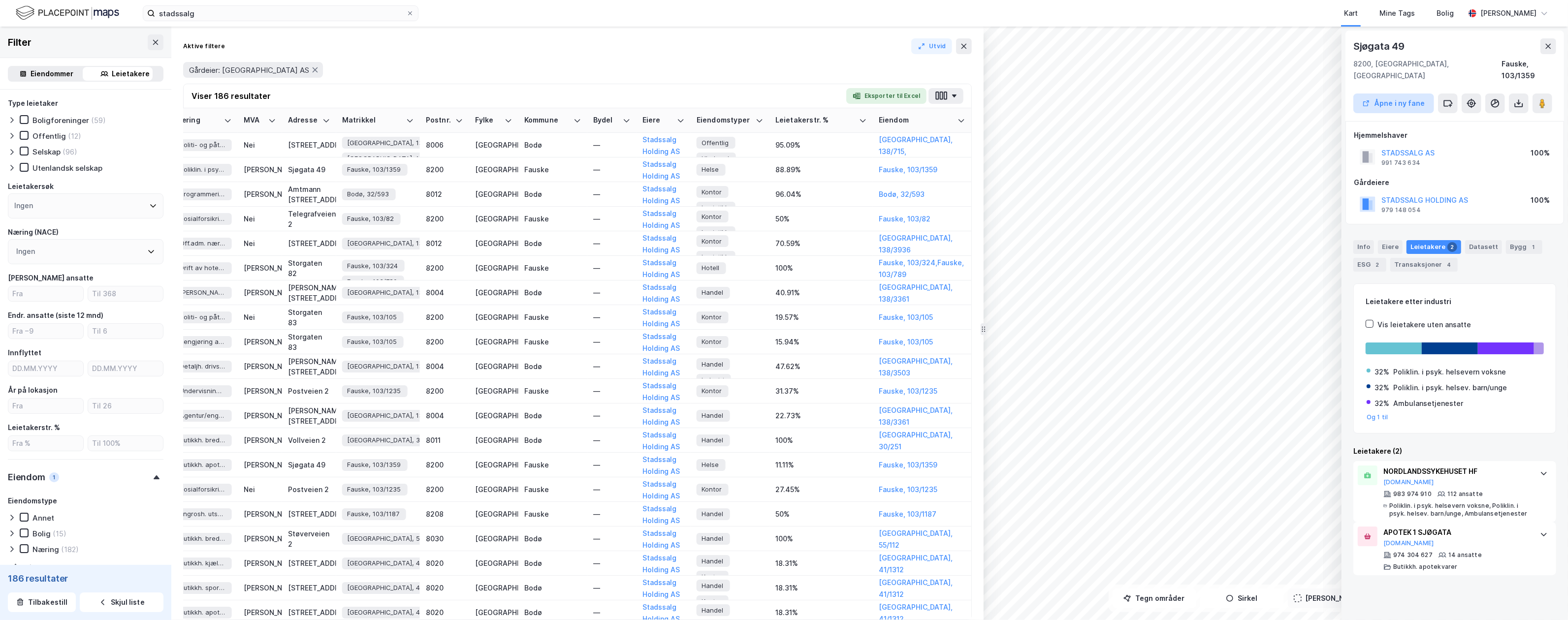
click at [1209, 94] on button "Åpne i ny fane" at bounding box center [1393, 103] width 81 height 19
click at [0, 0] on button "[GEOGRAPHIC_DATA], 138/3936" at bounding box center [0, 0] width 0 height 0
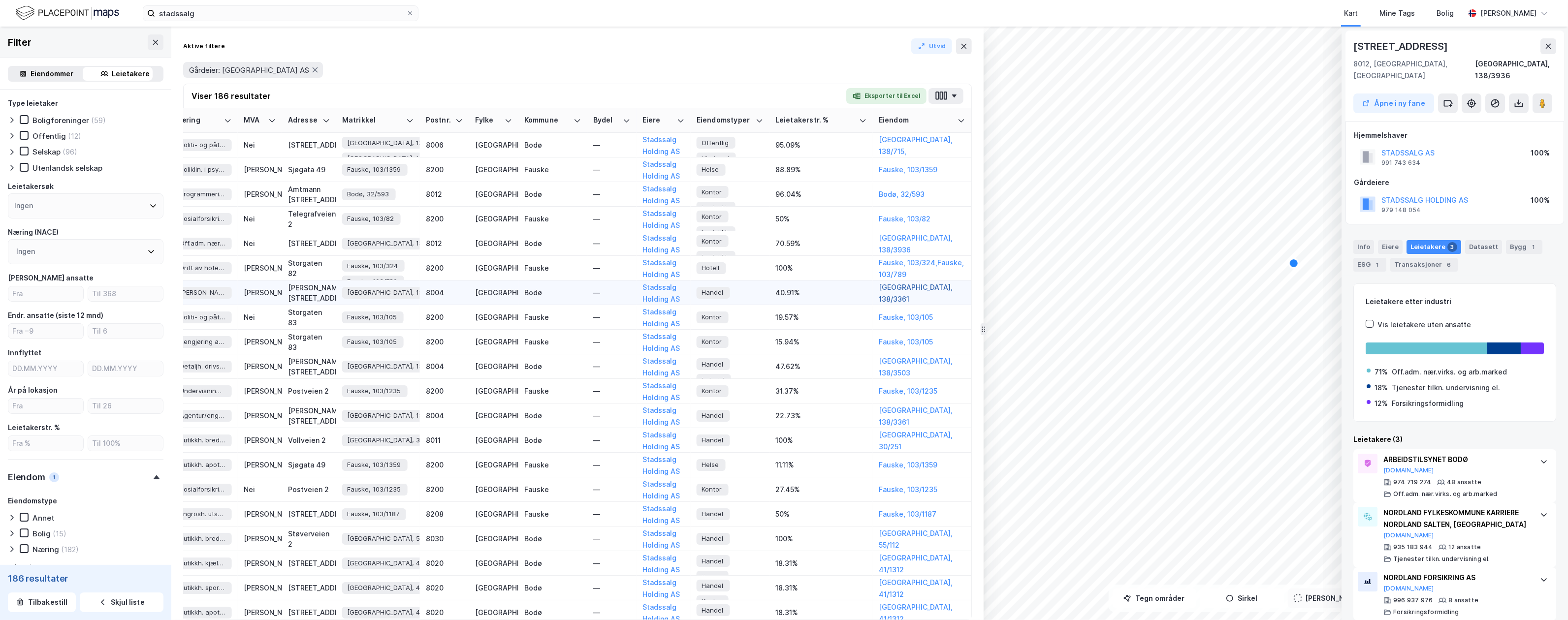
click at [0, 0] on button "[GEOGRAPHIC_DATA], 138/3361" at bounding box center [0, 0] width 0 height 0
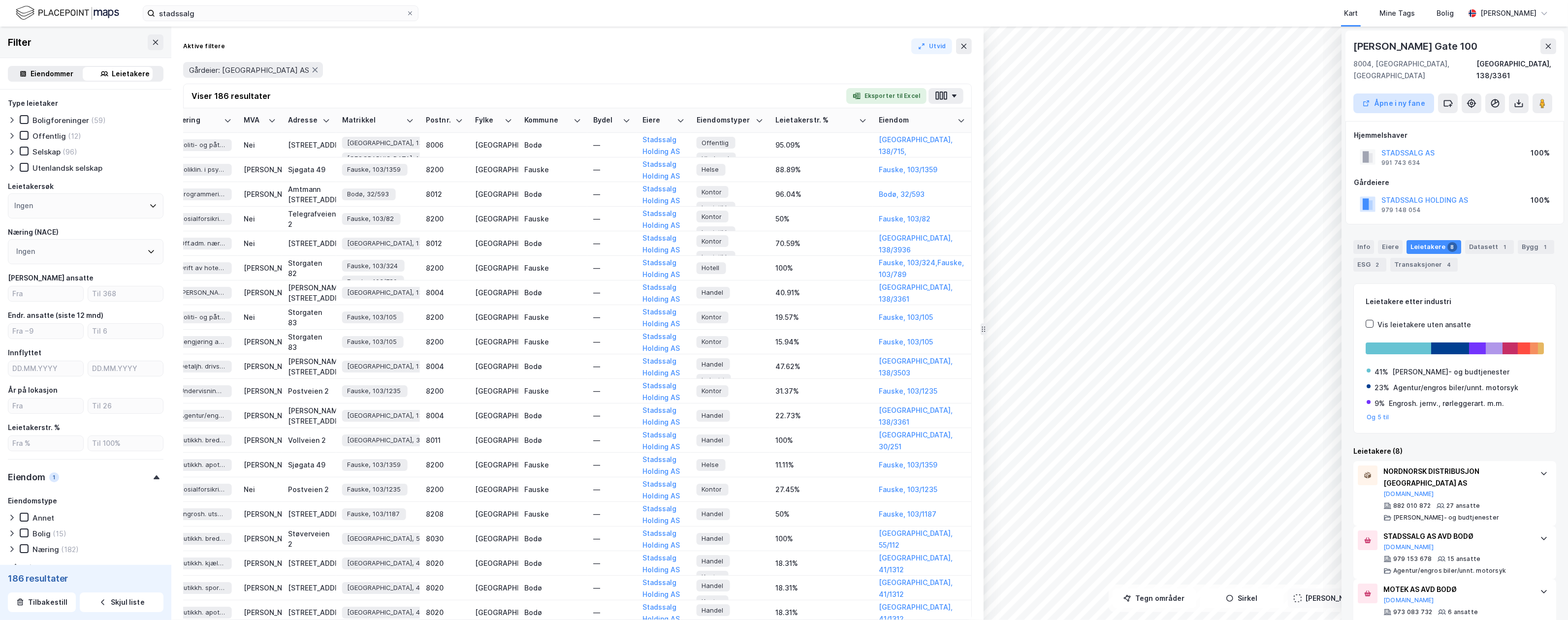
click at [1209, 94] on button "Åpne i ny fane" at bounding box center [1393, 103] width 81 height 19
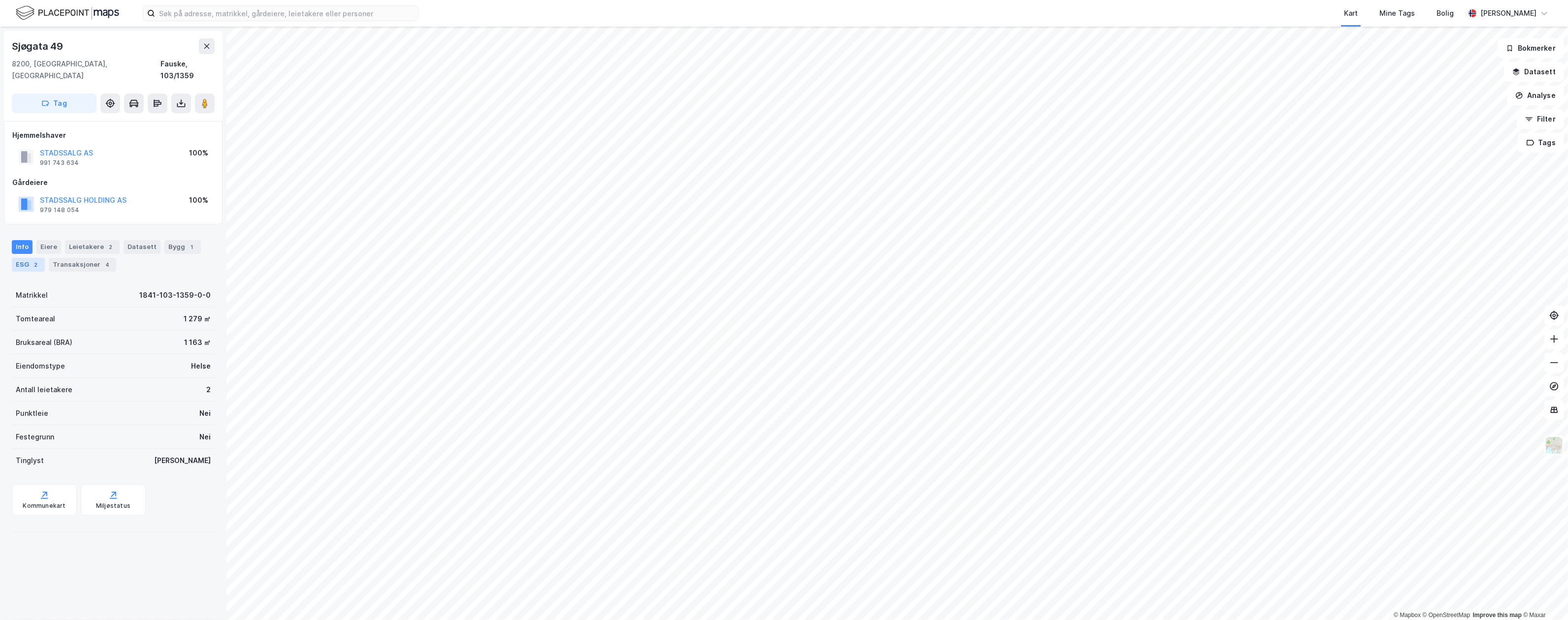
click at [24, 258] on div "ESG 2" at bounding box center [28, 265] width 33 height 14
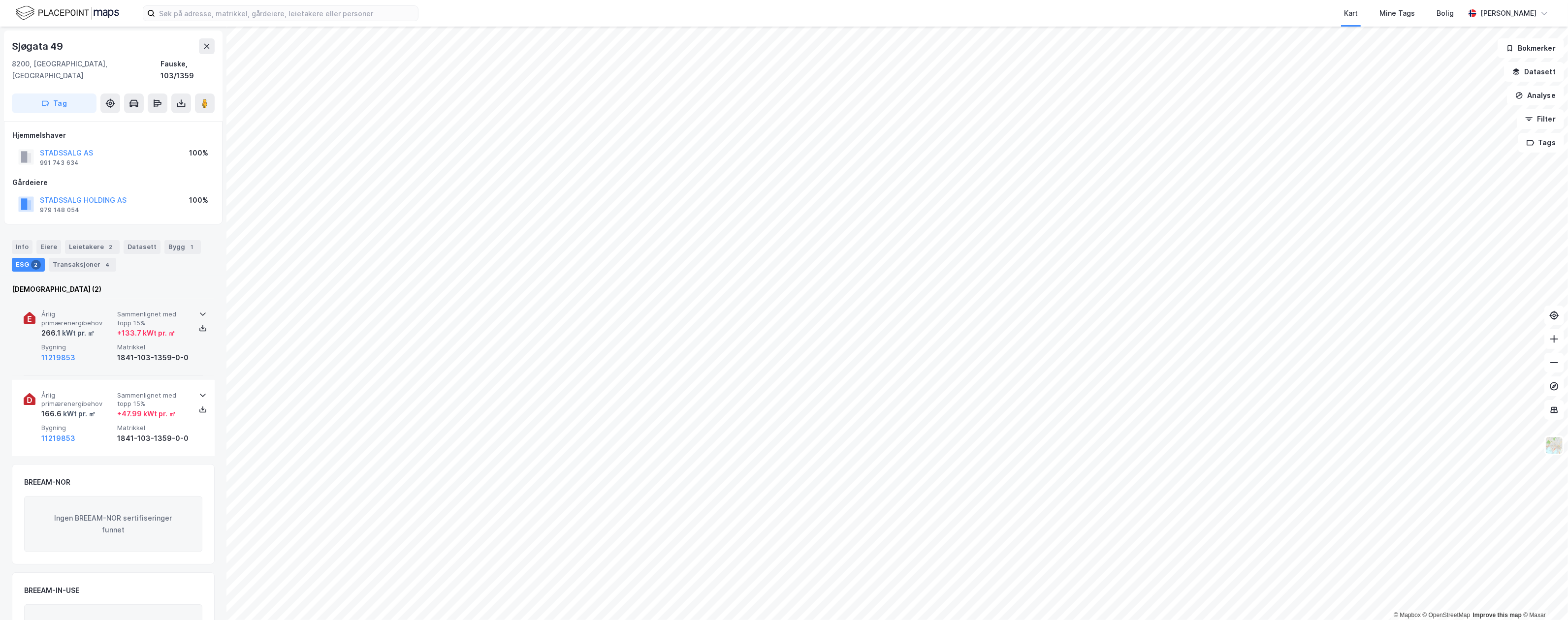
click at [100, 343] on span "Bygning" at bounding box center [77, 347] width 72 height 9
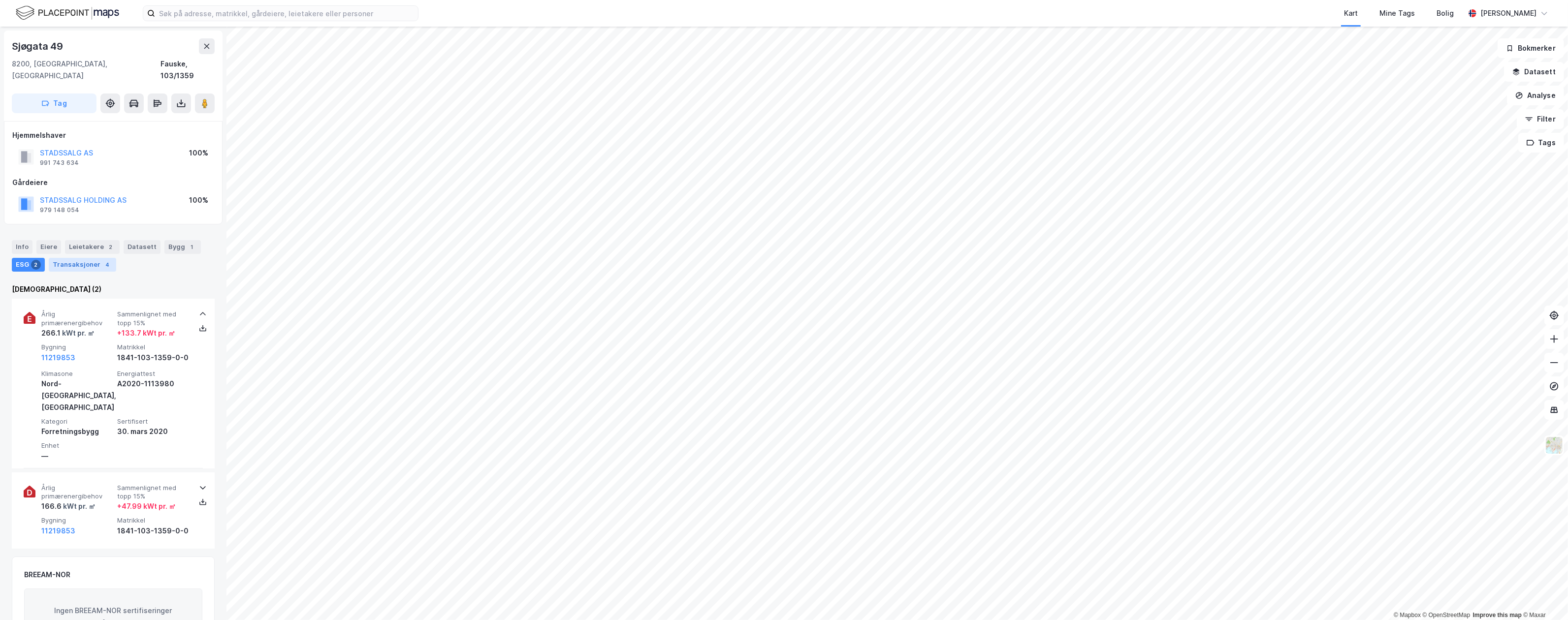
click at [69, 258] on div "Transaksjoner 4" at bounding box center [82, 265] width 68 height 14
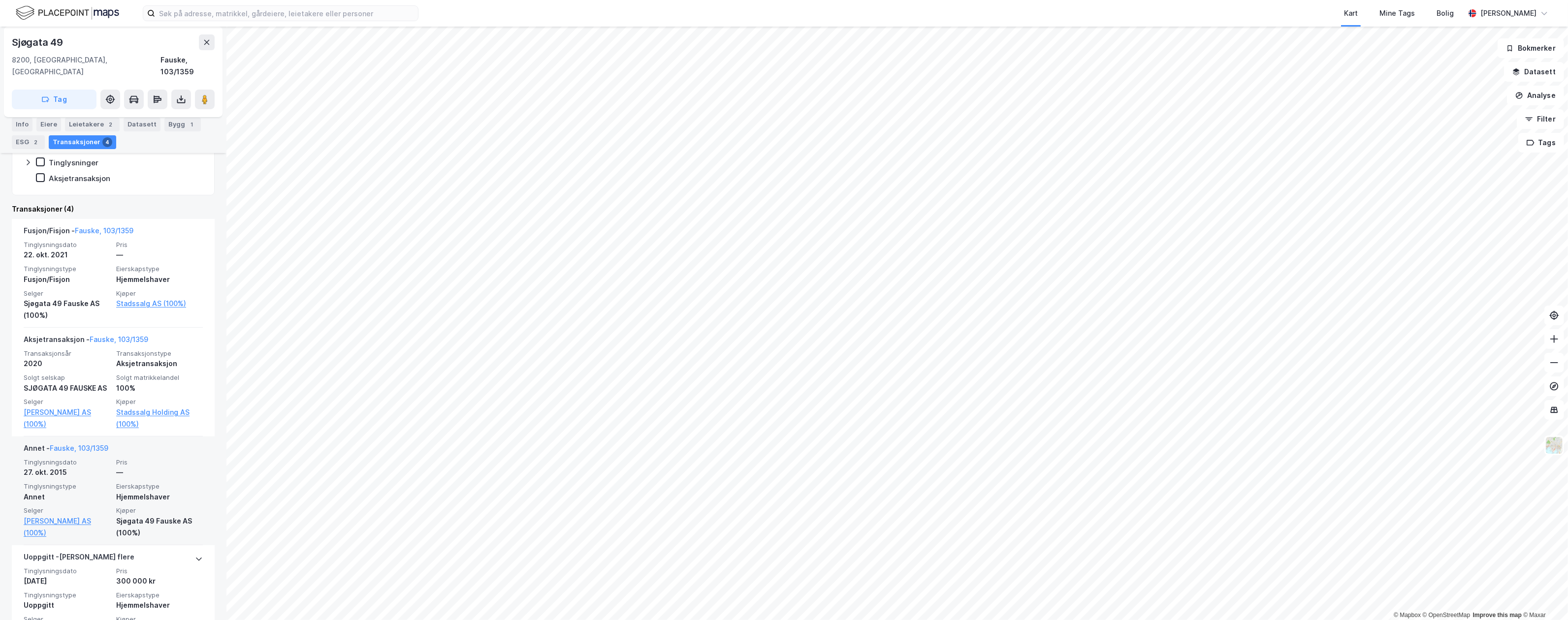
scroll to position [270, 0]
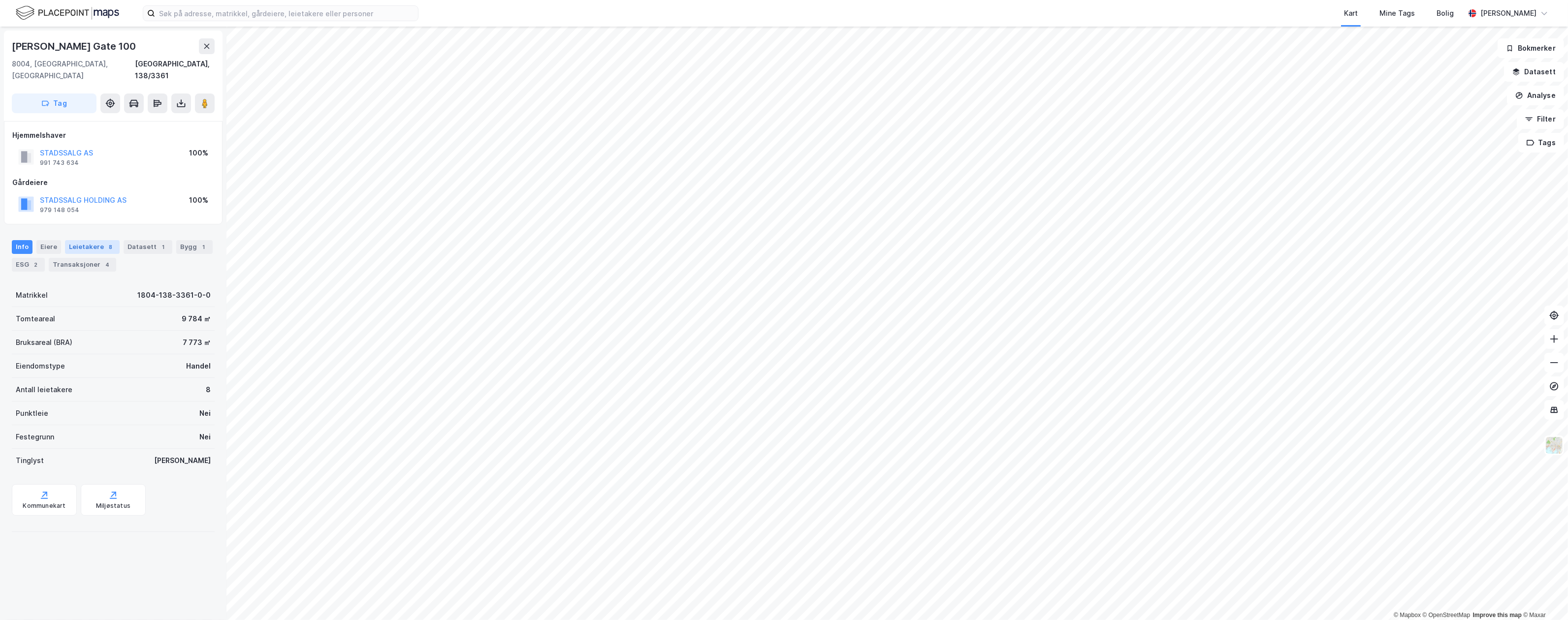
click at [106, 242] on div "8" at bounding box center [111, 247] width 10 height 10
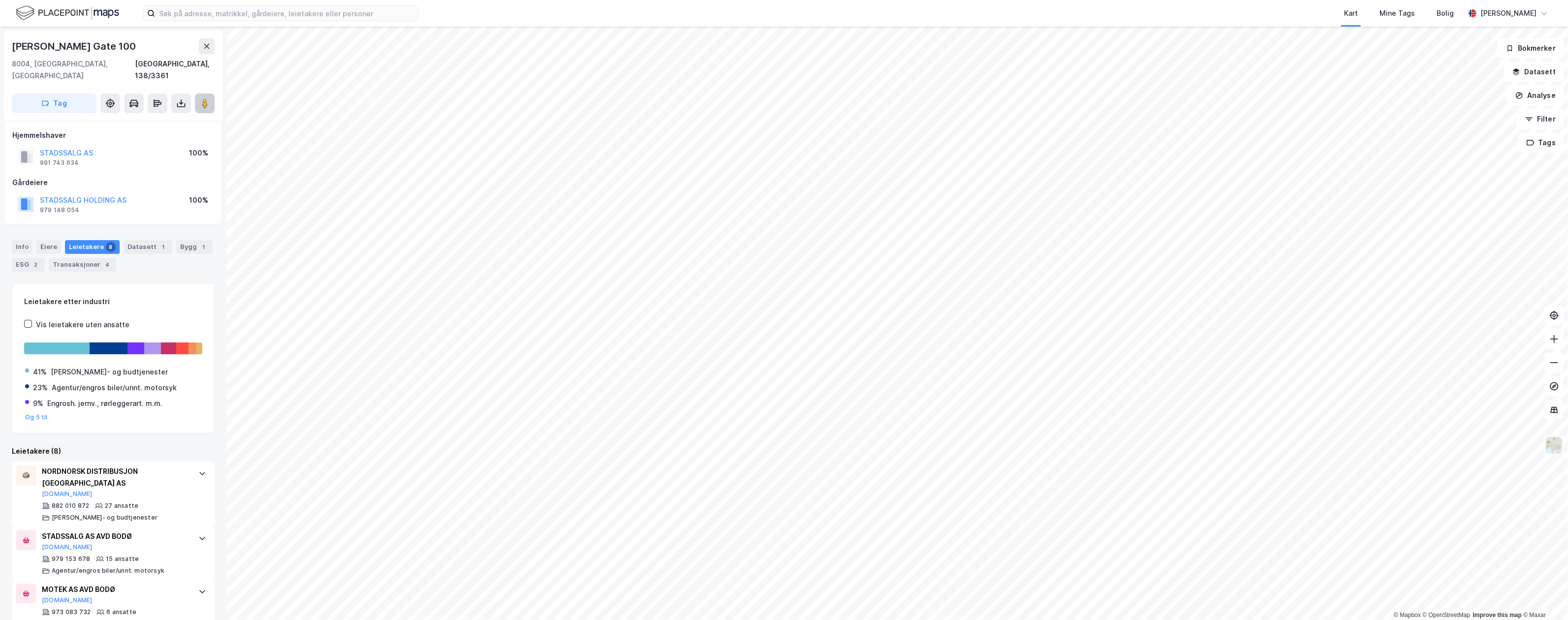
click at [199, 97] on button at bounding box center [205, 103] width 19 height 19
click at [158, 555] on div "979 153 678 15 ansatte Agentur/engros biler/unnt. motorsyk" at bounding box center [115, 565] width 147 height 19
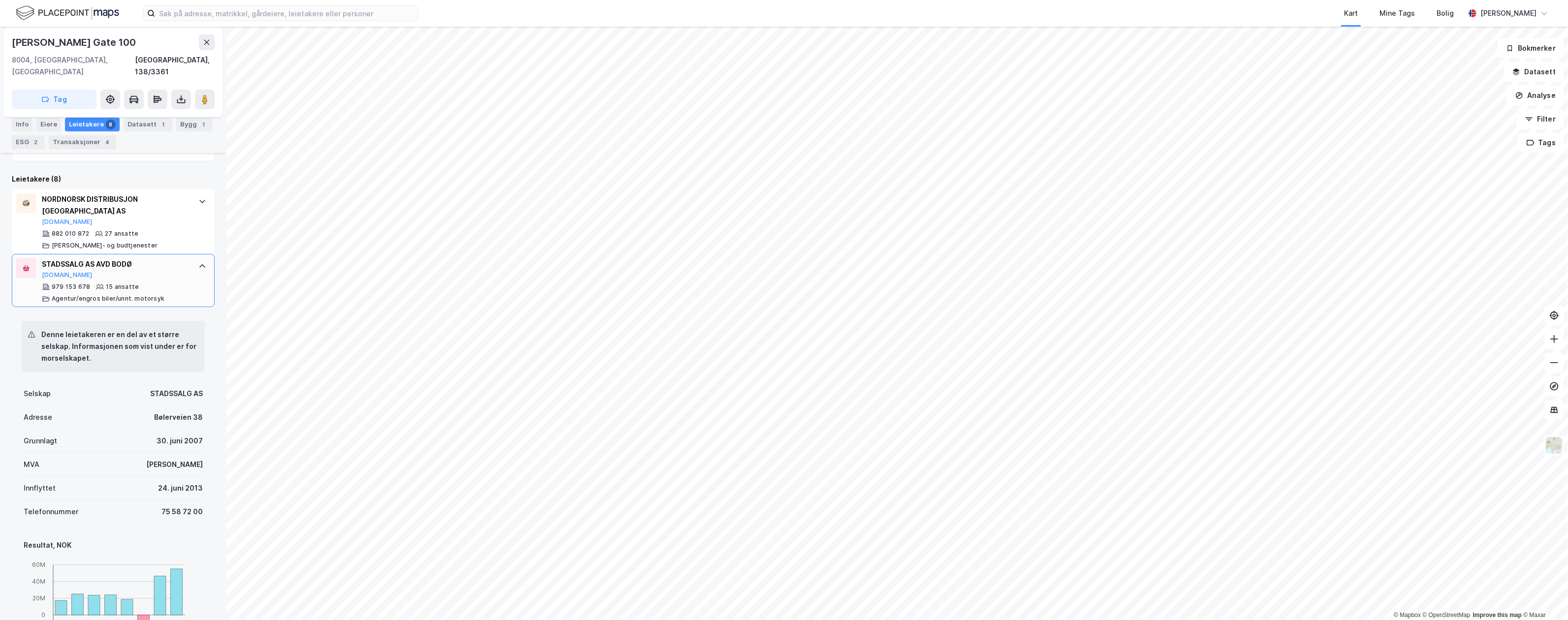
scroll to position [197, 0]
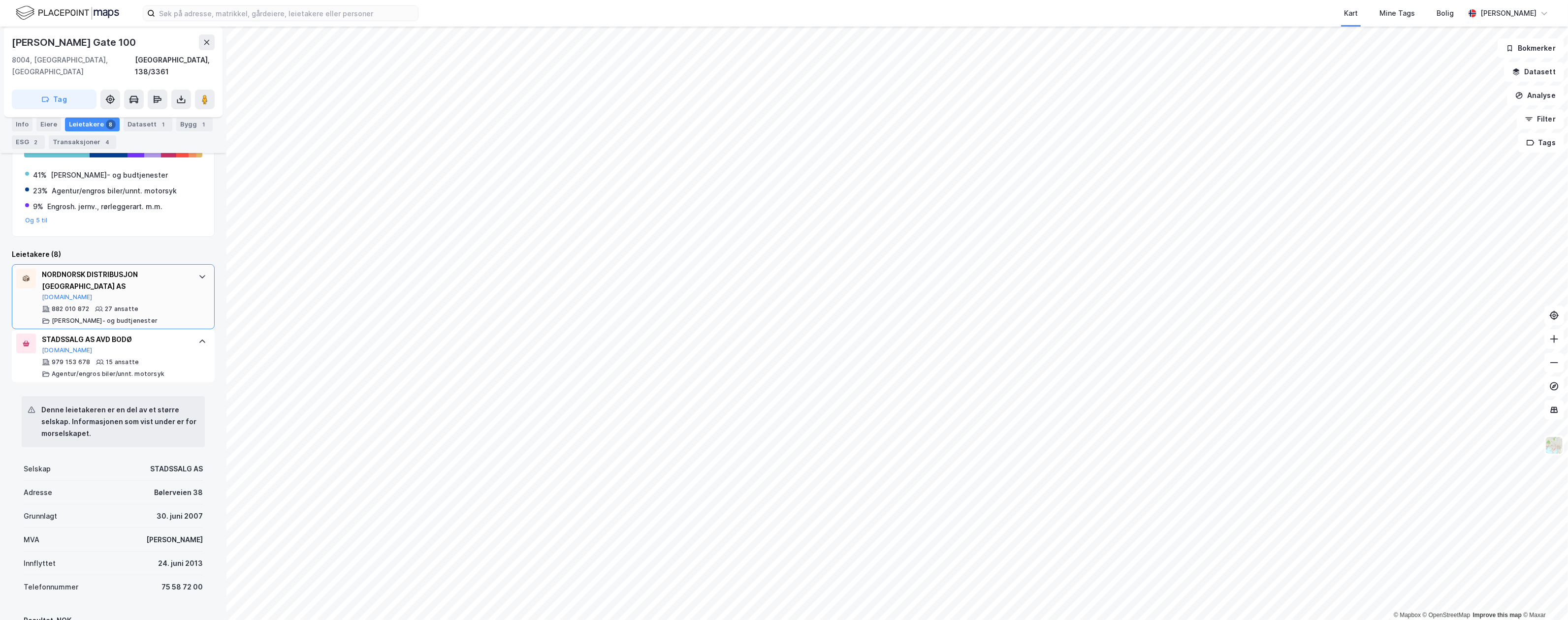
click at [147, 279] on div "NORDNORSK DISTRIBUSJON BODØ AS Proff.no 882 010 872 27 ansatte Andre post- og b…" at bounding box center [115, 297] width 147 height 56
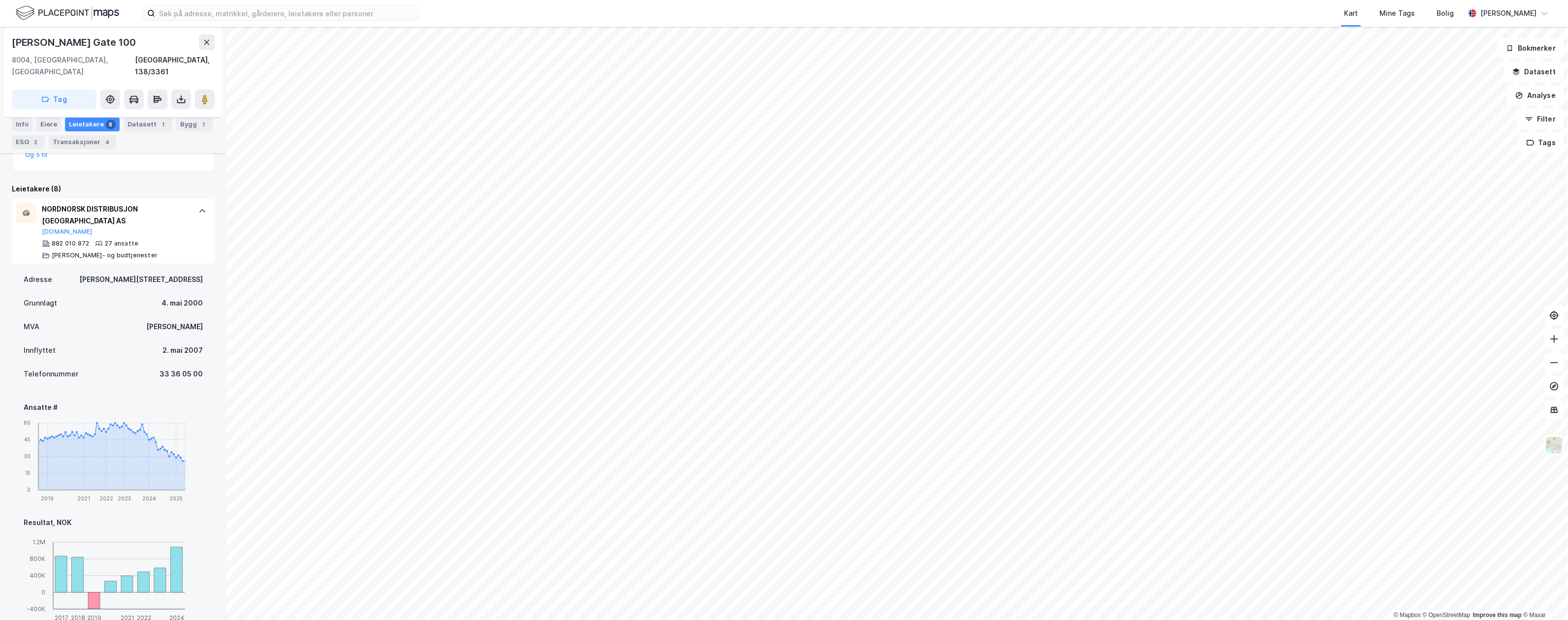
scroll to position [131, 0]
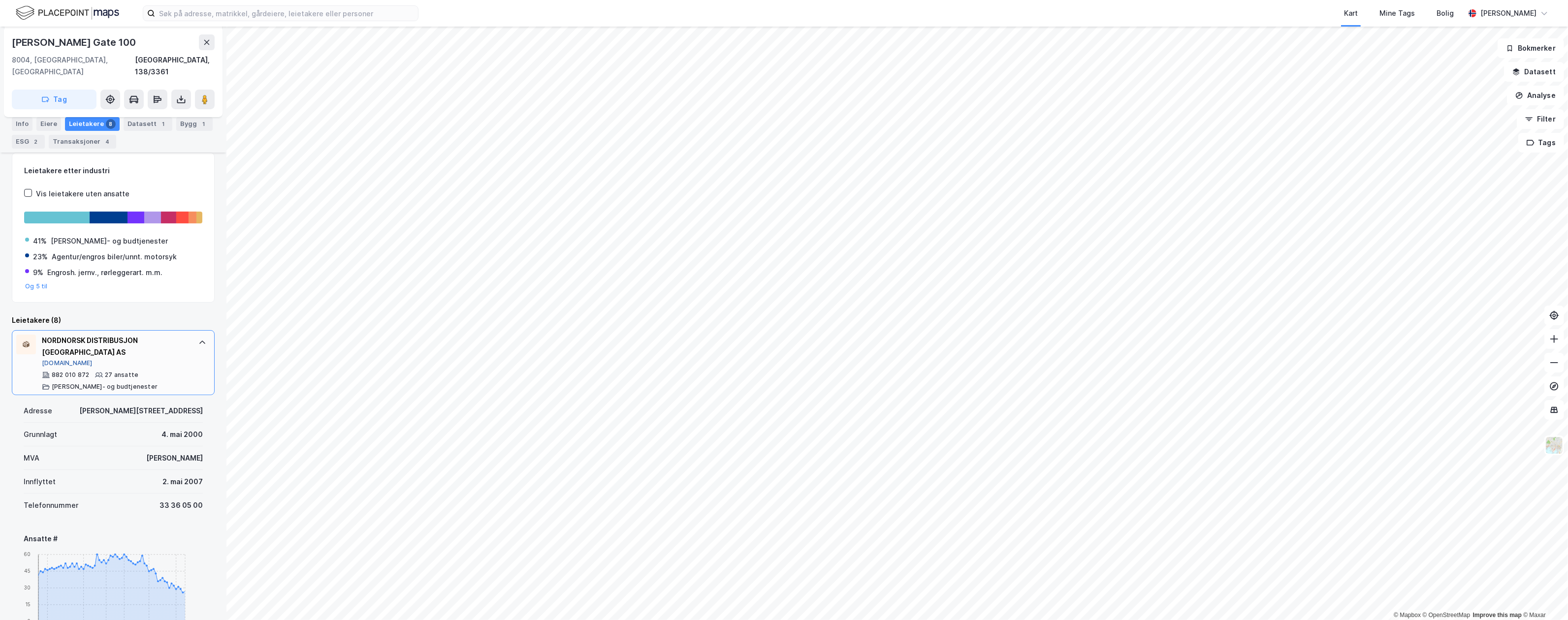
click at [56, 359] on button "[DOMAIN_NAME]" at bounding box center [67, 363] width 51 height 8
